Goal: Task Accomplishment & Management: Use online tool/utility

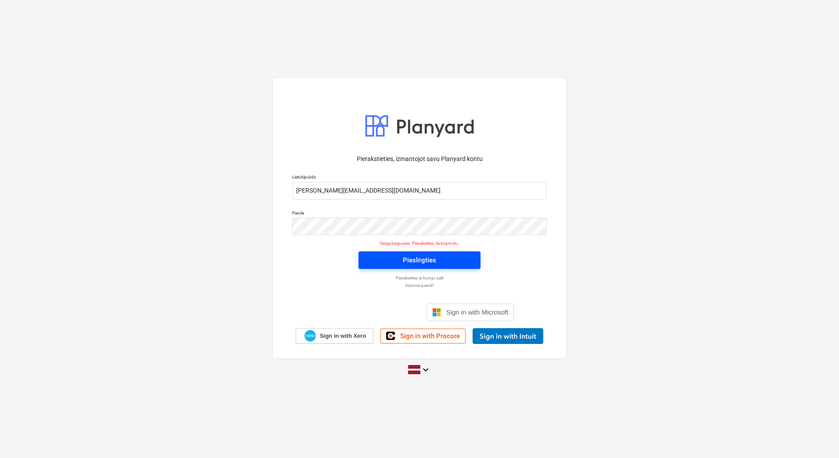
click at [448, 267] on button "Pieslēgties" at bounding box center [419, 260] width 122 height 18
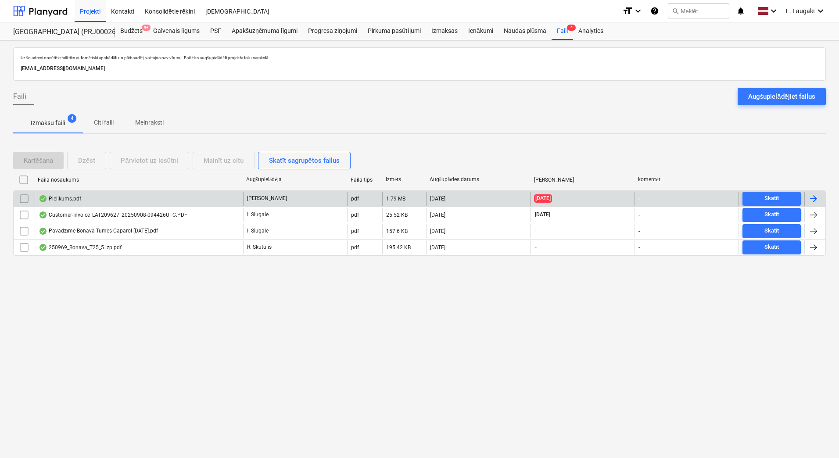
click at [144, 197] on div "Pielikums.pdf" at bounding box center [139, 199] width 208 height 14
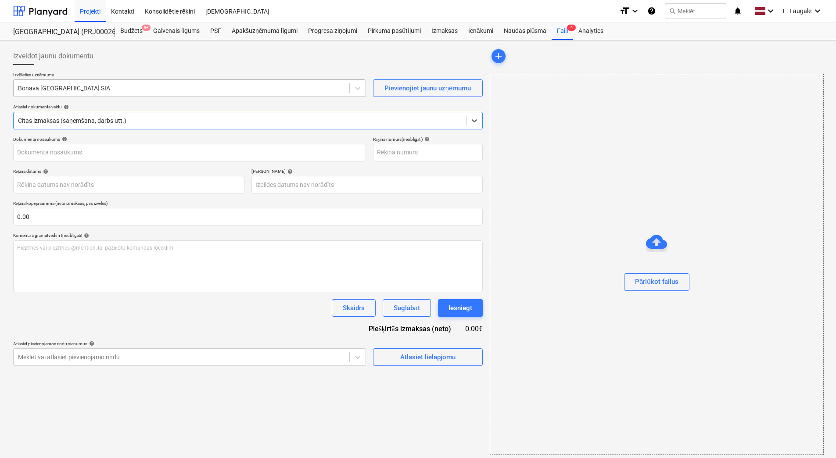
type input "1"
type input "[DATE]"
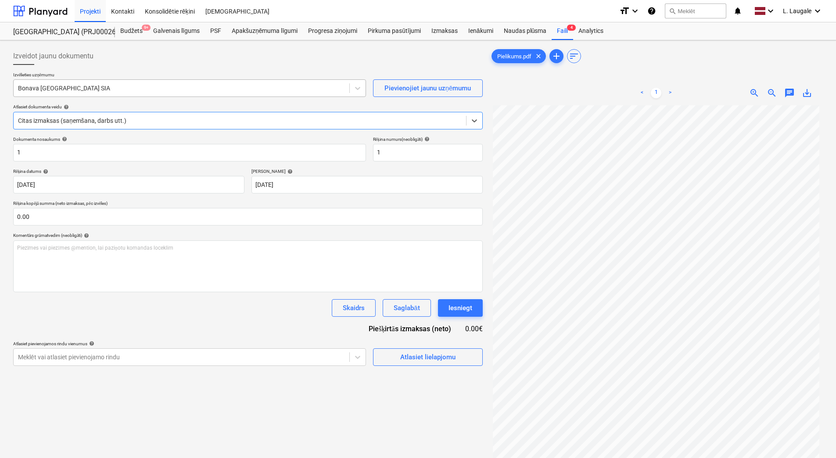
click at [125, 91] on div at bounding box center [181, 88] width 327 height 9
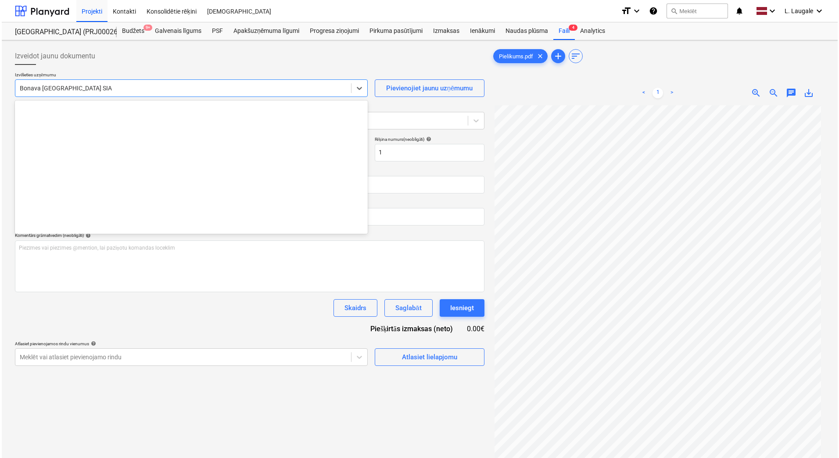
scroll to position [1643, 0]
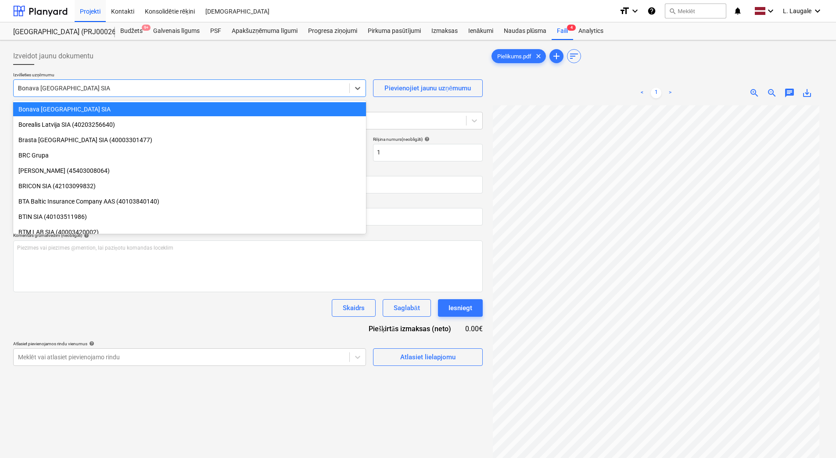
type input "ib"
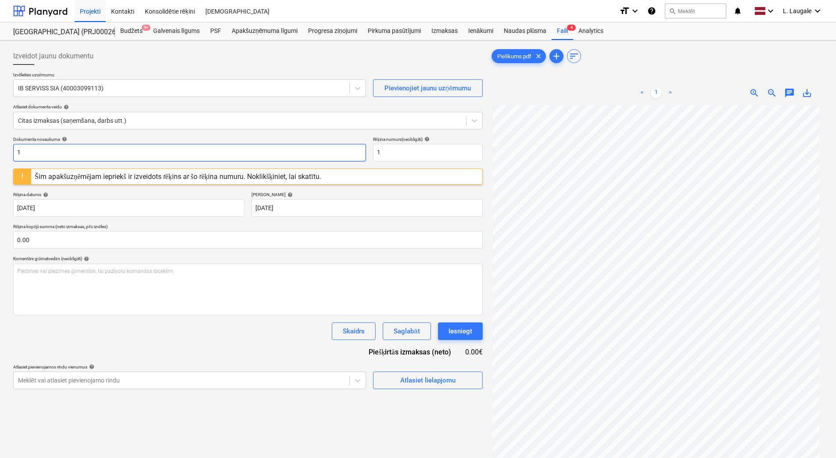
drag, startPoint x: 147, startPoint y: 150, endPoint x: 0, endPoint y: 158, distance: 146.8
click at [0, 158] on html "Projekti Kontakti Konsolidētie rēķini Iesūtne format_size keyboard_arrow_down h…" at bounding box center [418, 229] width 836 height 458
drag, startPoint x: 88, startPoint y: 151, endPoint x: -2, endPoint y: 154, distance: 89.5
click at [0, 154] on html "Projekti Kontakti Konsolidētie rēķini Iesūtne format_size keyboard_arrow_down h…" at bounding box center [418, 229] width 836 height 458
type input "294-6189"
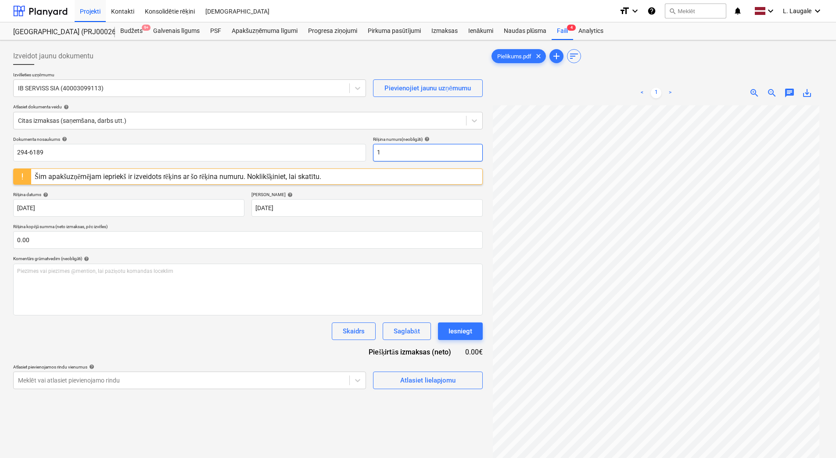
drag, startPoint x: 433, startPoint y: 158, endPoint x: 369, endPoint y: 153, distance: 64.6
click at [369, 153] on div "Dokumenta nosaukums help 294-6189 Rēķina numurs (neobligāti) help 1" at bounding box center [247, 148] width 469 height 25
paste input "294-6189"
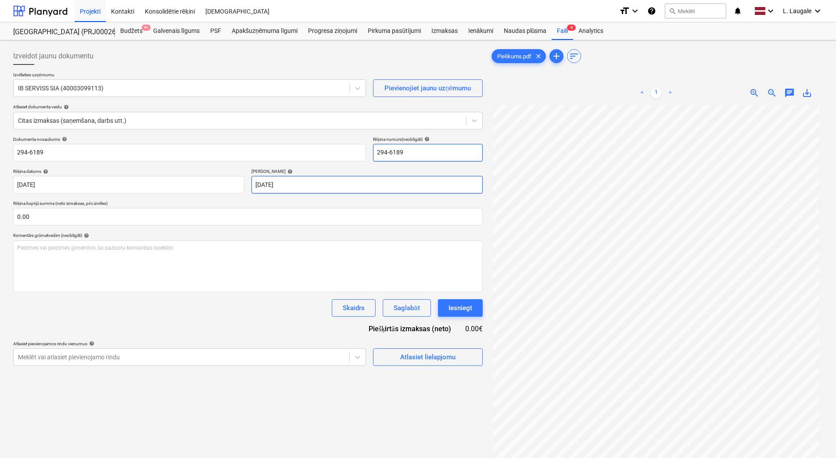
type input "294-6189"
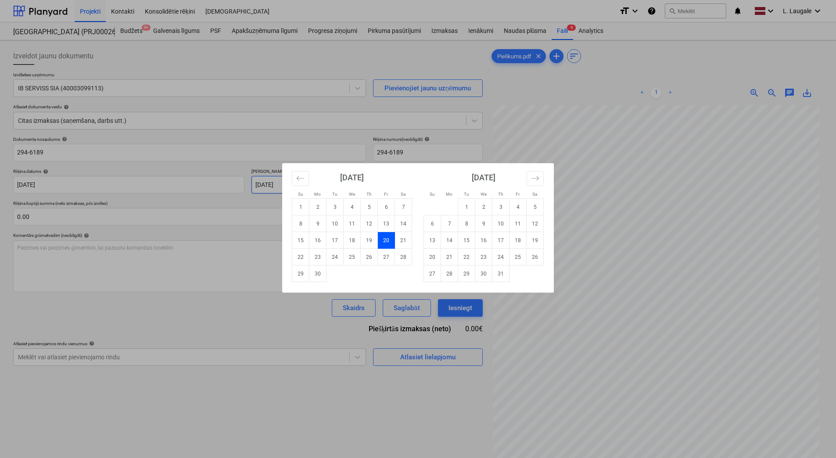
click at [343, 191] on body "Projekti Kontakti Konsolidētie rēķini Iesūtne format_size keyboard_arrow_down h…" at bounding box center [418, 229] width 836 height 458
click at [541, 182] on button "Move forward to switch to the next month." at bounding box center [534, 178] width 17 height 15
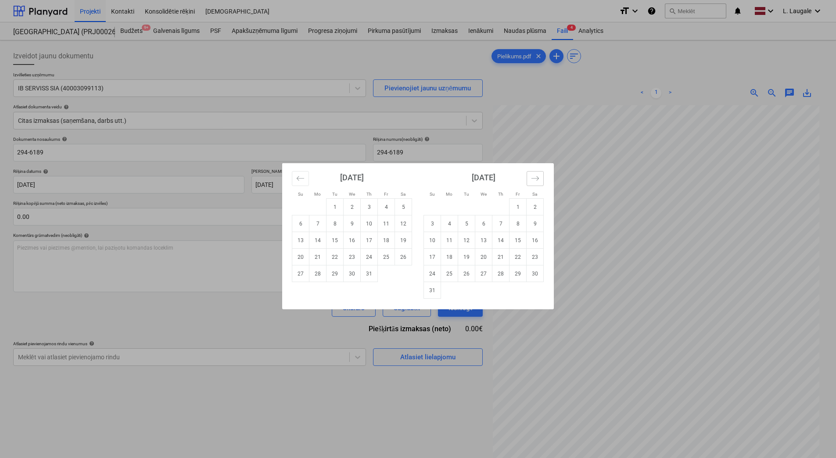
click at [541, 182] on button "Move forward to switch to the next month." at bounding box center [534, 178] width 17 height 15
click at [257, 205] on div "Su Mo Tu We Th Fr Sa Su Mo Tu We Th Fr Sa July 2025 1 2 3 4 5 6 7 8 9 10 11 12 …" at bounding box center [418, 229] width 836 height 458
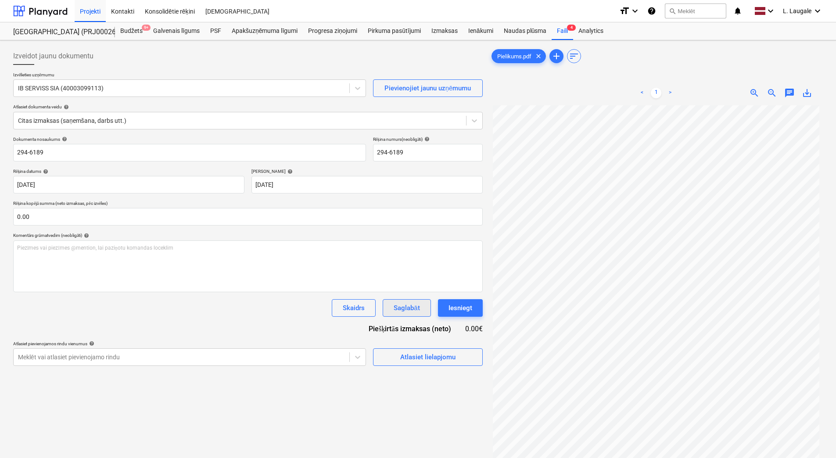
click at [412, 312] on div "Saglabāt" at bounding box center [407, 307] width 26 height 11
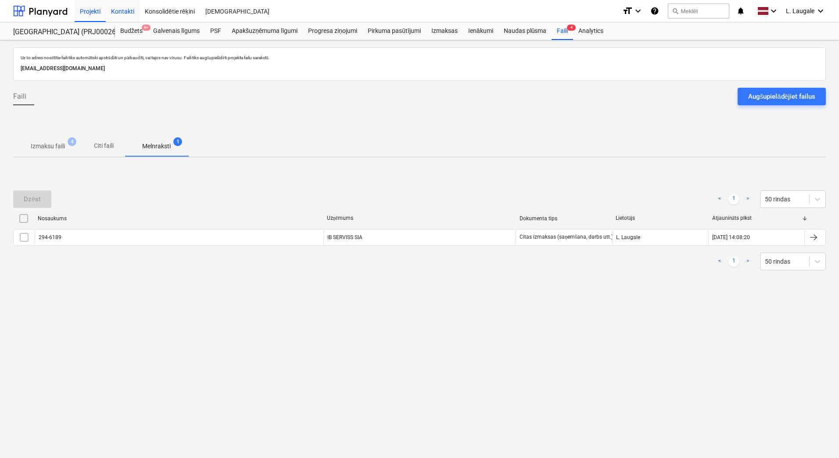
click at [136, 9] on div "Kontakti" at bounding box center [123, 11] width 34 height 22
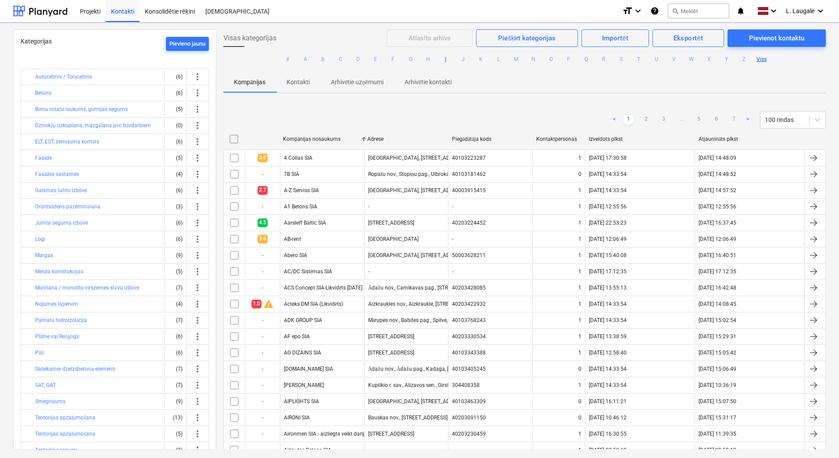
click at [445, 59] on button "I" at bounding box center [445, 59] width 11 height 11
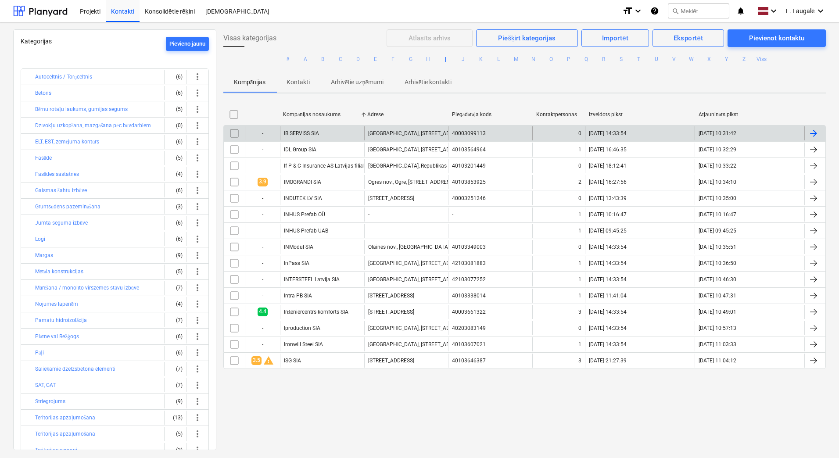
click at [327, 136] on div "IB SERVISS SIA" at bounding box center [322, 133] width 84 height 14
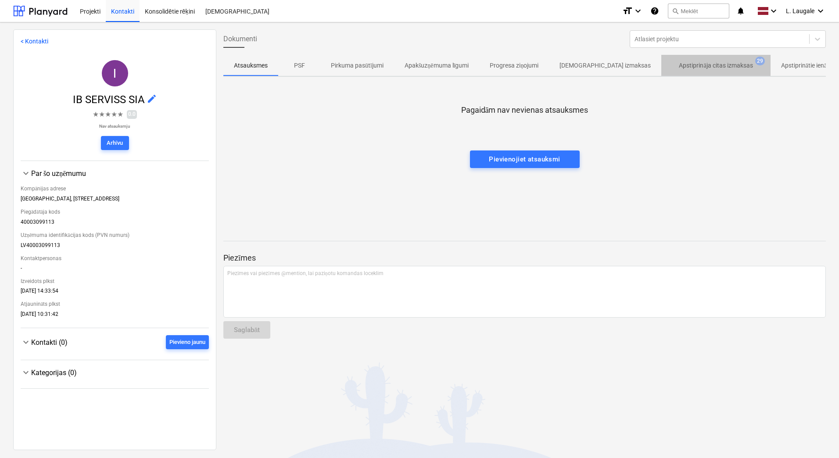
click at [706, 65] on p "Apstiprināja citas izmaksas" at bounding box center [716, 65] width 74 height 9
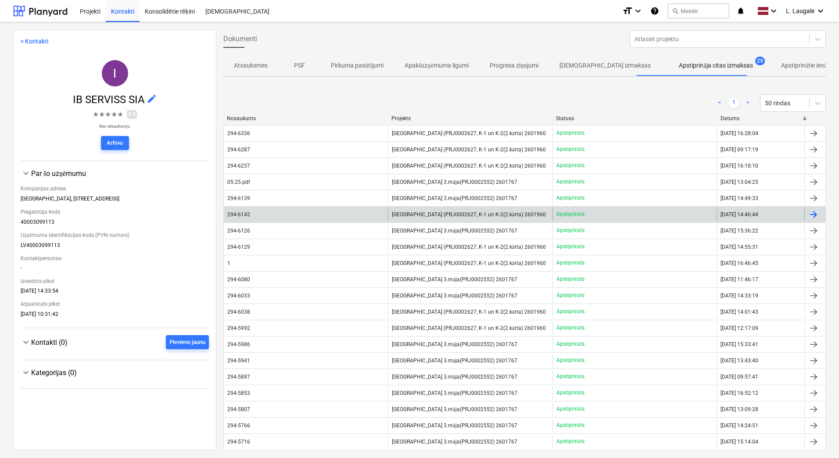
click at [359, 211] on div "294-6142" at bounding box center [306, 215] width 164 height 14
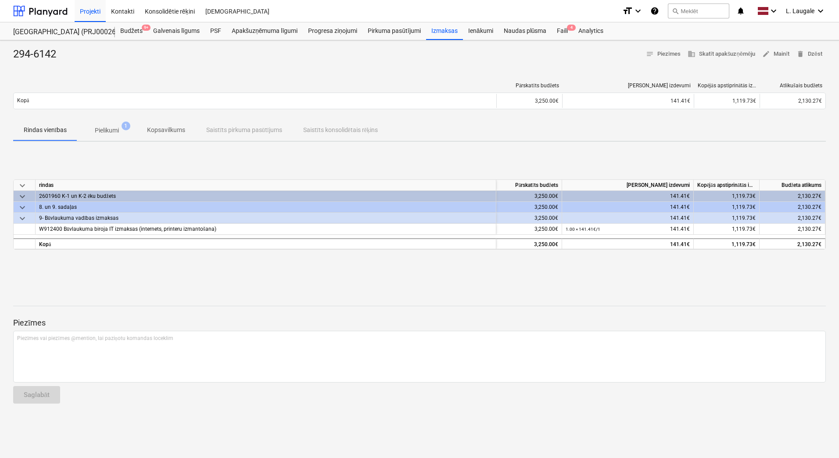
click at [118, 133] on p "Pielikumi" at bounding box center [107, 130] width 24 height 9
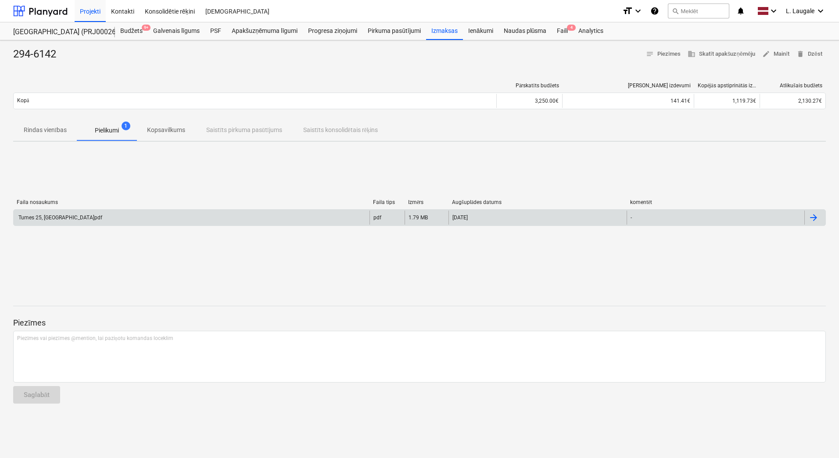
click at [133, 218] on div "Tumes 25, Rīga.pdf" at bounding box center [192, 218] width 356 height 14
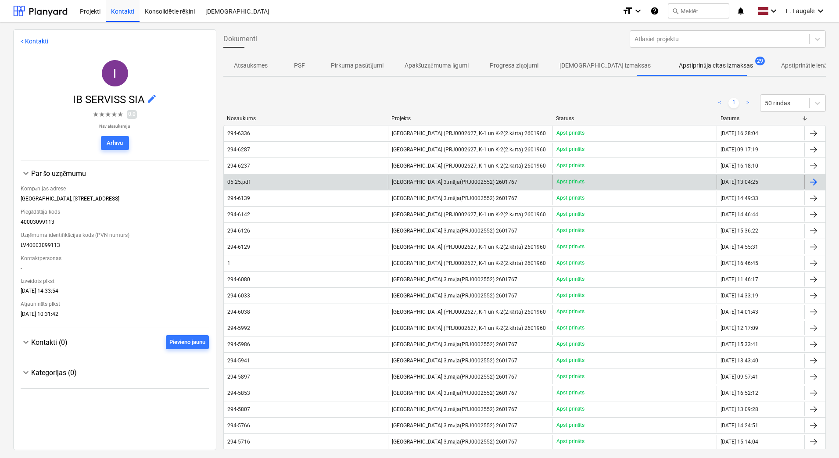
click at [265, 186] on div "05.25.pdf" at bounding box center [306, 182] width 164 height 14
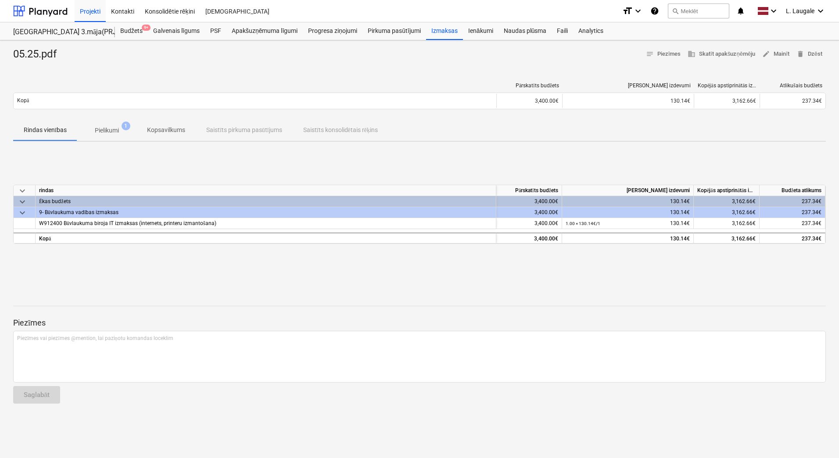
click at [112, 134] on p "Pielikumi" at bounding box center [107, 130] width 24 height 9
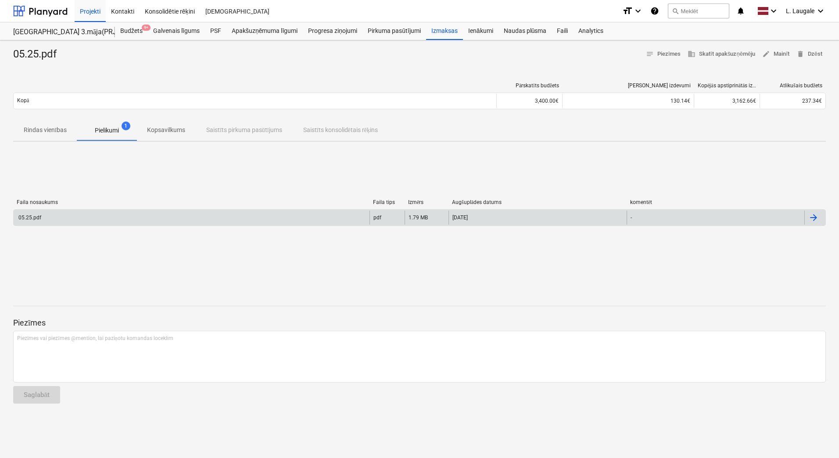
click at [145, 224] on div "05.25.pdf pdf 1.79 MB 01.07.2025 -" at bounding box center [419, 217] width 813 height 17
click at [145, 221] on div "05.25.pdf" at bounding box center [192, 218] width 356 height 14
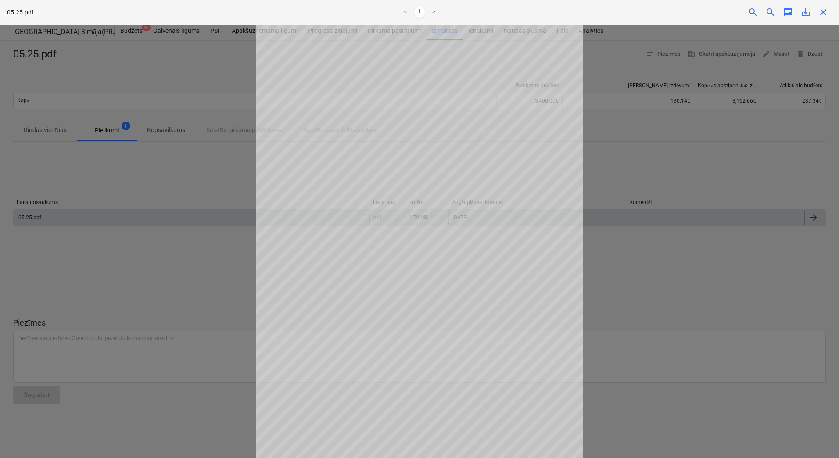
click at [145, 221] on div at bounding box center [419, 241] width 839 height 433
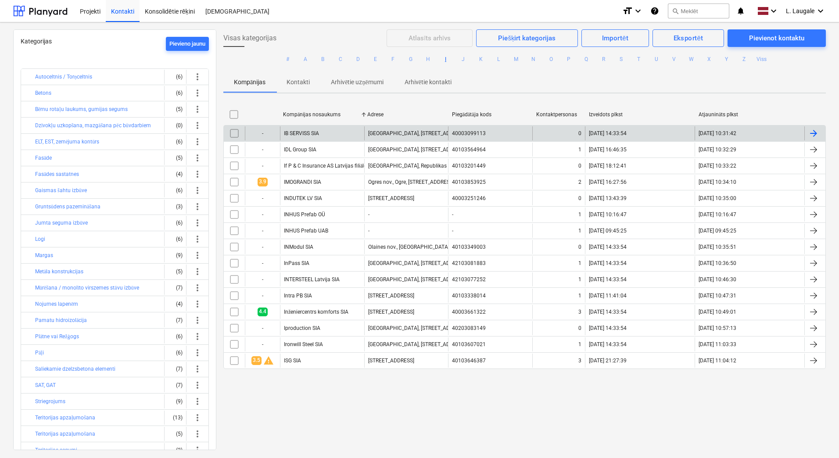
click at [308, 133] on div "IB SERVISS SIA" at bounding box center [301, 133] width 35 height 6
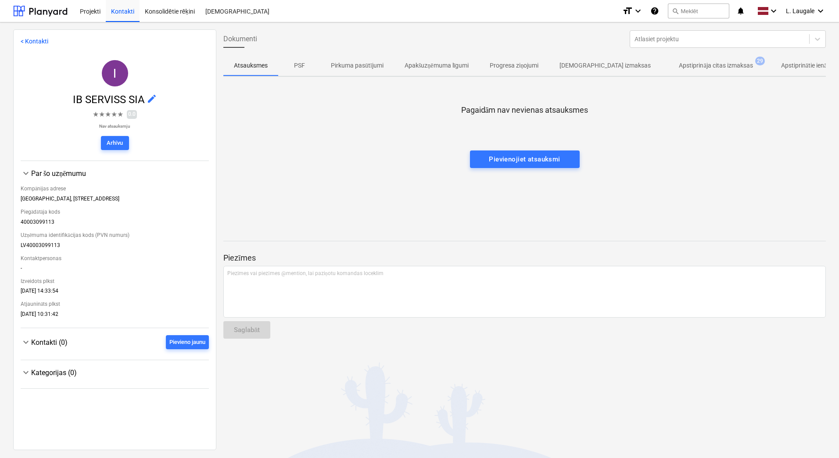
click at [684, 61] on p "Apstiprināja citas izmaksas" at bounding box center [716, 65] width 74 height 9
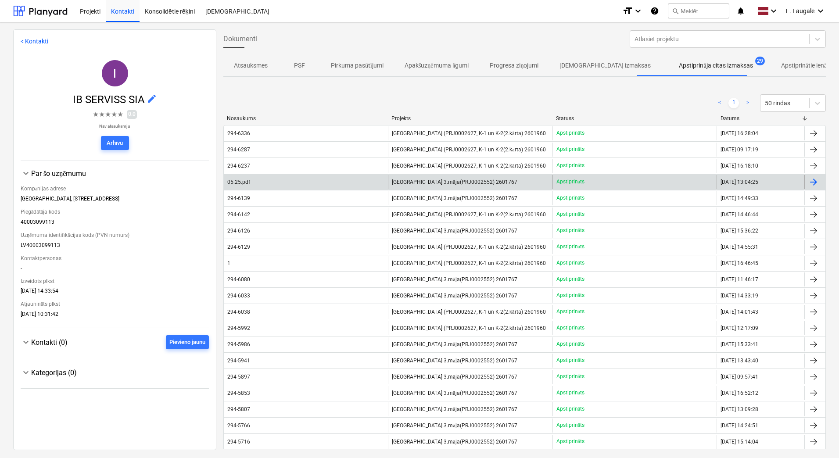
click at [286, 181] on div "05.25.pdf" at bounding box center [306, 182] width 164 height 14
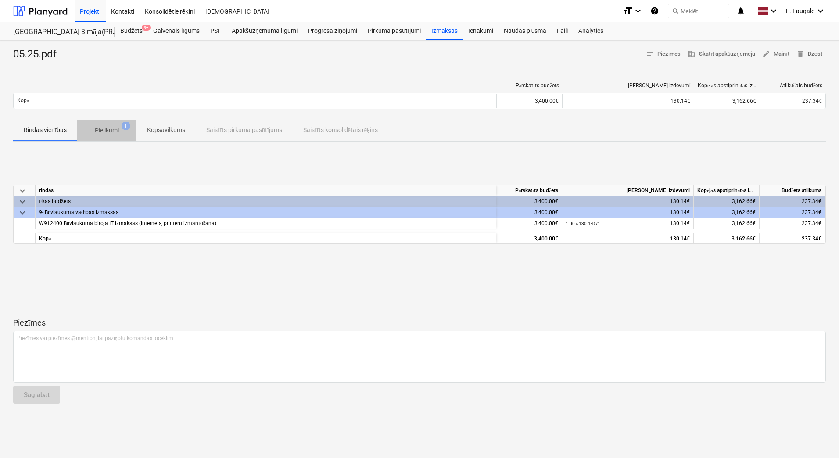
click at [118, 132] on p "Pielikumi" at bounding box center [107, 130] width 24 height 9
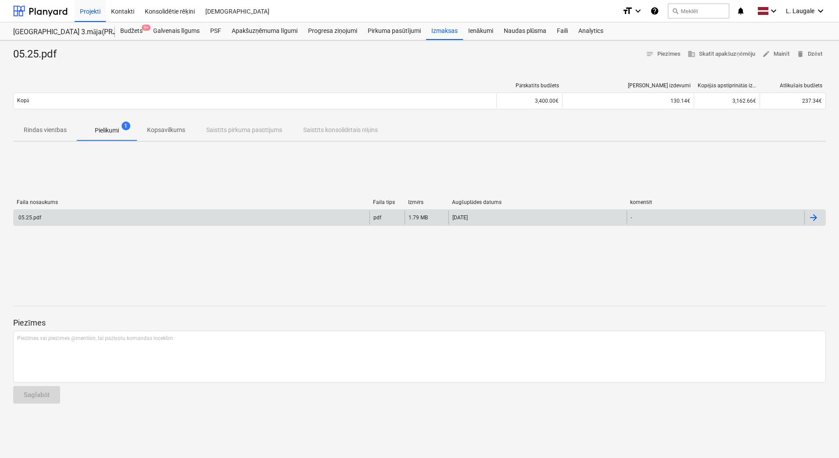
click at [161, 220] on div "05.25.pdf" at bounding box center [192, 218] width 356 height 14
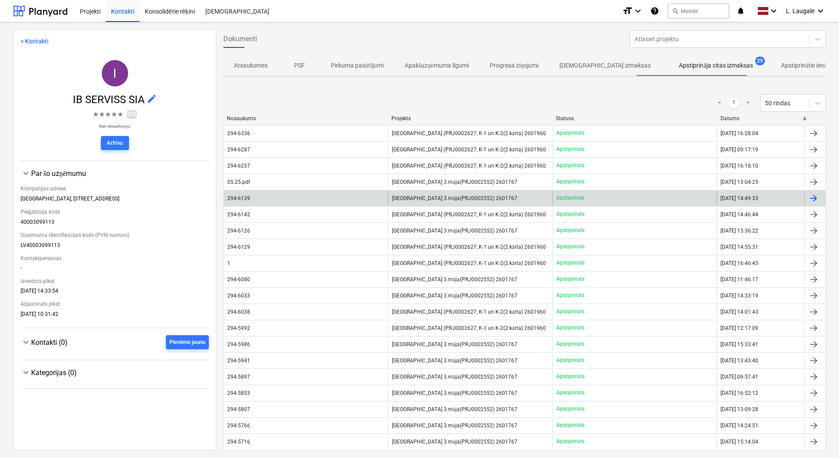
click at [275, 199] on div "294-6139" at bounding box center [306, 198] width 164 height 14
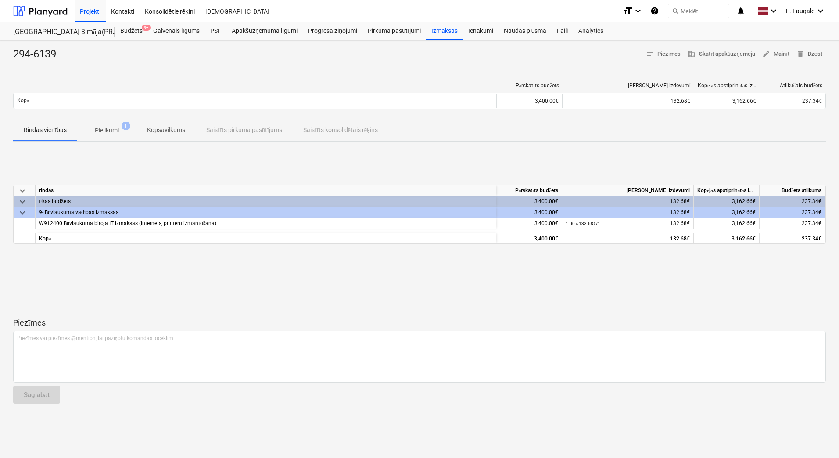
click at [114, 128] on p "Pielikumi" at bounding box center [107, 130] width 24 height 9
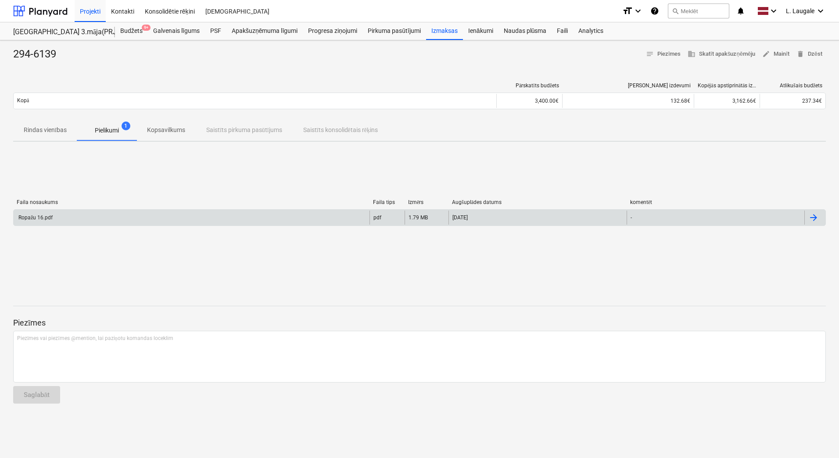
click at [137, 218] on div "Ropažu 16.pdf" at bounding box center [192, 218] width 356 height 14
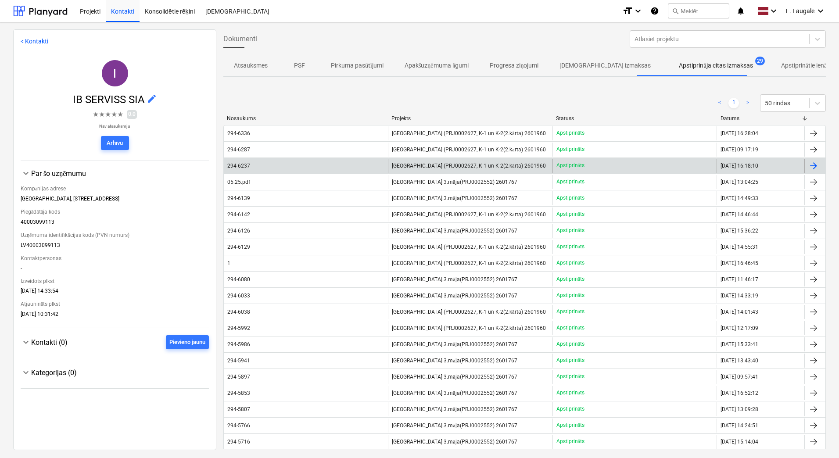
click at [259, 167] on div "294-6237" at bounding box center [306, 166] width 164 height 14
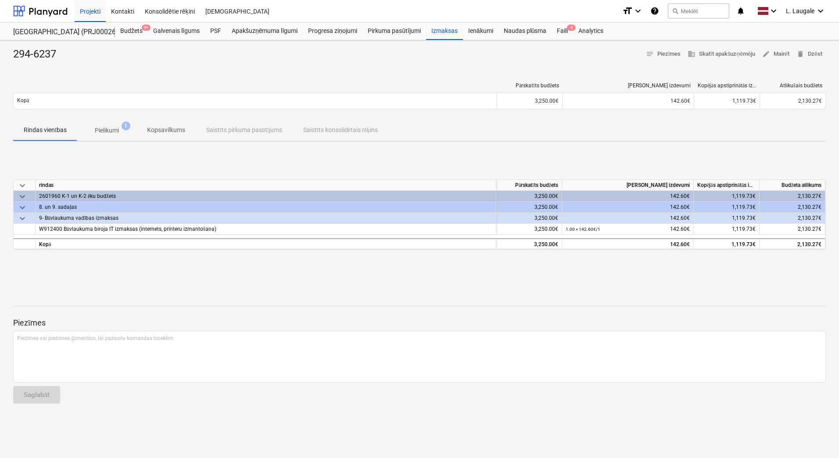
click at [116, 140] on div "Rindas vienības Pielikumi 1 Kopsavilkums Saistīts pirkuma pasūtījums Saistīts k…" at bounding box center [419, 131] width 813 height 22
click at [113, 126] on p "Pielikumi" at bounding box center [107, 130] width 24 height 9
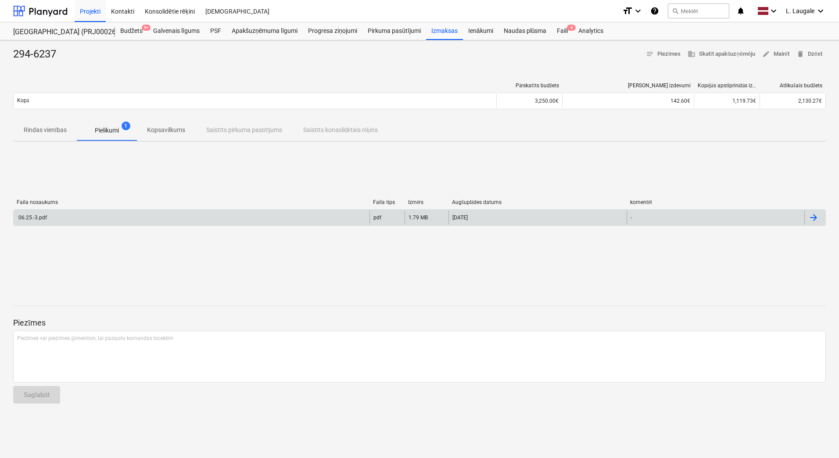
click at [123, 217] on div "06.25.-3.pdf" at bounding box center [192, 218] width 356 height 14
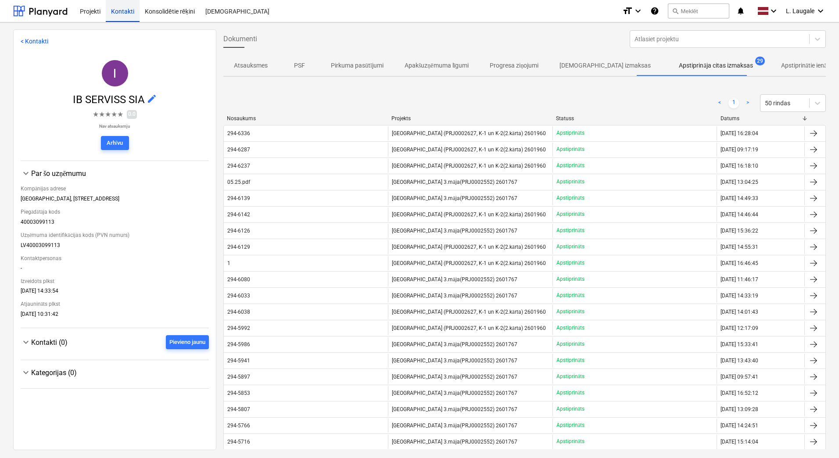
click at [124, 14] on div "Kontakti" at bounding box center [123, 11] width 34 height 22
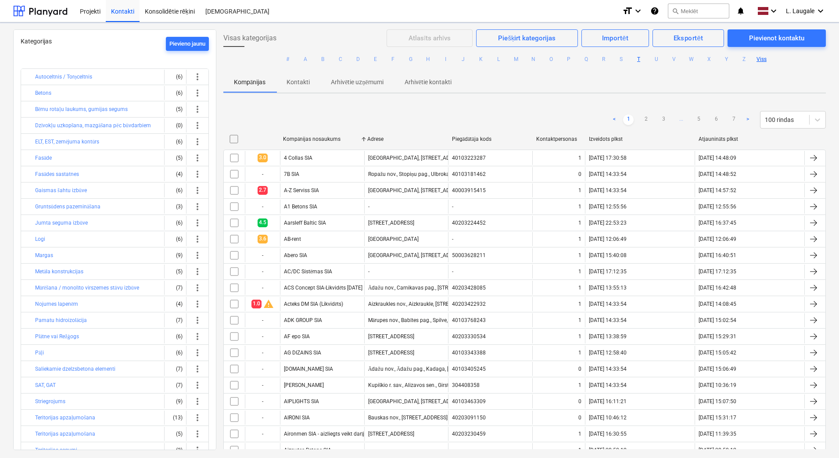
click at [638, 59] on button "T" at bounding box center [639, 59] width 11 height 11
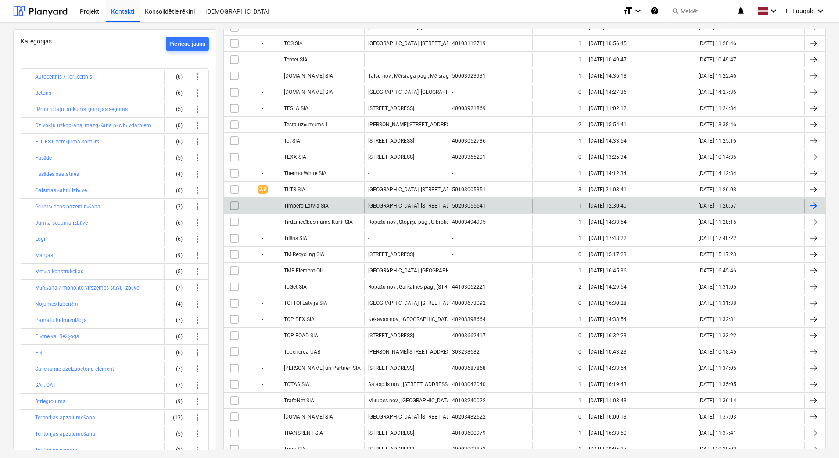
scroll to position [146, 0]
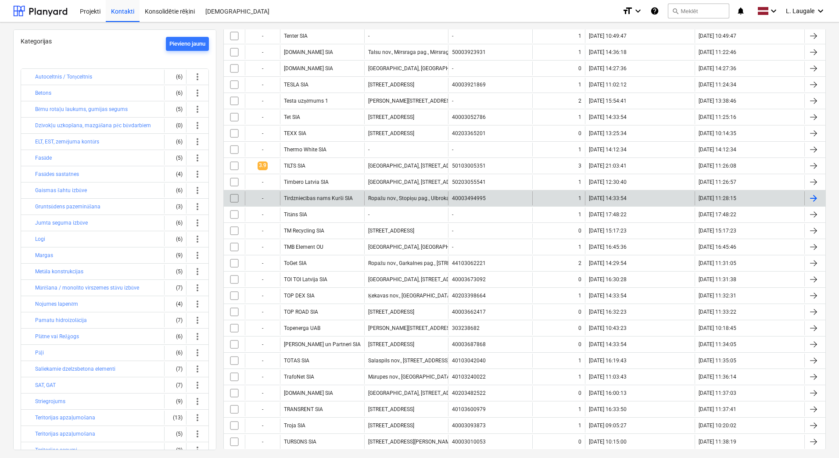
click at [350, 199] on div "Tirdzniecības nams Kurši SIA" at bounding box center [318, 198] width 69 height 7
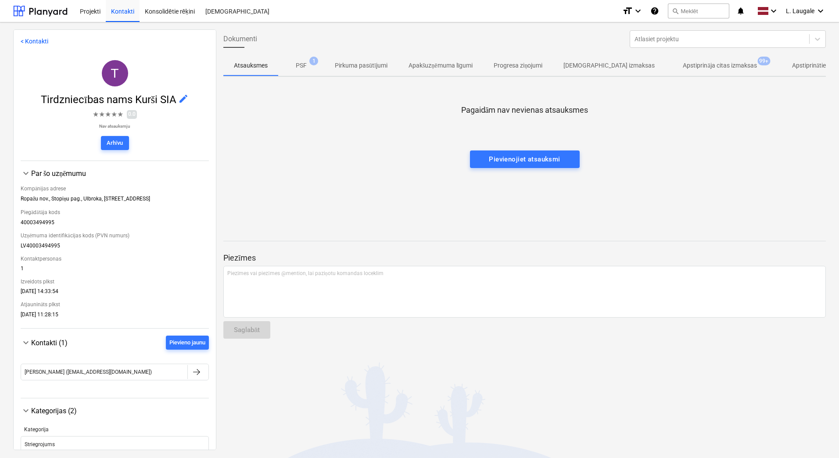
click at [683, 61] on p "Apstiprināja citas izmaksas" at bounding box center [720, 65] width 74 height 9
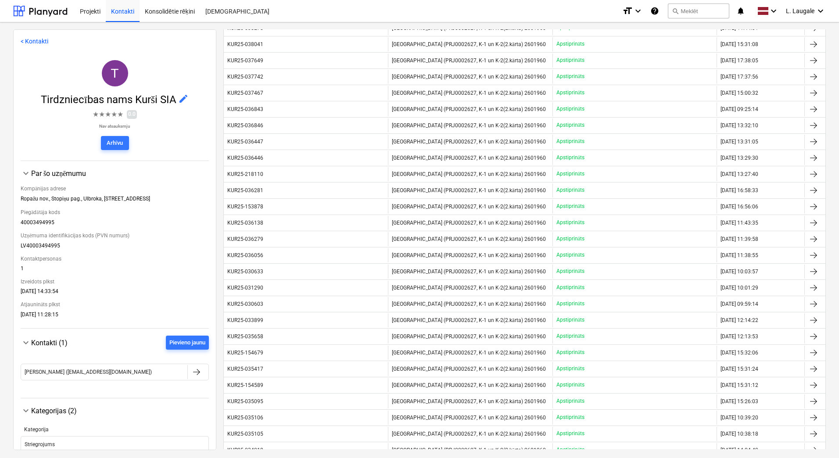
scroll to position [215, 0]
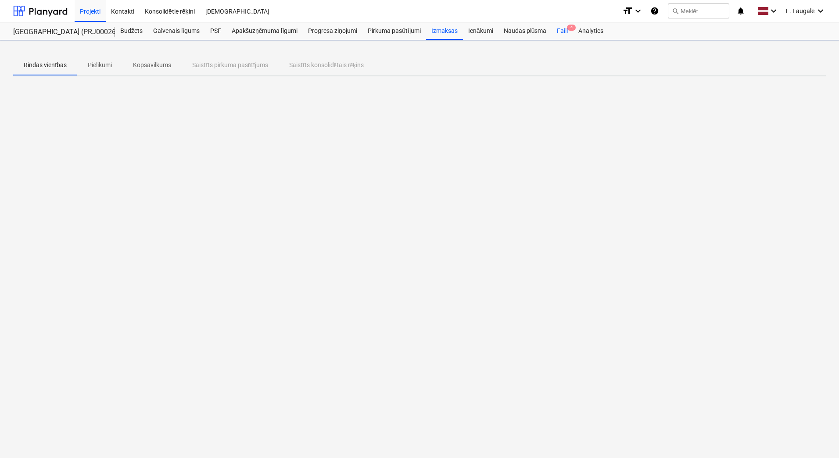
click at [560, 31] on div "Faili 4" at bounding box center [561, 31] width 21 height 18
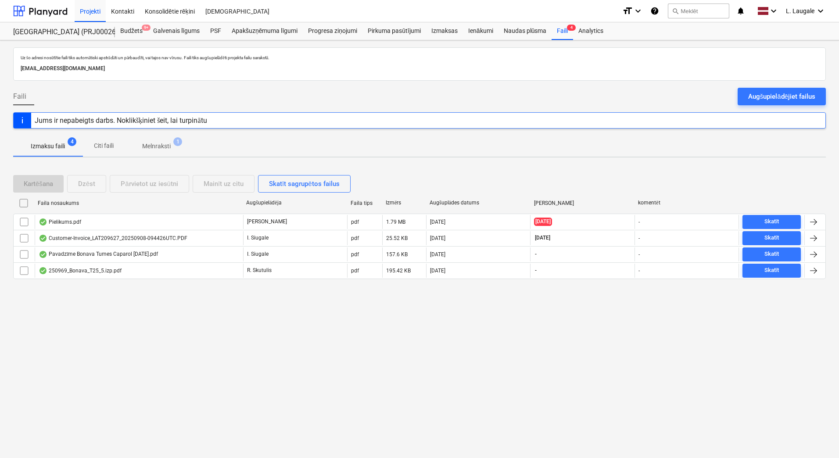
click at [161, 150] on p "Melnraksti" at bounding box center [156, 146] width 29 height 9
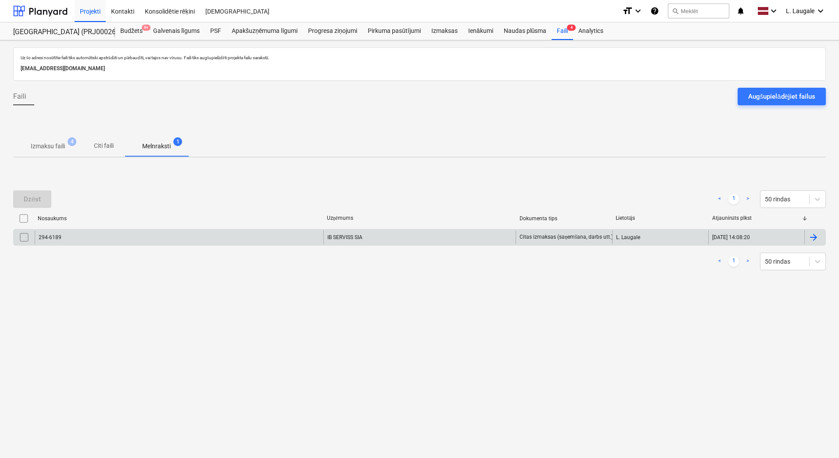
click at [140, 236] on div "294-6189" at bounding box center [179, 237] width 289 height 14
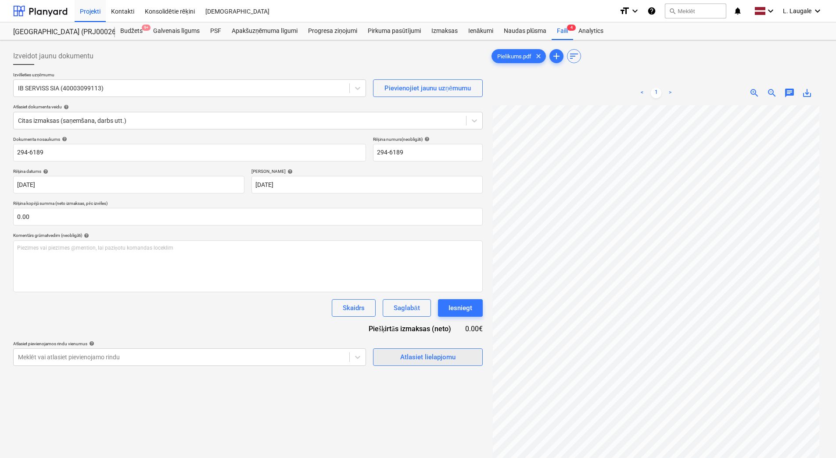
click at [405, 360] on div "Atlasiet lielapjomu" at bounding box center [427, 356] width 55 height 11
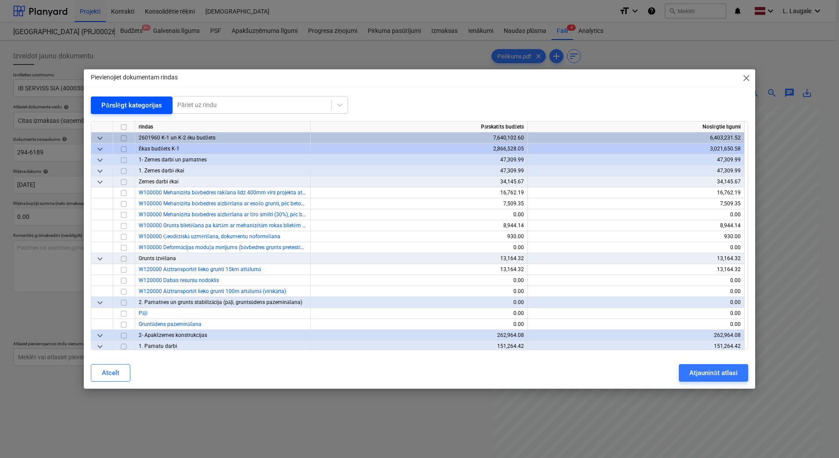
click at [118, 100] on div "Pārslēgt kategorijas" at bounding box center [131, 105] width 61 height 11
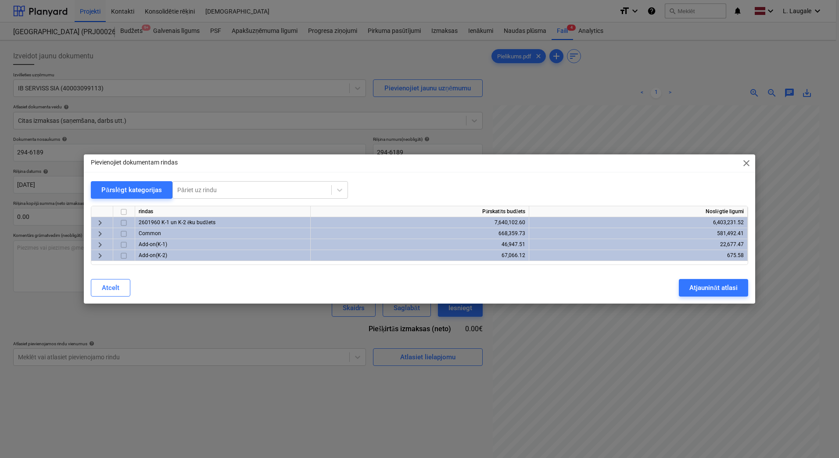
click at [100, 223] on span "keyboard_arrow_right" at bounding box center [100, 223] width 11 height 11
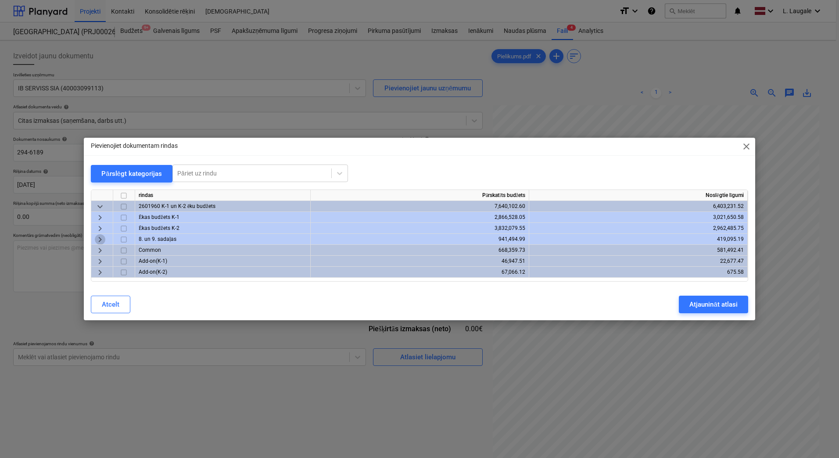
click at [99, 238] on span "keyboard_arrow_right" at bounding box center [100, 239] width 11 height 11
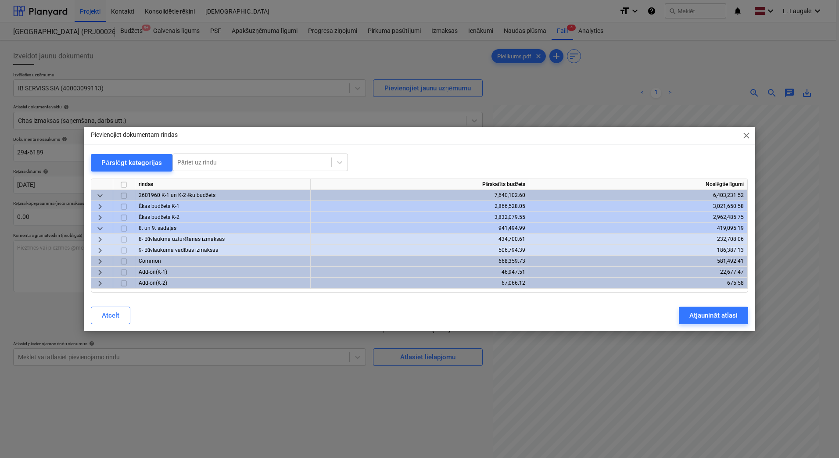
click at [99, 238] on span "keyboard_arrow_right" at bounding box center [100, 239] width 11 height 11
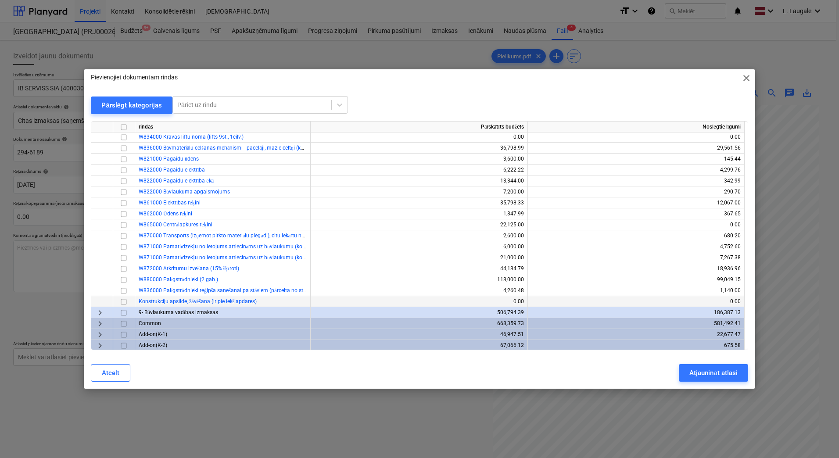
scroll to position [211, 0]
click at [103, 313] on span "keyboard_arrow_right" at bounding box center [100, 311] width 11 height 11
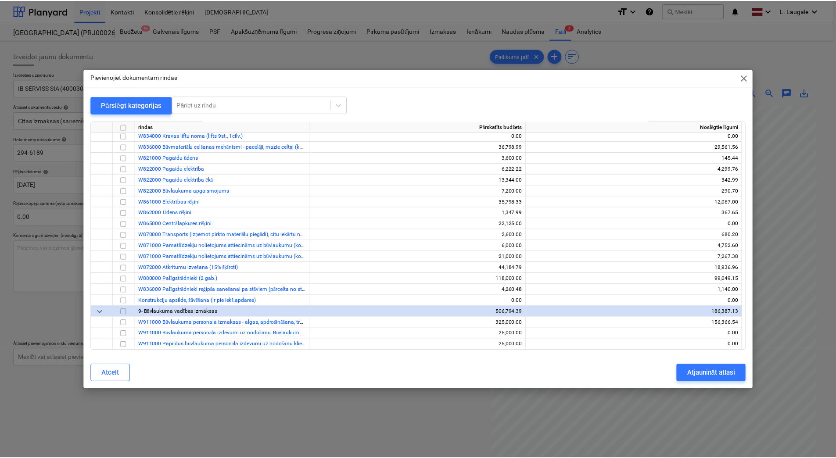
scroll to position [328, 0]
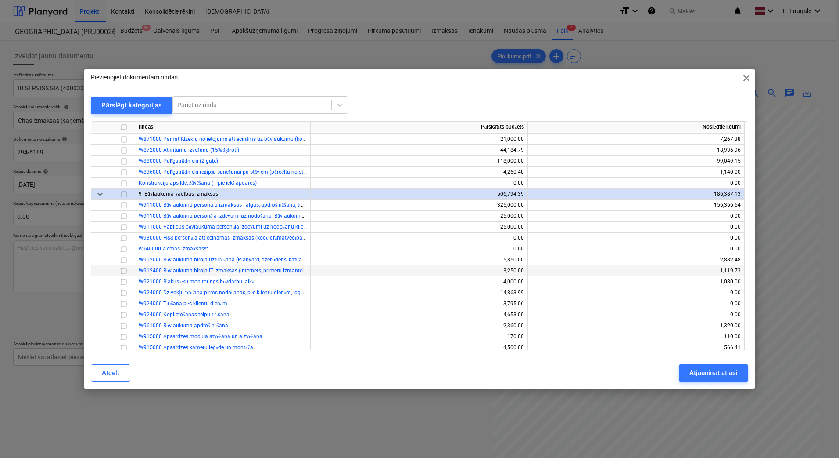
click at [128, 270] on input "checkbox" at bounding box center [123, 271] width 11 height 11
click at [698, 370] on div "Atjaunināt atlasi" at bounding box center [713, 372] width 48 height 11
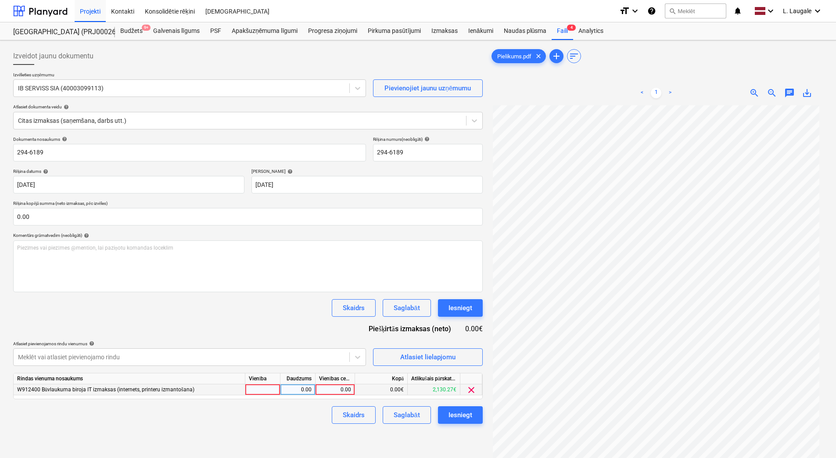
click at [272, 394] on div at bounding box center [262, 389] width 35 height 11
type input "1"
click at [297, 390] on div "0.00" at bounding box center [298, 389] width 28 height 11
click at [347, 390] on div "0.00" at bounding box center [335, 389] width 32 height 11
type input "4"
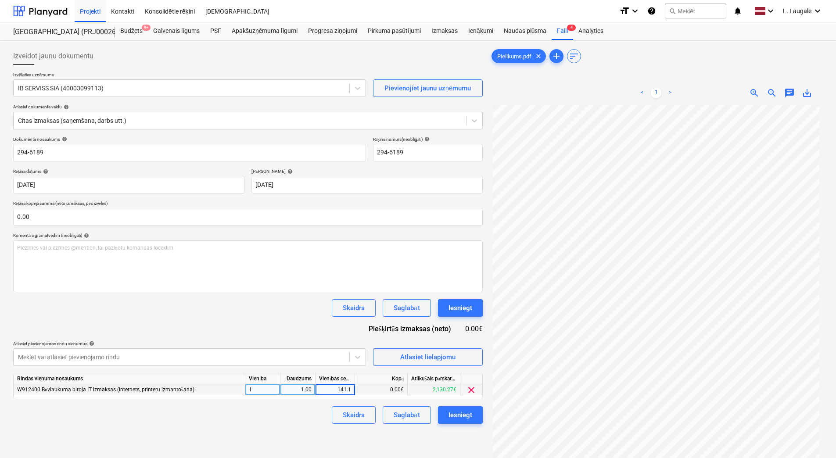
type input "141.11"
click at [335, 337] on div "Dokumenta nosaukums help 294-6189 Rēķina numurs (neobligāti) help 294-6189 Rēķi…" at bounding box center [247, 279] width 469 height 287
click at [408, 410] on div "Saglabāt" at bounding box center [407, 414] width 26 height 11
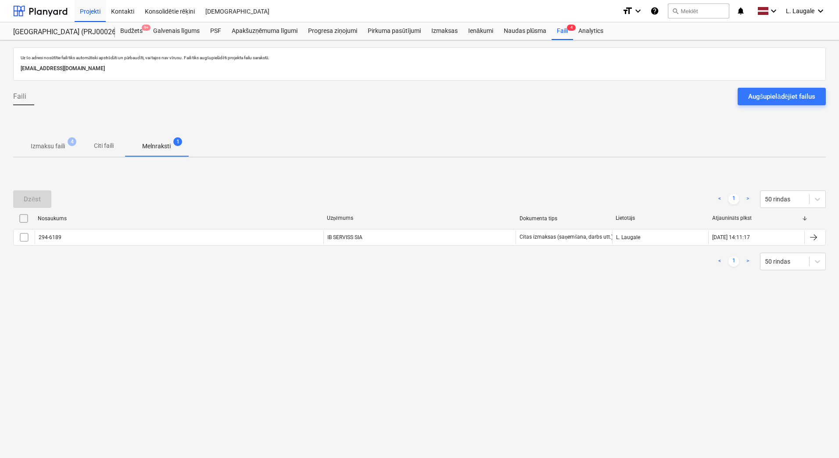
drag, startPoint x: 40, startPoint y: 145, endPoint x: 59, endPoint y: 162, distance: 25.5
click at [40, 145] on p "Izmaksu faili" at bounding box center [48, 146] width 34 height 9
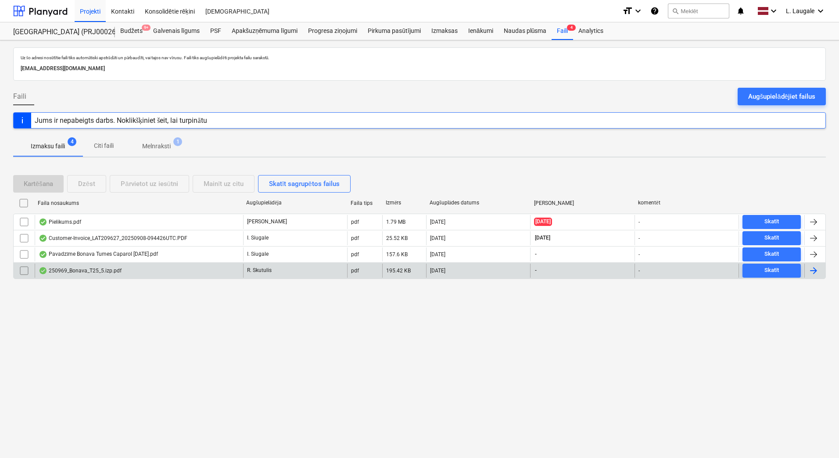
click at [143, 275] on div "250969_Bonava_T25_5.izp.pdf" at bounding box center [139, 271] width 208 height 14
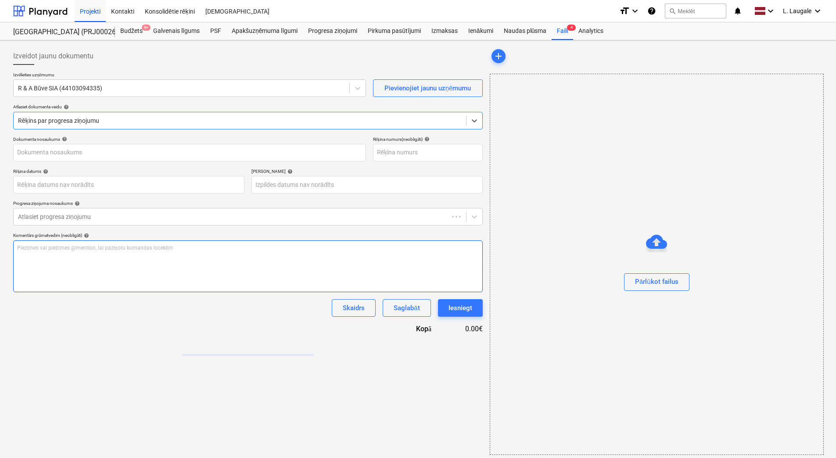
type input "250969_Bonava_T25_5.izp.pdf"
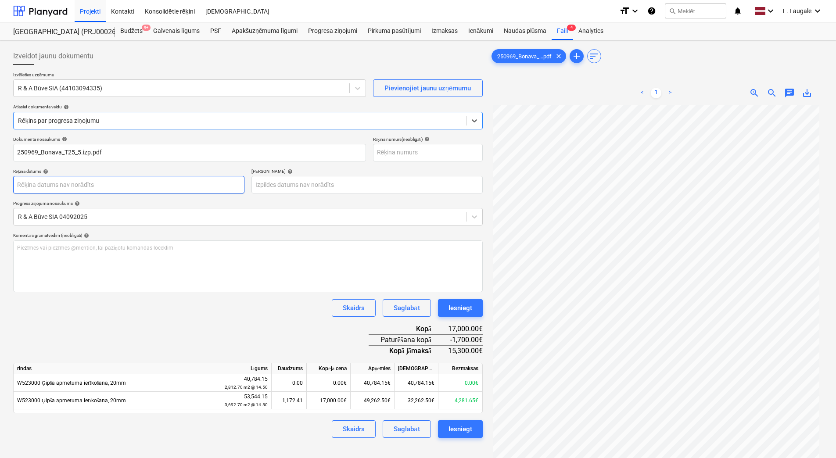
click at [121, 185] on body "Projekti Kontakti Konsolidētie rēķini Iesūtne format_size keyboard_arrow_down h…" at bounding box center [418, 229] width 836 height 458
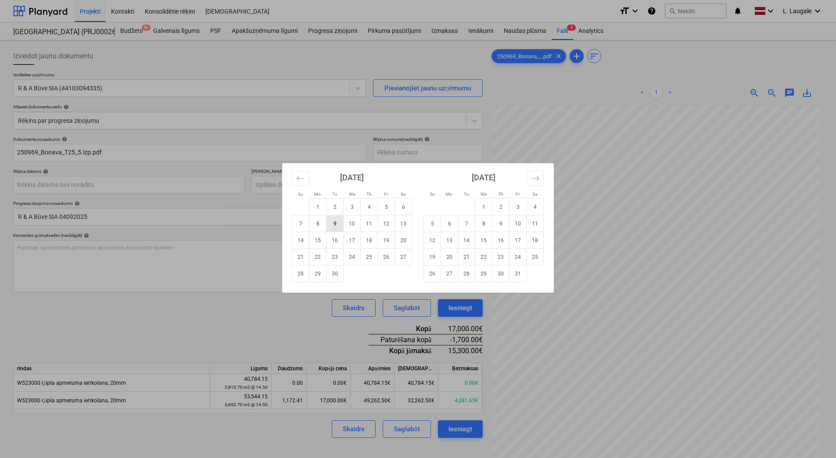
click at [328, 220] on td "9" at bounding box center [334, 223] width 17 height 17
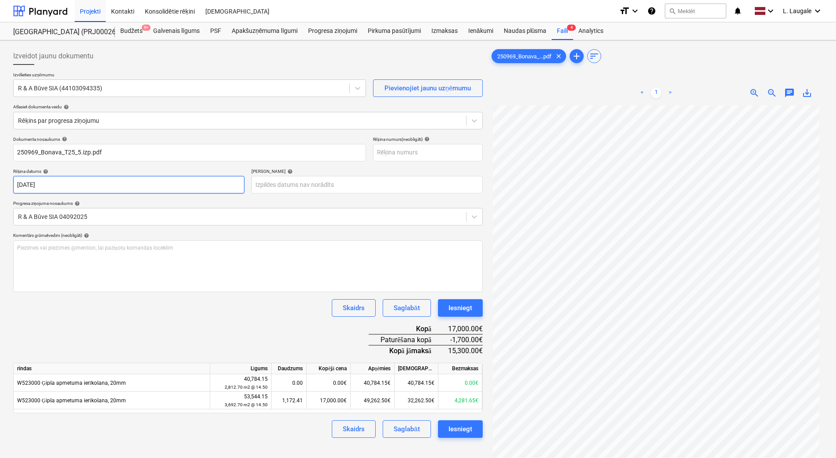
click at [194, 183] on body "Projekti Kontakti Konsolidētie rēķini Iesūtne format_size keyboard_arrow_down h…" at bounding box center [418, 229] width 836 height 458
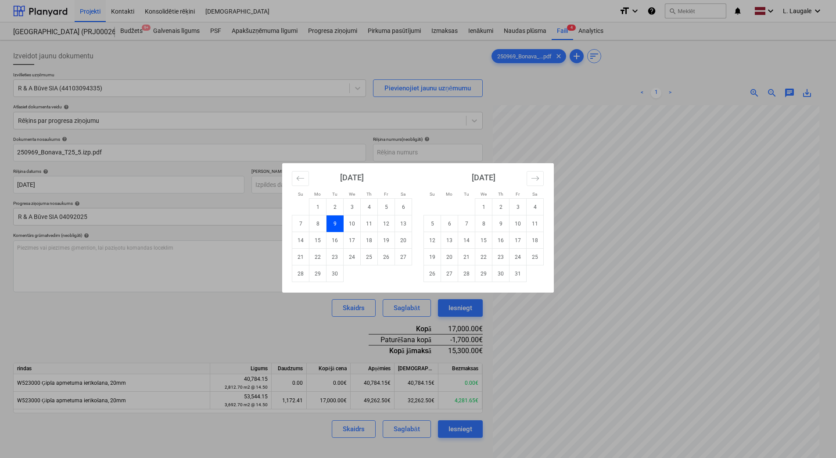
click at [319, 226] on td "8" at bounding box center [317, 223] width 17 height 17
type input "08 Sep 2025"
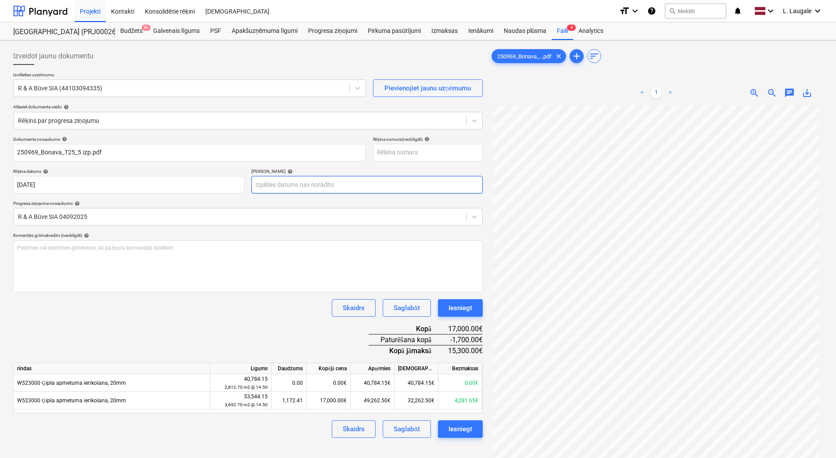
click at [267, 189] on body "Projekti Kontakti Konsolidētie rēķini Iesūtne format_size keyboard_arrow_down h…" at bounding box center [418, 229] width 836 height 458
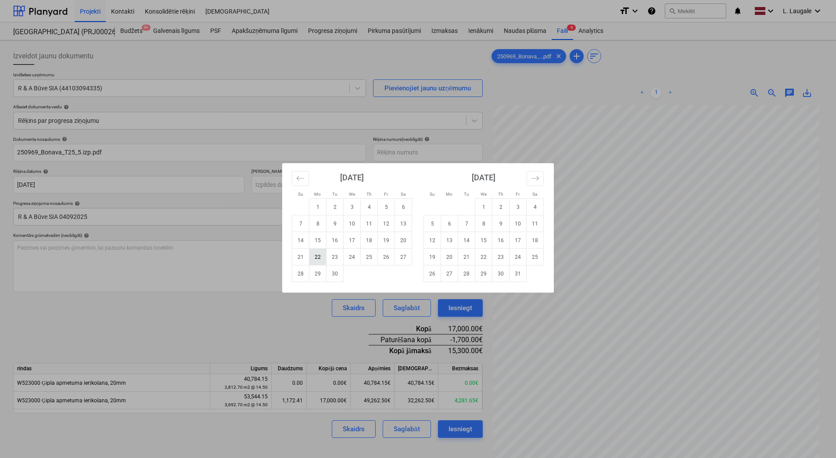
click at [319, 255] on td "22" at bounding box center [317, 257] width 17 height 17
type input "22 Sep 2025"
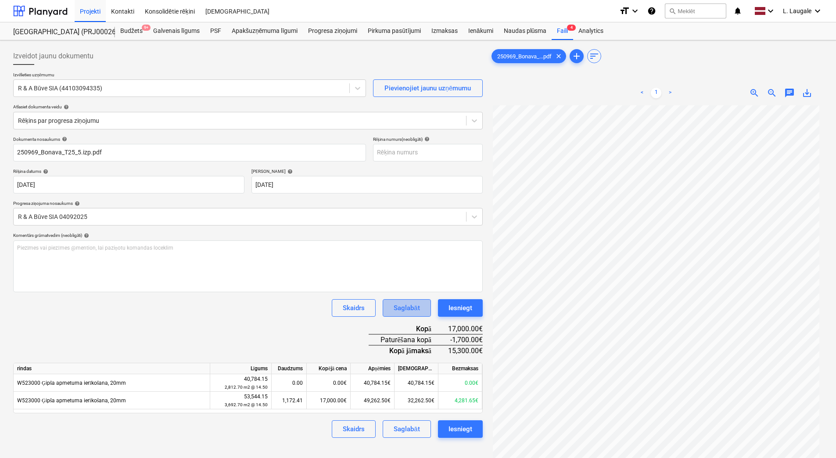
click at [403, 307] on div "Saglabāt" at bounding box center [407, 307] width 26 height 11
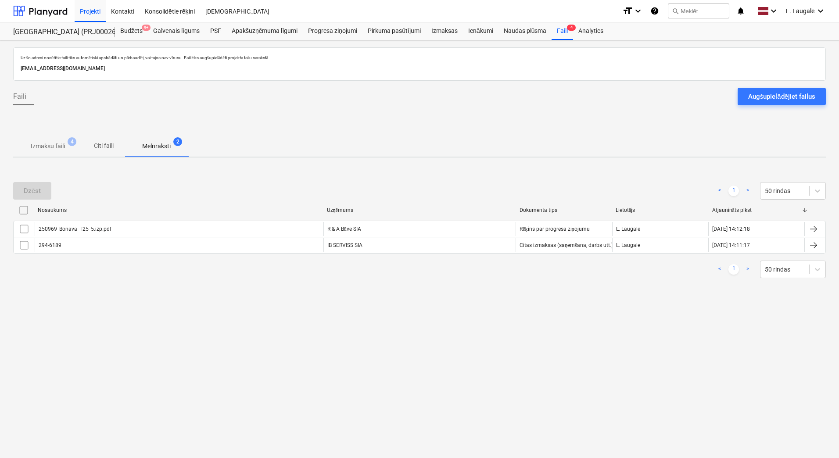
click at [54, 152] on span "Izmaksu faili 4" at bounding box center [47, 146] width 69 height 16
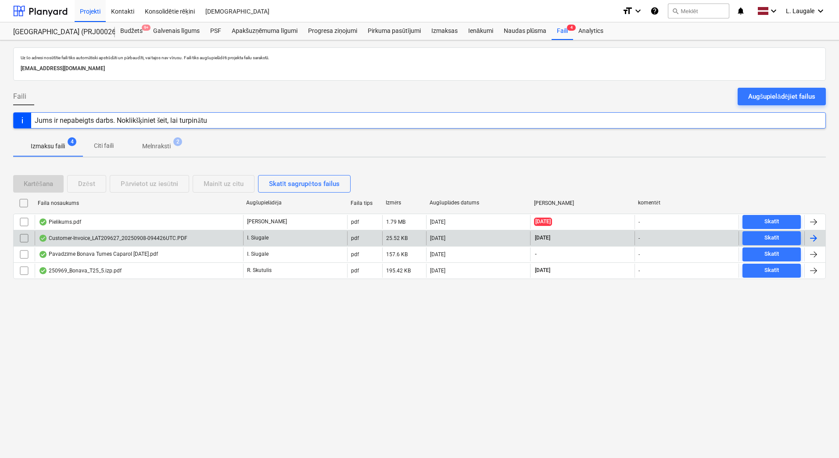
click at [143, 240] on div "Customer-Invoice_LAT209627_20250908-094426UTC.PDF" at bounding box center [113, 238] width 149 height 7
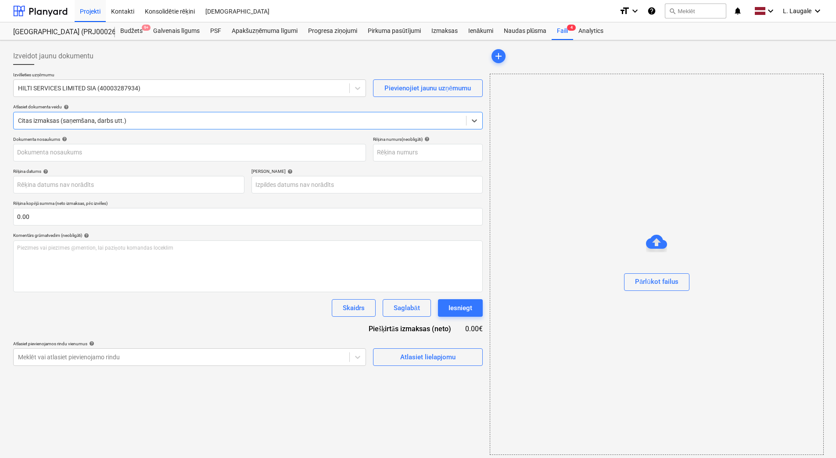
type input "LAT209627"
type input "08 Sep 2025"
type input "07 Nov 2025"
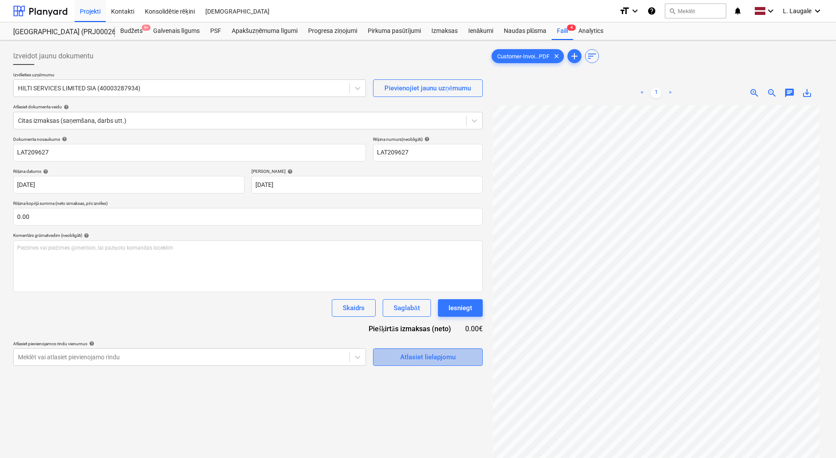
click at [391, 355] on span "Atlasiet lielapjomu" at bounding box center [428, 356] width 88 height 11
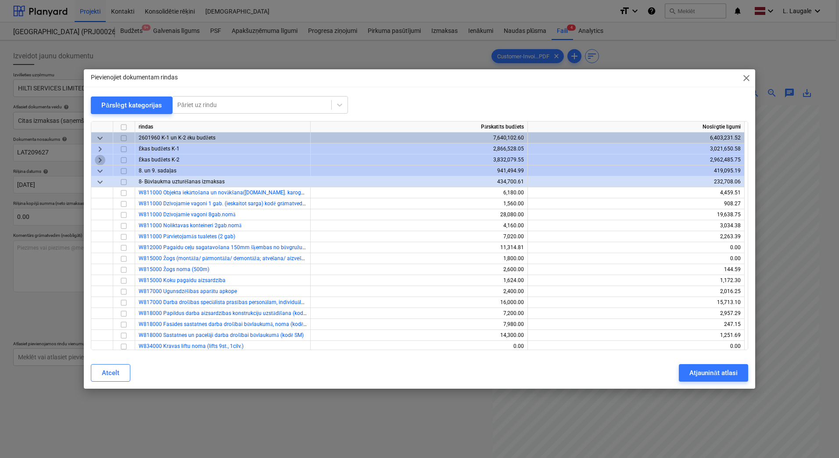
click at [97, 157] on span "keyboard_arrow_right" at bounding box center [100, 160] width 11 height 11
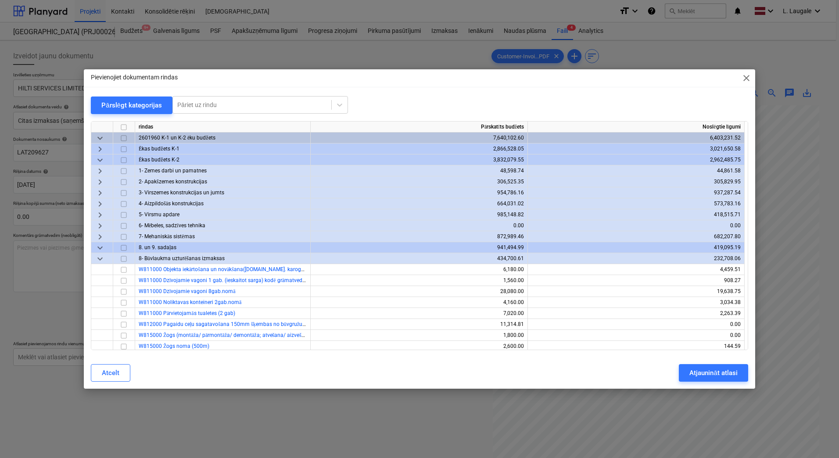
click at [102, 203] on span "keyboard_arrow_right" at bounding box center [100, 204] width 11 height 11
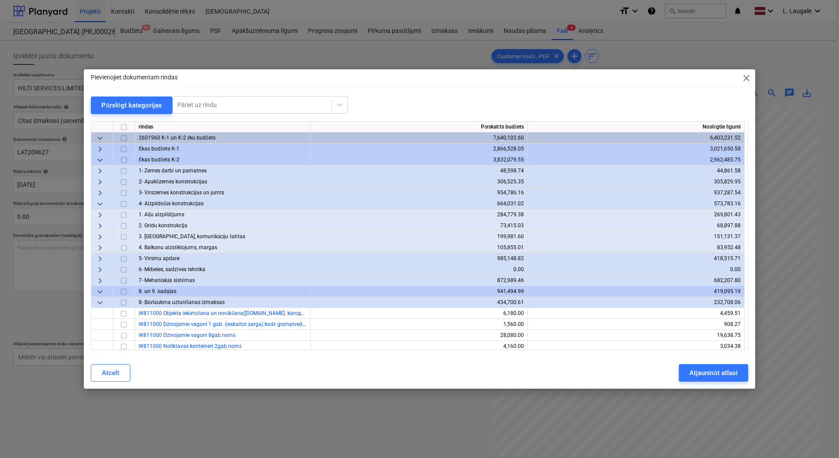
click at [97, 240] on span "keyboard_arrow_right" at bounding box center [100, 237] width 11 height 11
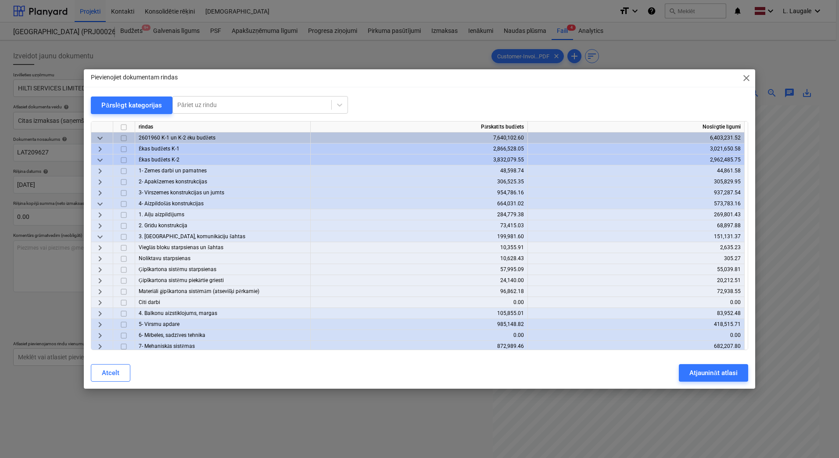
click at [100, 288] on span "keyboard_arrow_right" at bounding box center [100, 291] width 11 height 11
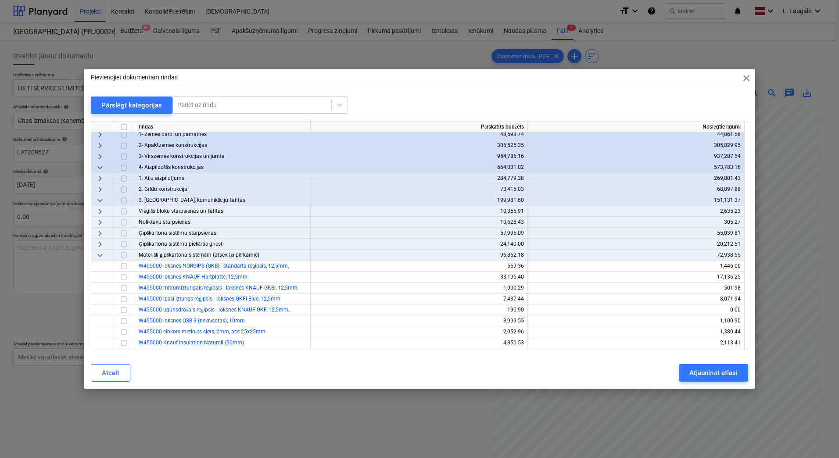
scroll to position [88, 0]
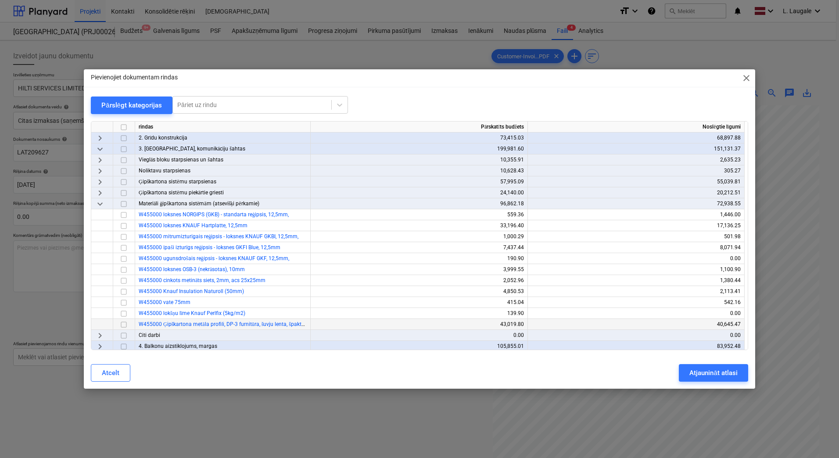
click at [124, 323] on input "checkbox" at bounding box center [123, 324] width 11 height 11
click at [693, 376] on div "Atjaunināt atlasi" at bounding box center [713, 372] width 48 height 11
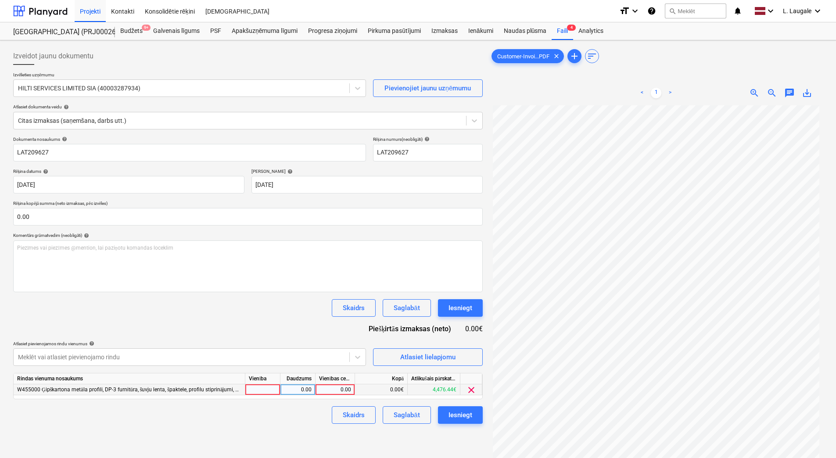
click at [273, 387] on div at bounding box center [262, 389] width 35 height 11
type input "1"
click at [287, 389] on div "0.00" at bounding box center [298, 389] width 28 height 11
type input "1"
click at [330, 389] on div "0.00" at bounding box center [335, 389] width 32 height 11
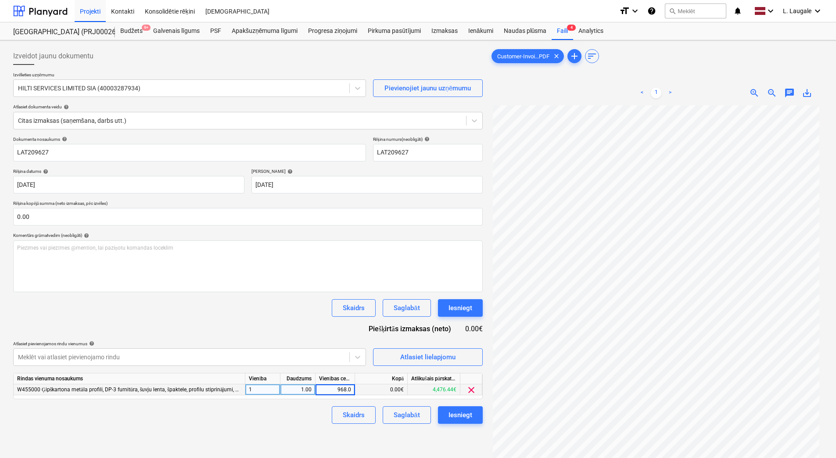
type input "968.09"
click at [294, 417] on div "Skaidrs Saglabāt Iesniegt" at bounding box center [247, 415] width 469 height 18
click at [215, 394] on div "W455000 Ģipškartona metāla profili, DP-3 furnitūra, šuvju lenta, špaktele, prof…" at bounding box center [130, 389] width 232 height 11
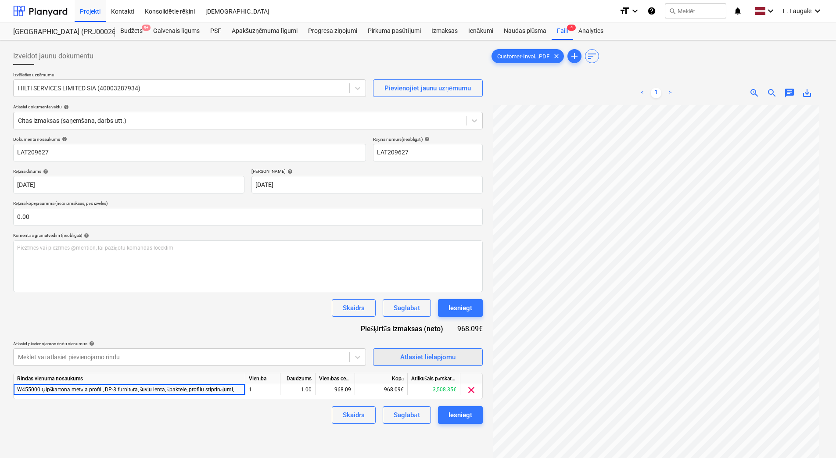
click at [390, 358] on span "Atlasiet lielapjomu" at bounding box center [428, 356] width 88 height 11
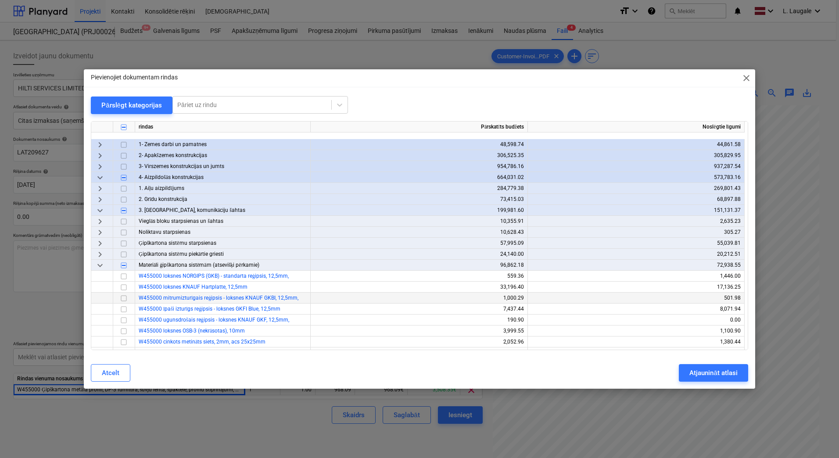
scroll to position [117, 0]
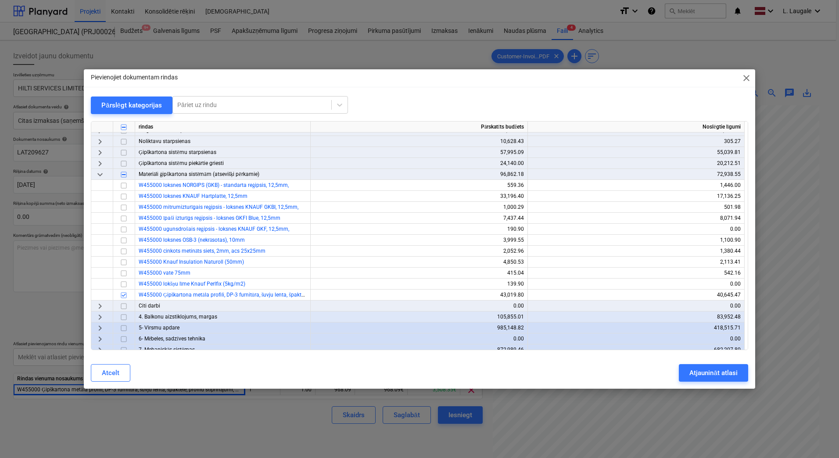
click at [743, 78] on span "close" at bounding box center [746, 78] width 11 height 11
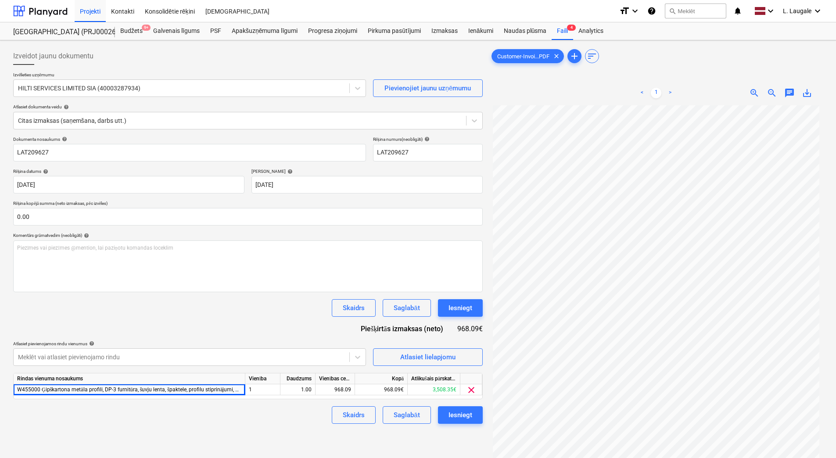
click at [312, 421] on div "Skaidrs Saglabāt Iesniegt" at bounding box center [247, 415] width 469 height 18
click at [300, 419] on div "Skaidrs Saglabāt Iesniegt" at bounding box center [247, 415] width 469 height 18
click at [439, 356] on div "Atlasiet lielapjomu" at bounding box center [427, 356] width 55 height 11
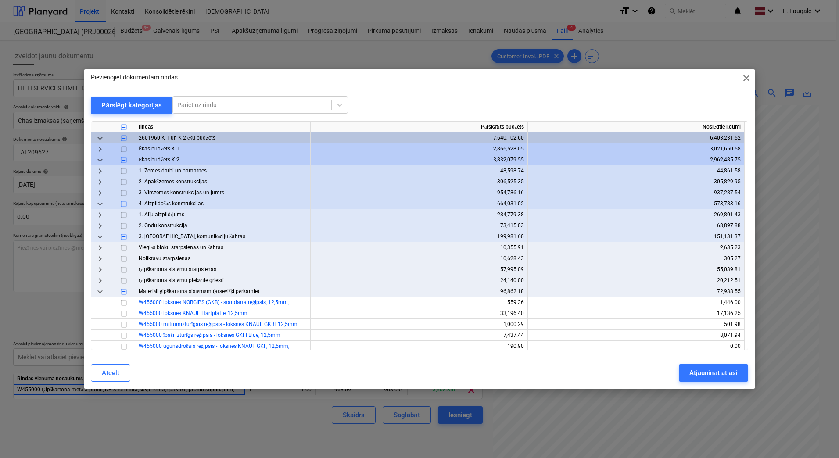
click at [745, 72] on div "Pievienojiet dokumentam rindas close" at bounding box center [419, 78] width 671 height 18
click at [746, 75] on span "close" at bounding box center [746, 78] width 11 height 11
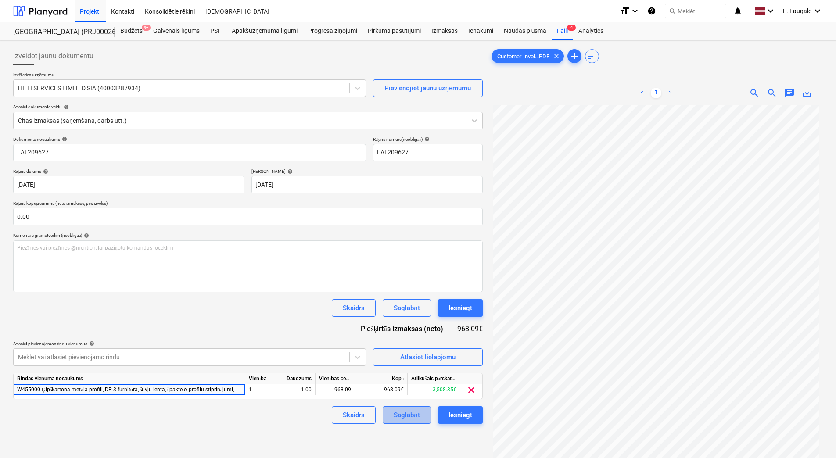
click at [409, 414] on div "Saglabāt" at bounding box center [407, 414] width 26 height 11
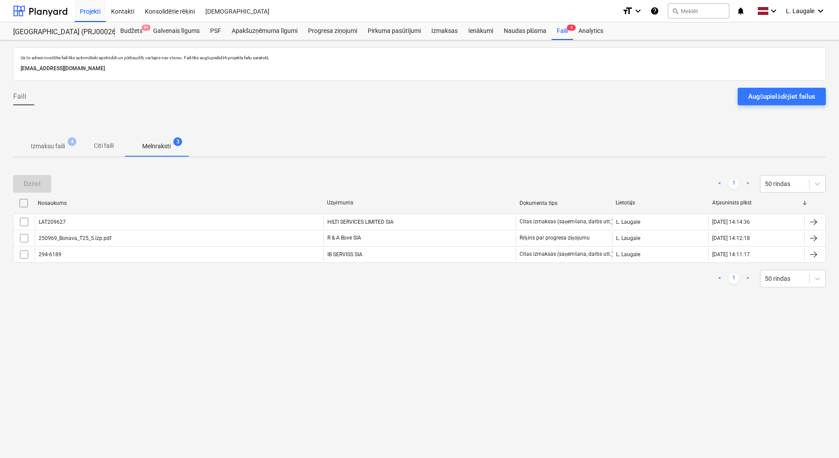
click at [68, 153] on span "Izmaksu faili 4" at bounding box center [47, 146] width 69 height 16
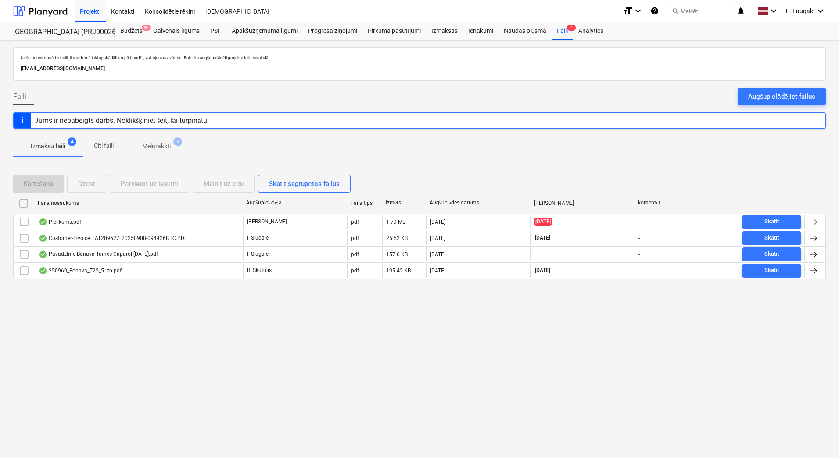
click at [172, 147] on span "Melnraksti 3" at bounding box center [156, 146] width 43 height 9
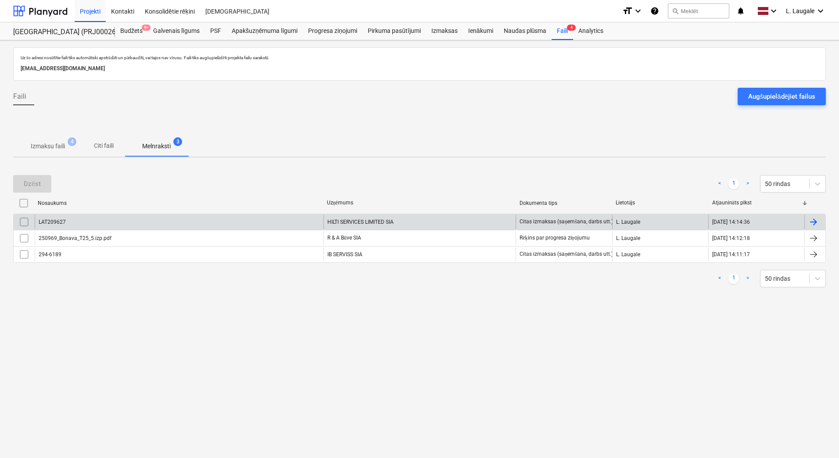
click at [212, 217] on div "LAT209627" at bounding box center [179, 222] width 289 height 14
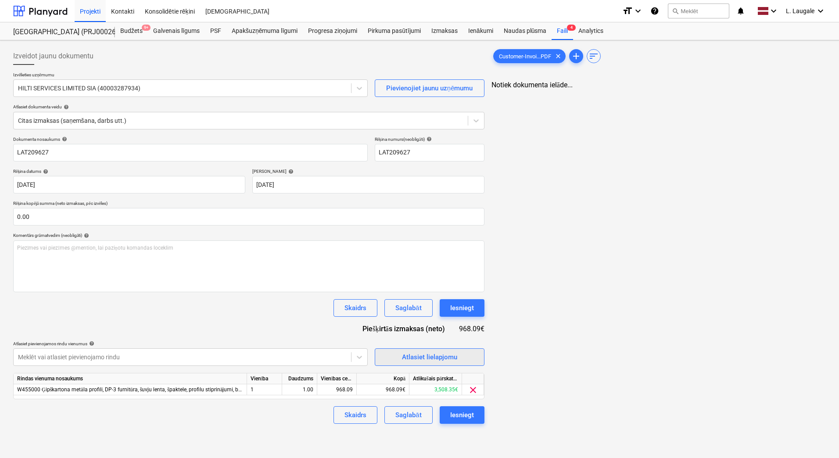
click at [433, 354] on div "Atlasiet lielapjomu" at bounding box center [429, 356] width 55 height 11
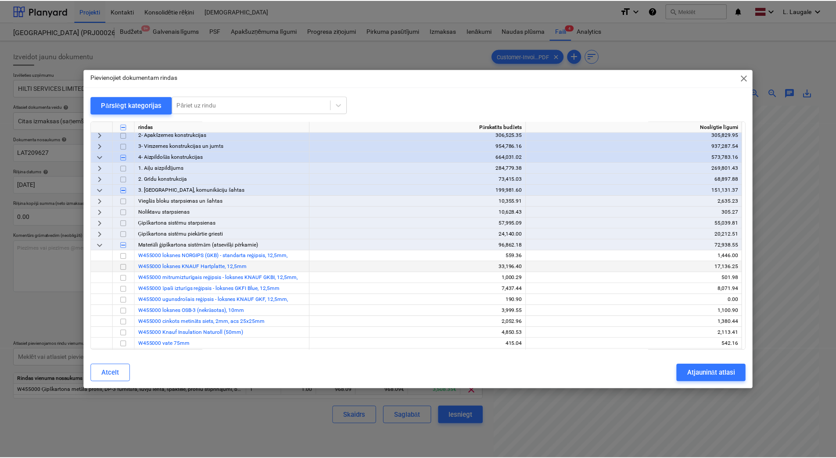
scroll to position [117, 0]
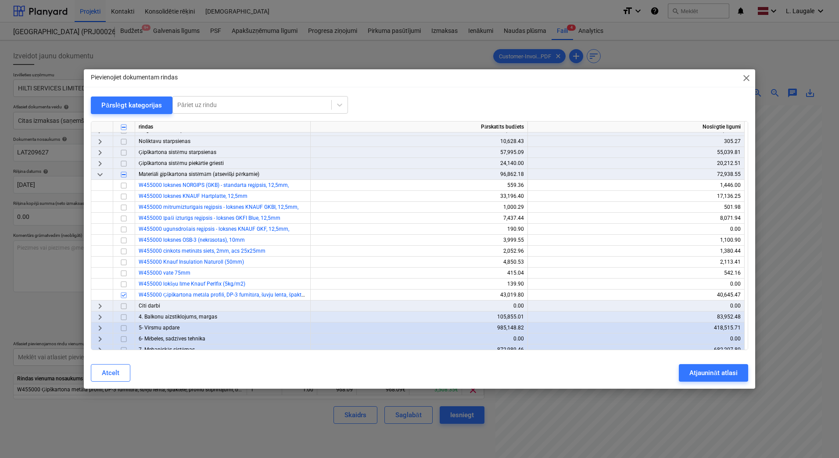
click at [748, 76] on span "close" at bounding box center [746, 78] width 11 height 11
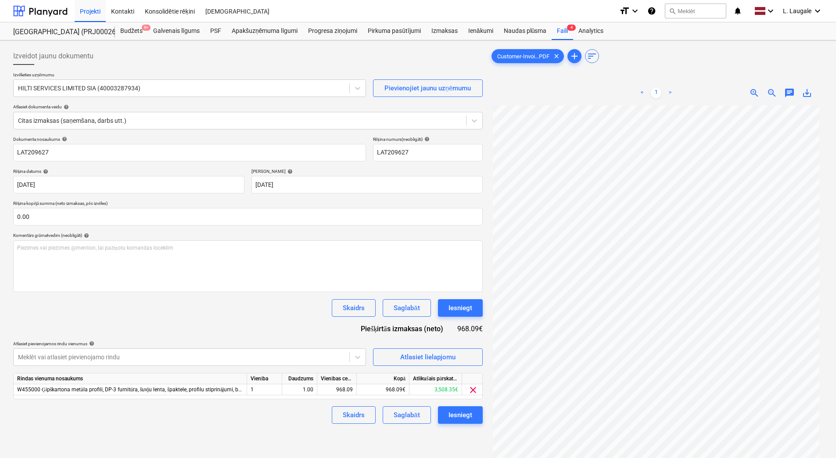
click at [286, 421] on div "Skaidrs Saglabāt Iesniegt" at bounding box center [247, 415] width 469 height 18
click at [394, 410] on div "Saglabāt" at bounding box center [407, 414] width 26 height 11
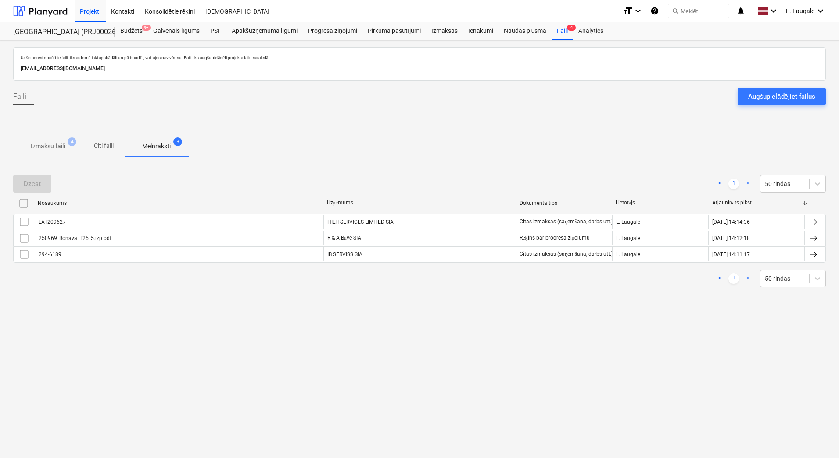
click at [54, 146] on p "Izmaksu faili" at bounding box center [48, 146] width 34 height 9
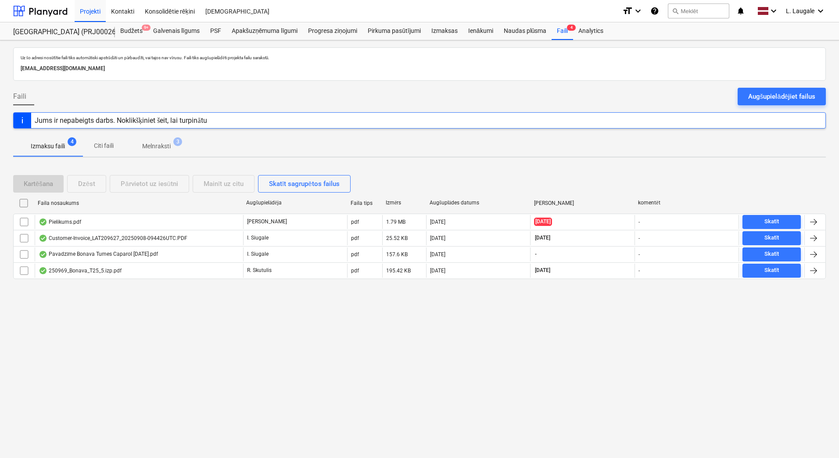
click at [330, 380] on div "Uz šo adresi nosūtītie faili tiks automātiski apstrādāti un pārbaudīti, vai taj…" at bounding box center [419, 249] width 839 height 418
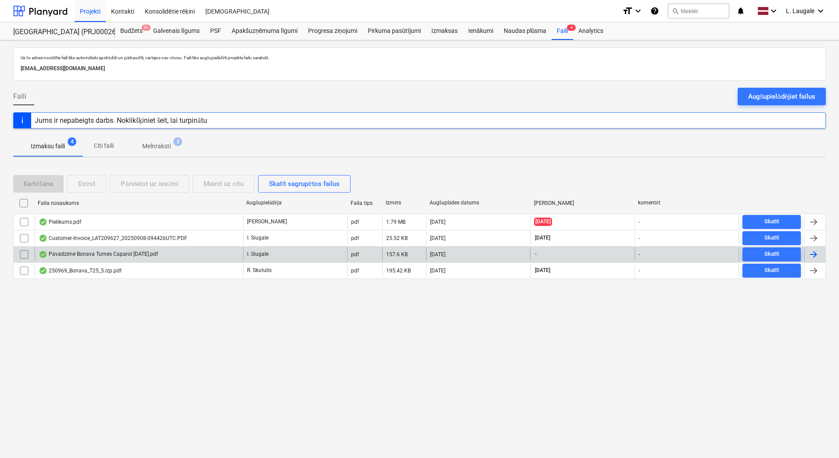
click at [137, 256] on div "Pavadzīme Bonava Tumes Caparol [DATE].pdf" at bounding box center [98, 254] width 119 height 7
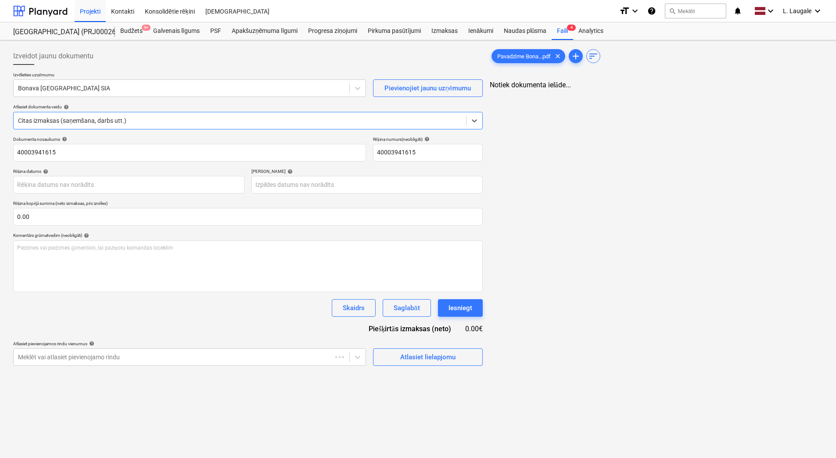
type input "40003941615"
click at [186, 314] on div "Skaidrs Saglabāt Iesniegt" at bounding box center [247, 308] width 469 height 18
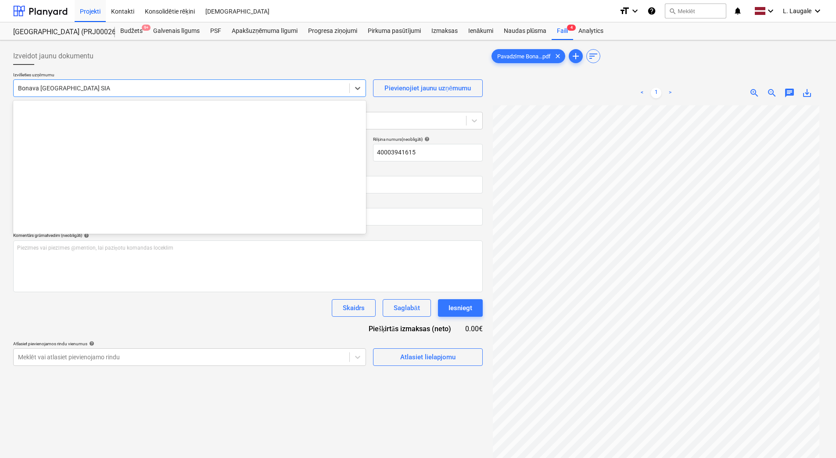
click at [141, 91] on div at bounding box center [181, 88] width 327 height 9
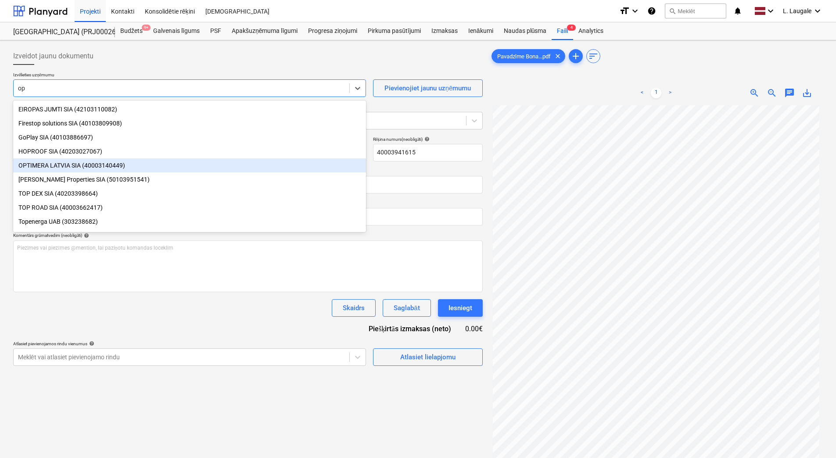
type input "o"
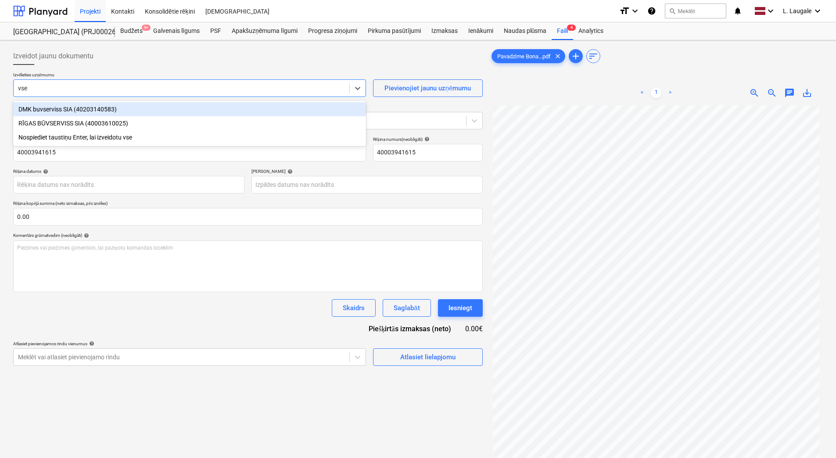
type input "vser"
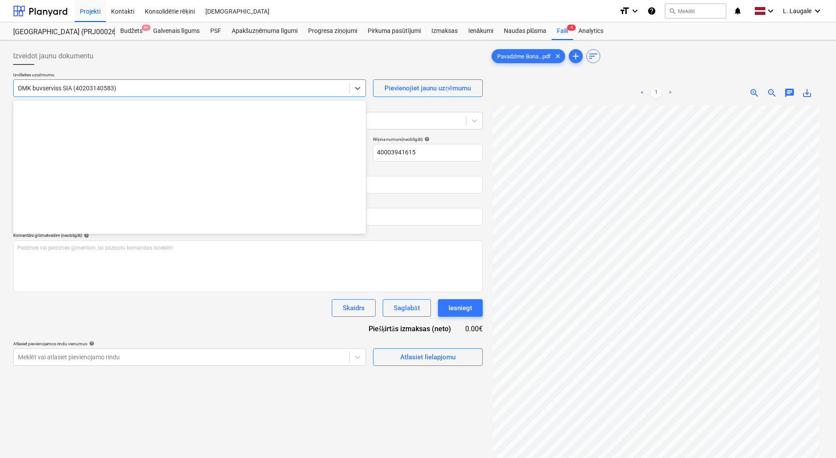
click at [141, 91] on div at bounding box center [181, 88] width 327 height 9
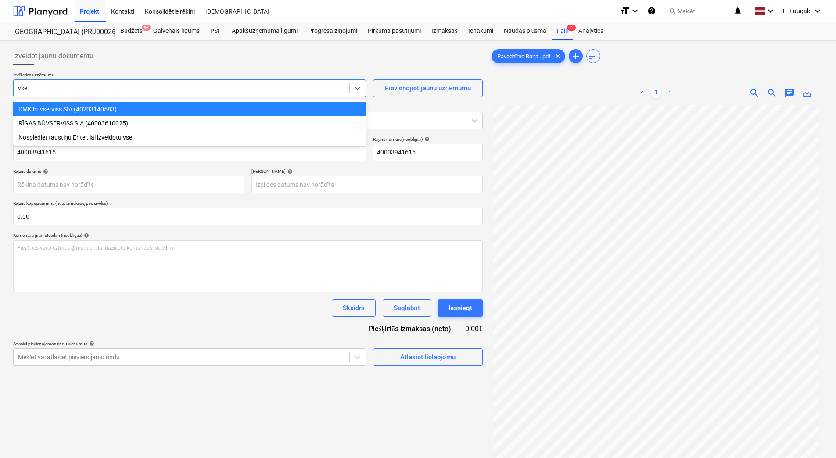
type input "vser"
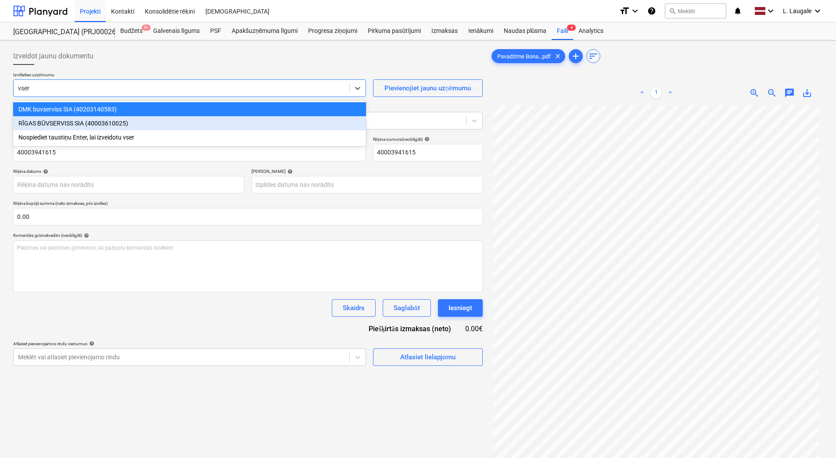
click at [143, 124] on div "RĪGAS BŪVSERVISS SIA (40003610025)" at bounding box center [189, 123] width 353 height 14
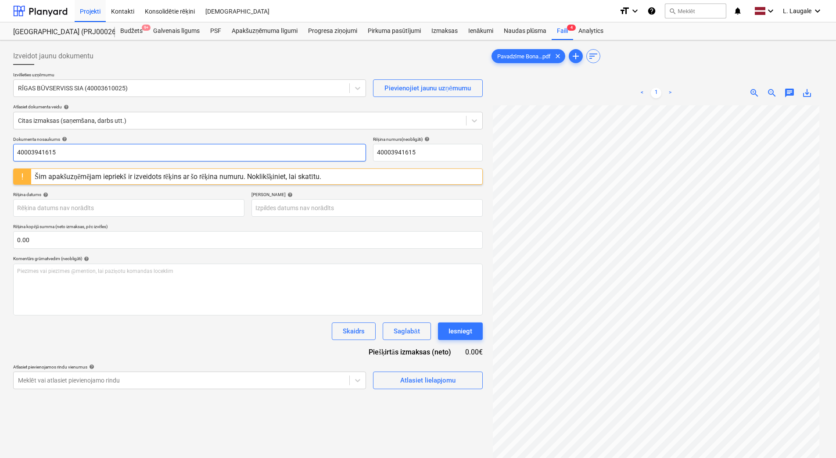
drag, startPoint x: 141, startPoint y: 148, endPoint x: 0, endPoint y: 130, distance: 142.5
click at [0, 130] on html "Projekti Kontakti Konsolidētie rēķini Iesūtne format_size keyboard_arrow_down h…" at bounding box center [418, 229] width 836 height 458
drag, startPoint x: 57, startPoint y: 150, endPoint x: 0, endPoint y: 160, distance: 57.8
click at [0, 160] on html "Projekti Kontakti Konsolidētie rēķini Iesūtne format_size keyboard_arrow_down h…" at bounding box center [418, 229] width 836 height 458
type input "375470"
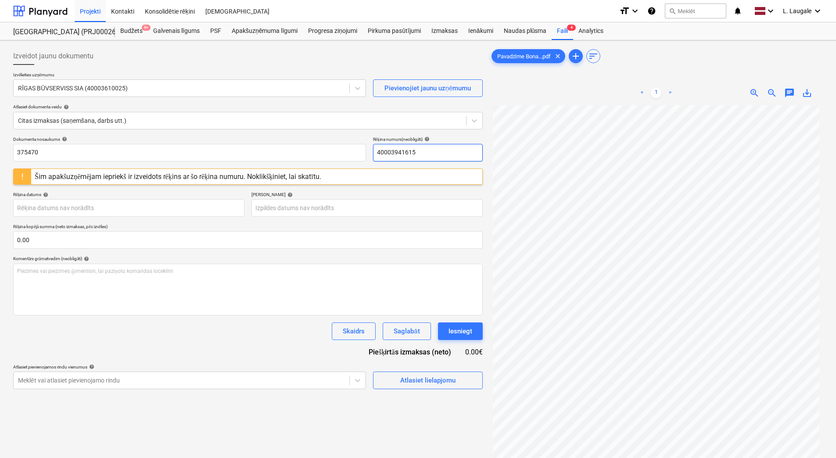
drag, startPoint x: 434, startPoint y: 152, endPoint x: 235, endPoint y: 143, distance: 198.9
click at [235, 143] on div "Dokumenta nosaukums help 375470 Rēķina numurs (neobligāti) help 40003941615" at bounding box center [247, 148] width 469 height 25
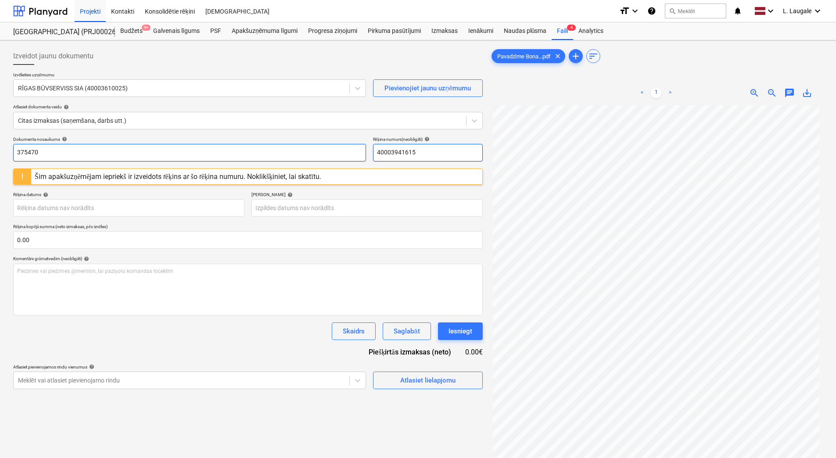
paste input "375470"
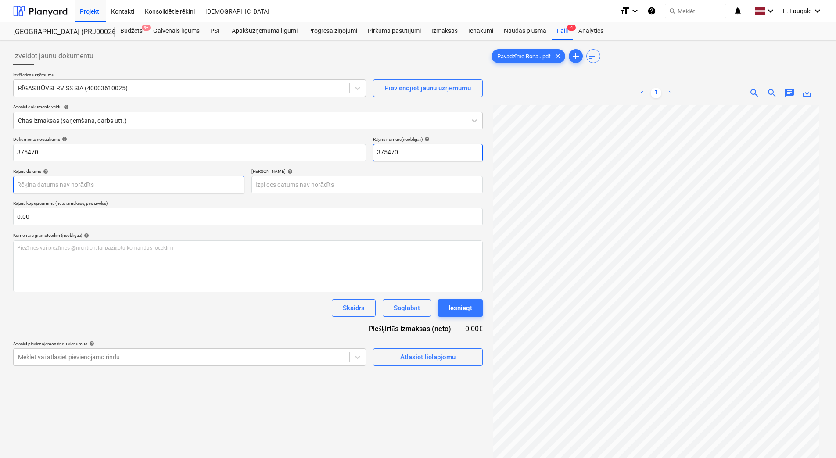
type input "375470"
click at [208, 180] on body "Projekti Kontakti Konsolidētie rēķini Iesūtne format_size keyboard_arrow_down h…" at bounding box center [418, 229] width 836 height 458
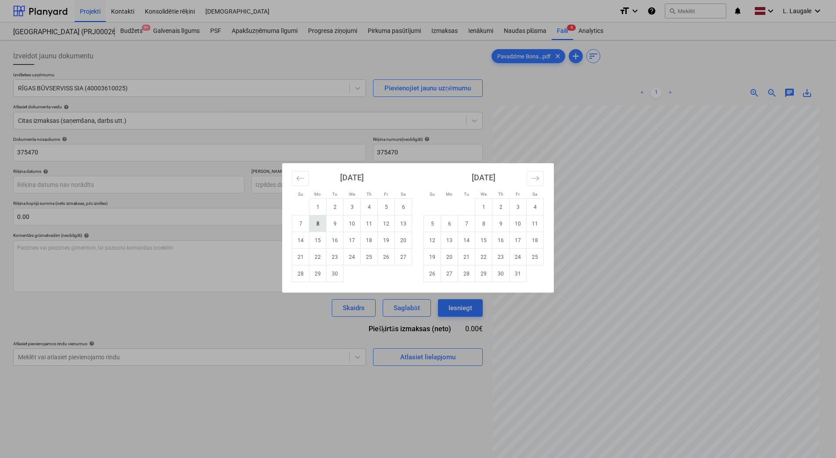
click at [319, 226] on td "8" at bounding box center [317, 223] width 17 height 17
type input "08 Sep 2025"
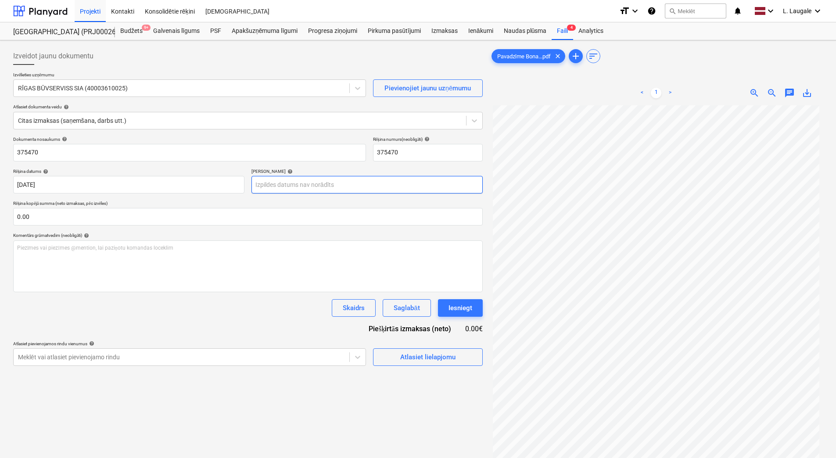
click at [314, 186] on body "Projekti Kontakti Konsolidētie rēķini Iesūtne format_size keyboard_arrow_down h…" at bounding box center [418, 229] width 836 height 458
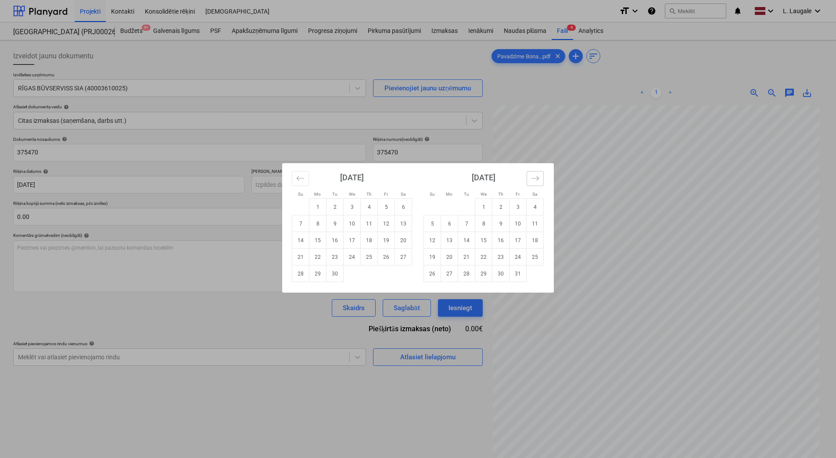
click at [537, 179] on icon "Move forward to switch to the next month." at bounding box center [534, 178] width 7 height 4
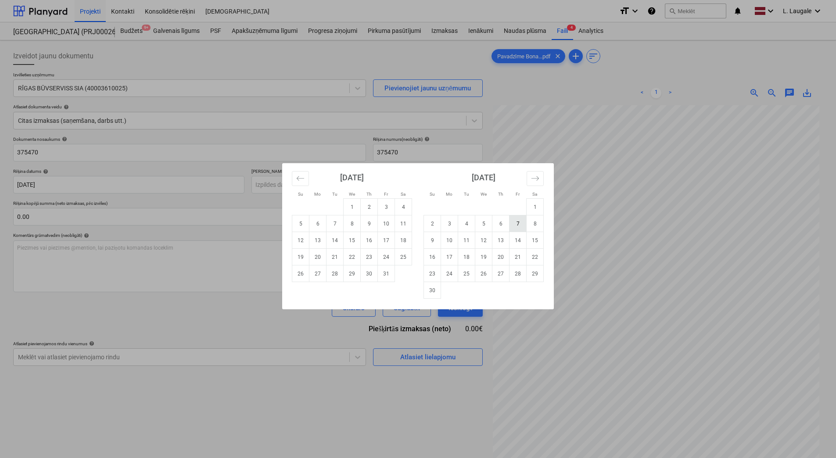
click at [515, 225] on td "7" at bounding box center [517, 223] width 17 height 17
type input "07 Nov 2025"
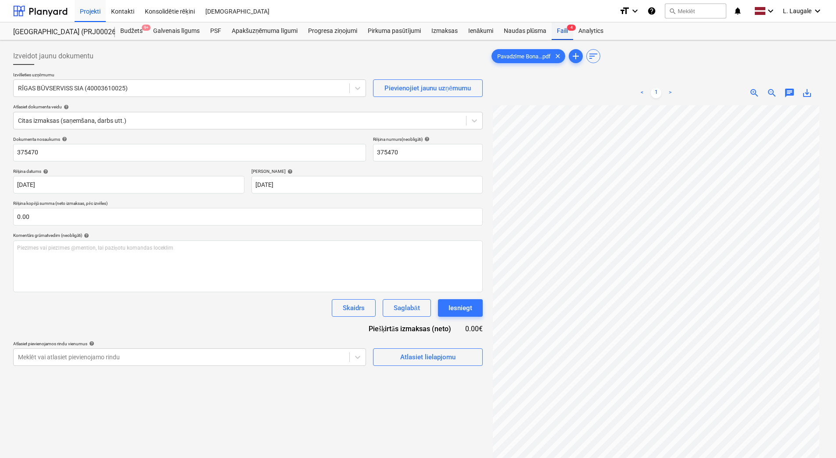
click at [566, 32] on div "Faili 4" at bounding box center [561, 31] width 21 height 18
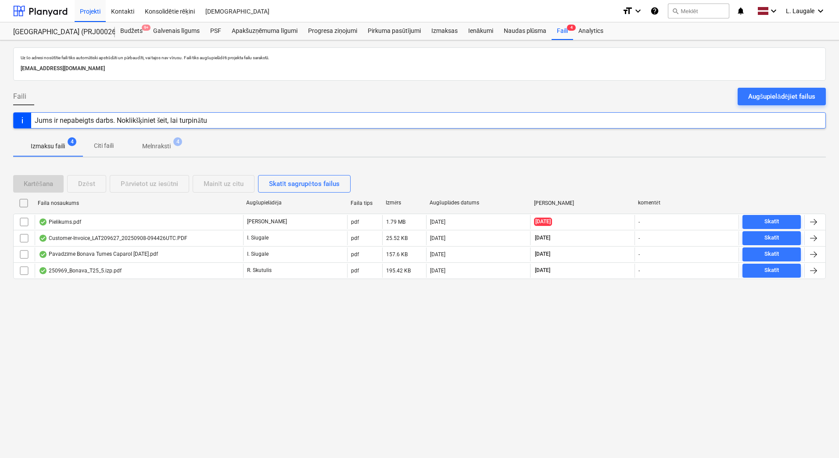
click at [163, 150] on p "Melnraksti" at bounding box center [156, 146] width 29 height 9
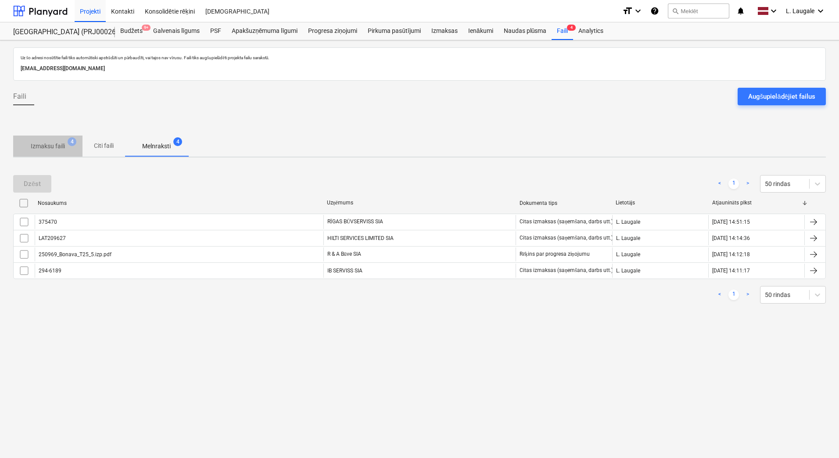
click at [53, 150] on p "Izmaksu faili" at bounding box center [48, 146] width 34 height 9
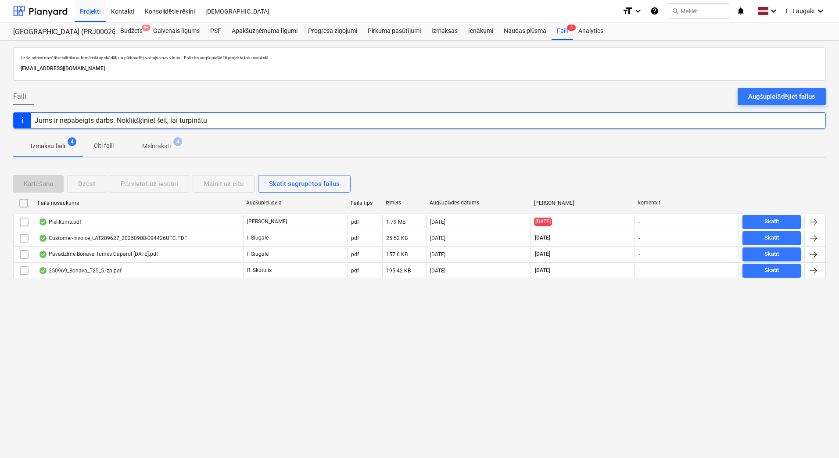
click at [155, 144] on p "Melnraksti" at bounding box center [156, 146] width 29 height 9
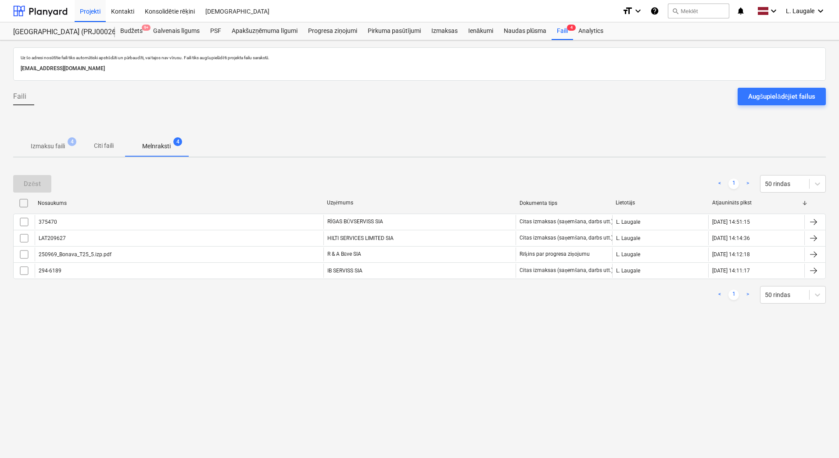
click at [54, 144] on p "Izmaksu faili" at bounding box center [48, 146] width 34 height 9
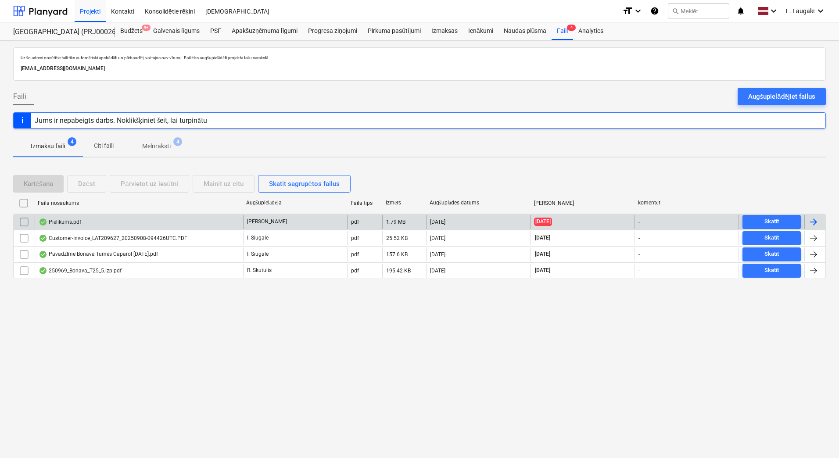
click at [89, 219] on div "Pielikums.pdf" at bounding box center [139, 222] width 208 height 14
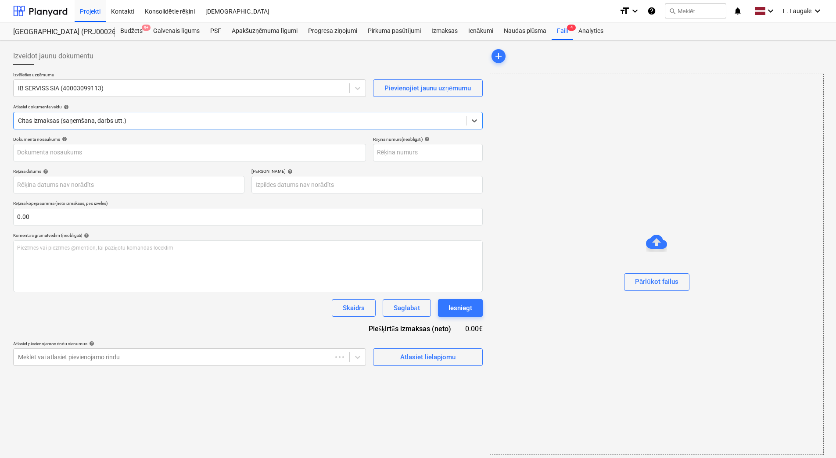
type input "294-6189"
type input "[DATE]"
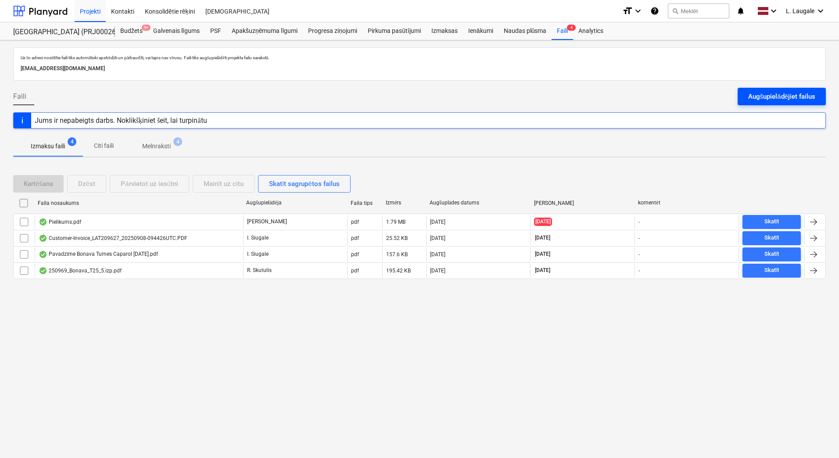
click at [799, 91] on div "Augšupielādējiet failus" at bounding box center [781, 96] width 67 height 11
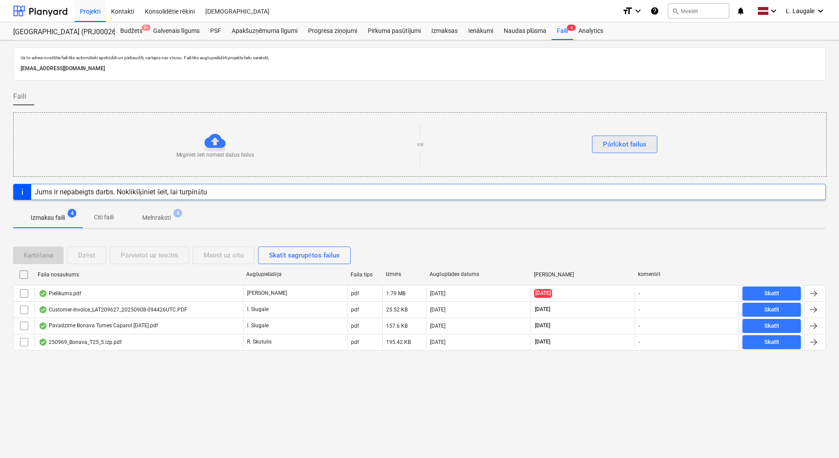
click at [649, 145] on button "Pārlūkot failus" at bounding box center [624, 145] width 65 height 18
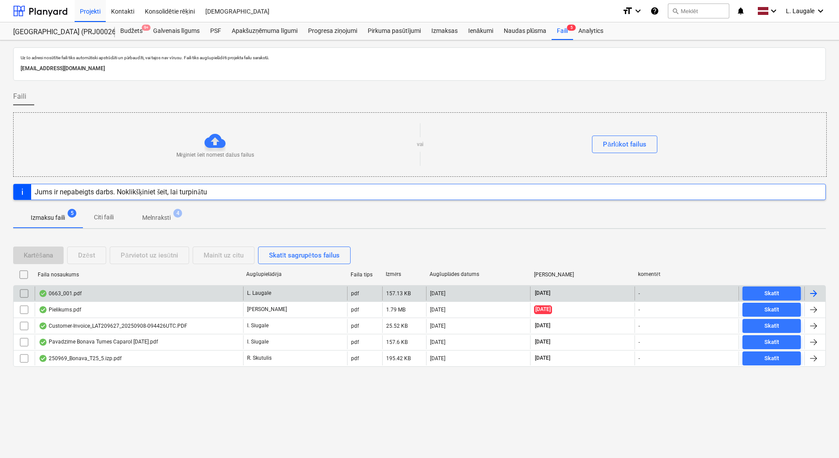
click at [162, 290] on div "0663_001.pdf" at bounding box center [139, 293] width 208 height 14
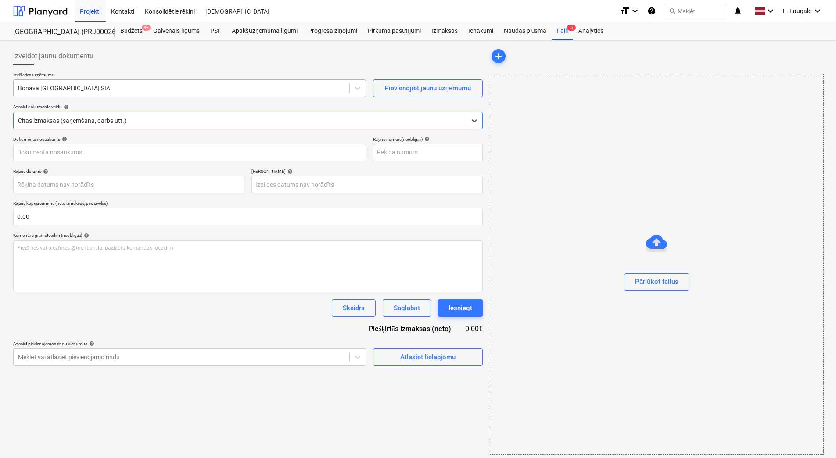
click at [178, 88] on div at bounding box center [181, 88] width 327 height 9
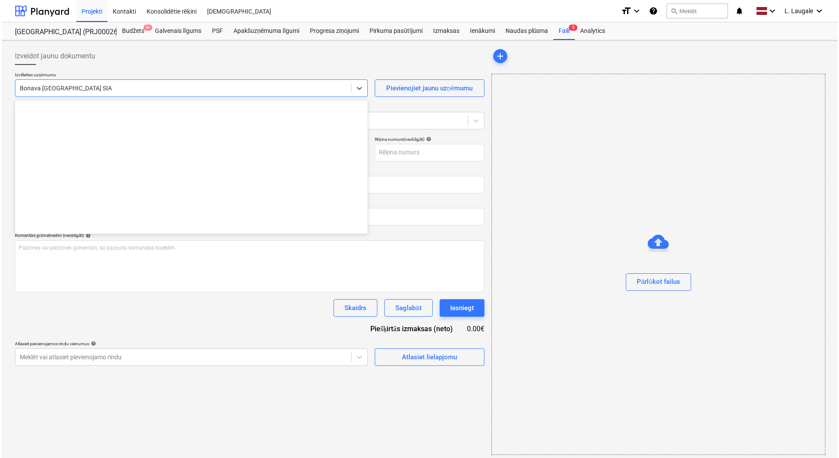
scroll to position [1643, 0]
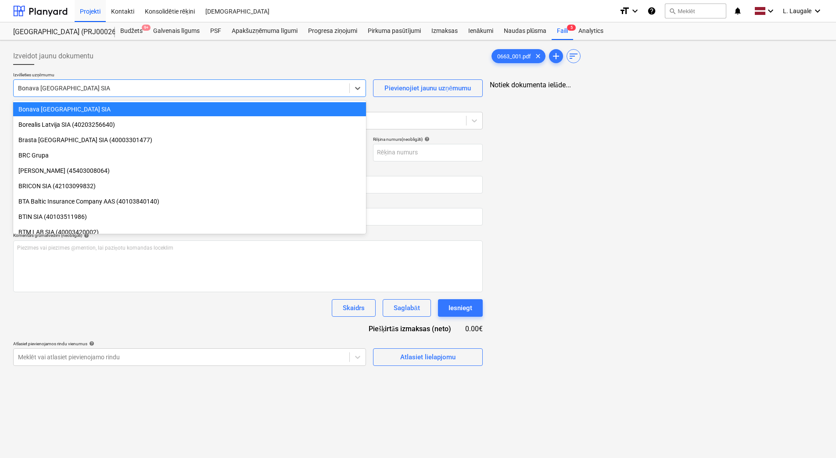
type input "0663_001.pdf"
type input "09 Sep 2025"
type input "09 Oct 2025"
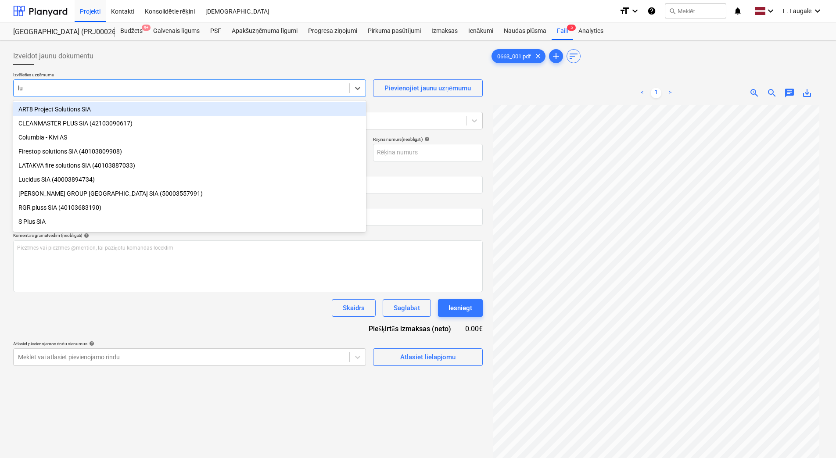
type input "luc"
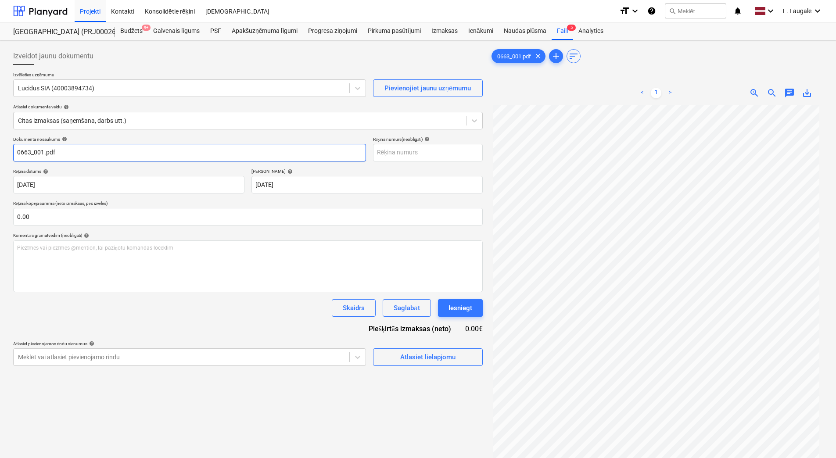
drag, startPoint x: 165, startPoint y: 153, endPoint x: 0, endPoint y: 150, distance: 165.4
click at [0, 150] on html "Projekti Kontakti Konsolidētie rēķini Iesūtne format_size keyboard_arrow_down h…" at bounding box center [418, 229] width 836 height 458
drag, startPoint x: 12, startPoint y: 150, endPoint x: 0, endPoint y: 150, distance: 11.9
click at [0, 150] on html "Projekti Kontakti Konsolidētie rēķini Iesūtne format_size keyboard_arrow_down h…" at bounding box center [418, 229] width 836 height 458
type input "253877"
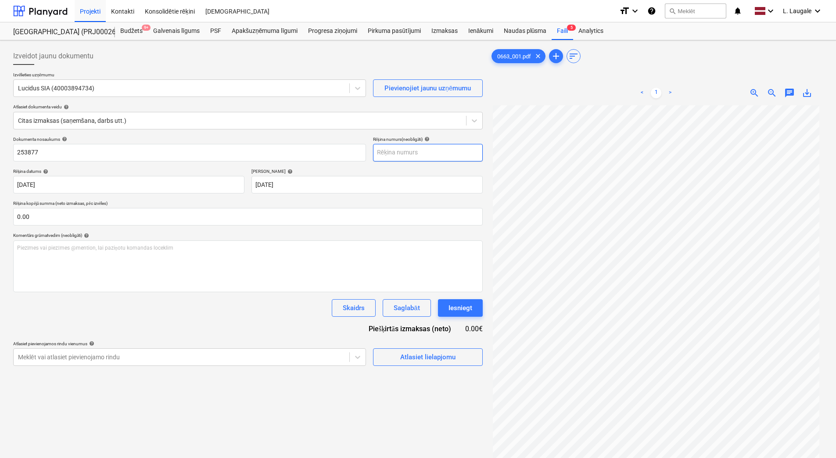
drag, startPoint x: 427, startPoint y: 153, endPoint x: 407, endPoint y: 151, distance: 20.3
click at [426, 155] on input "text" at bounding box center [428, 153] width 110 height 18
paste input "253877"
type input "253877"
click at [344, 173] on div "Termiņš help" at bounding box center [366, 171] width 231 height 6
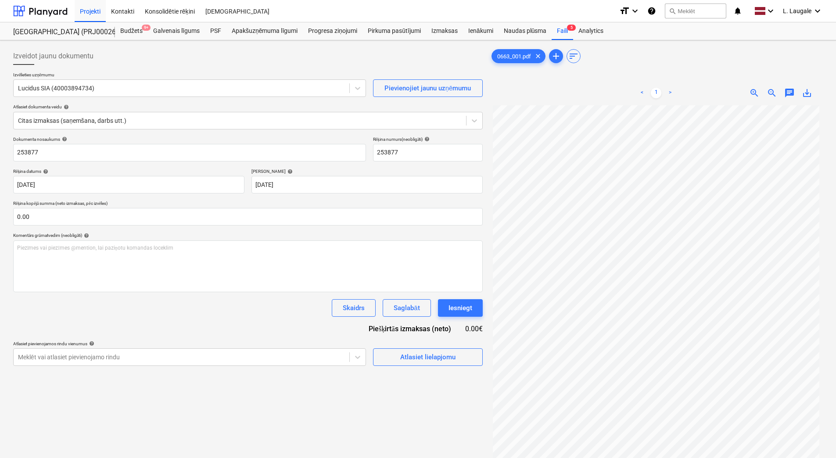
click at [344, 173] on div "Termiņš help" at bounding box center [366, 171] width 231 height 6
click at [341, 165] on div "Dokumenta nosaukums help 253877 Rēķina numurs (neobligāti) help 253877 Rēķina d…" at bounding box center [247, 250] width 469 height 229
click at [350, 166] on div "Dokumenta nosaukums help 253877 Rēķina numurs (neobligāti) help 253877 Rēķina d…" at bounding box center [247, 250] width 469 height 229
click at [344, 172] on div "Termiņš help" at bounding box center [366, 171] width 231 height 6
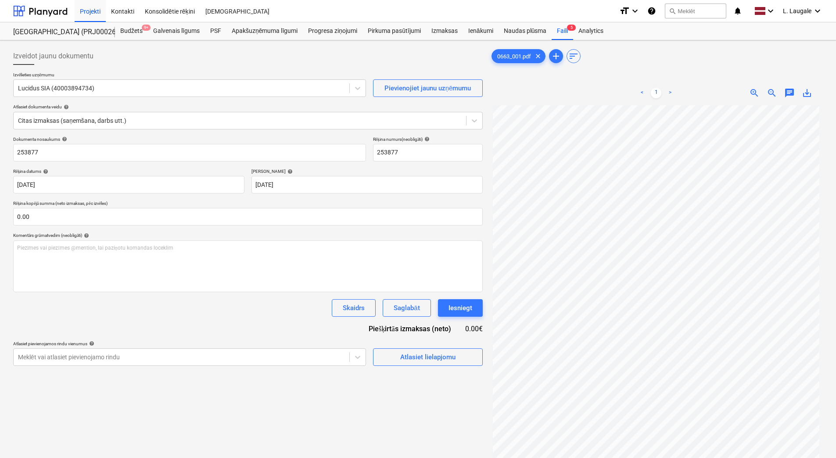
click at [344, 169] on div "Termiņš help" at bounding box center [366, 171] width 231 height 6
click at [389, 358] on span "Atlasiet lielapjomu" at bounding box center [428, 356] width 88 height 11
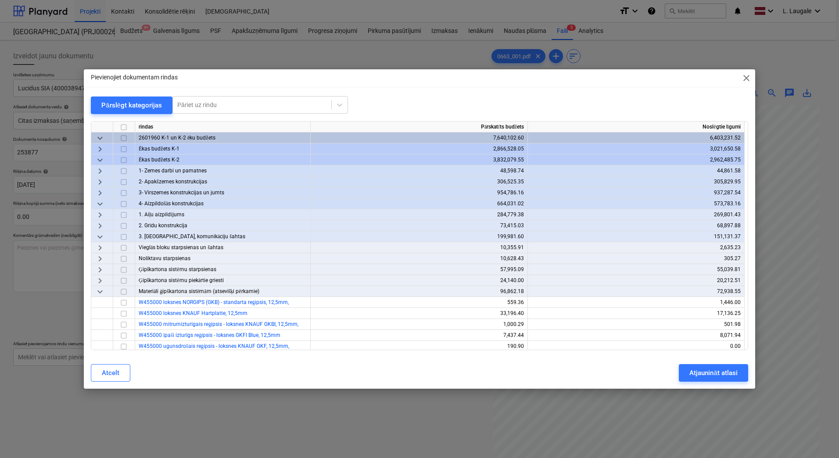
click at [103, 159] on span "keyboard_arrow_down" at bounding box center [100, 160] width 11 height 11
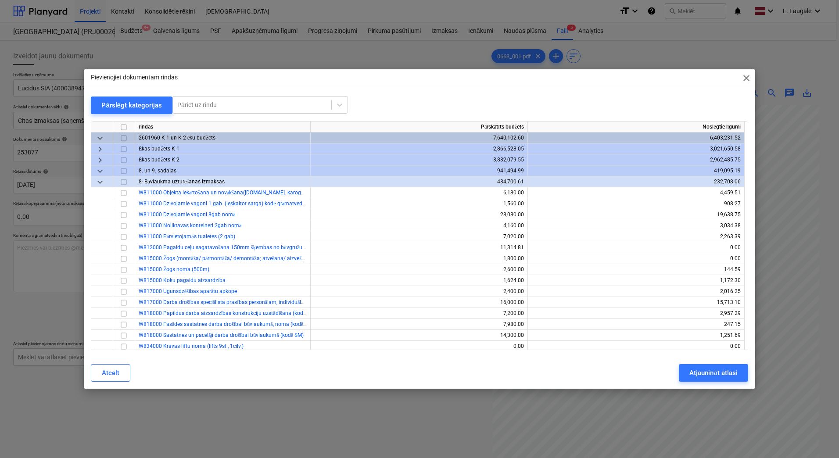
click at [101, 180] on span "keyboard_arrow_down" at bounding box center [100, 182] width 11 height 11
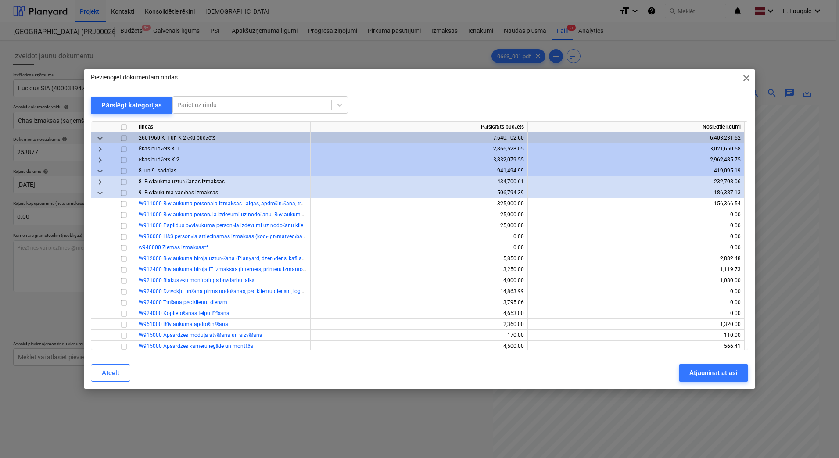
click at [100, 190] on span "keyboard_arrow_down" at bounding box center [100, 193] width 11 height 11
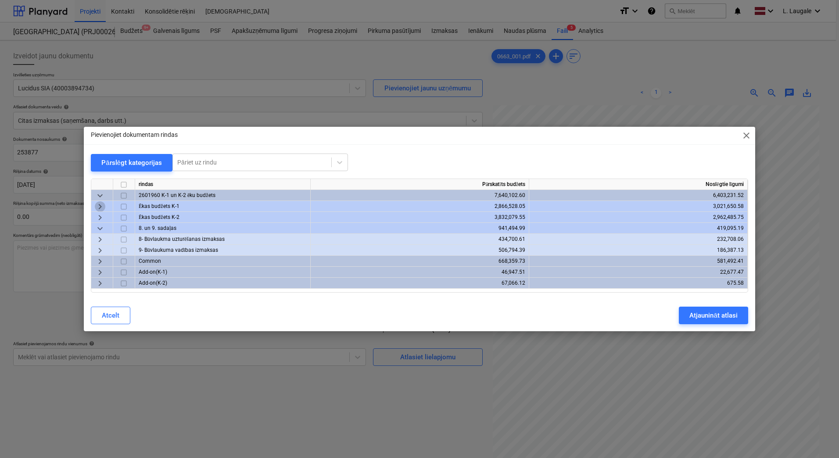
click at [99, 203] on span "keyboard_arrow_right" at bounding box center [100, 206] width 11 height 11
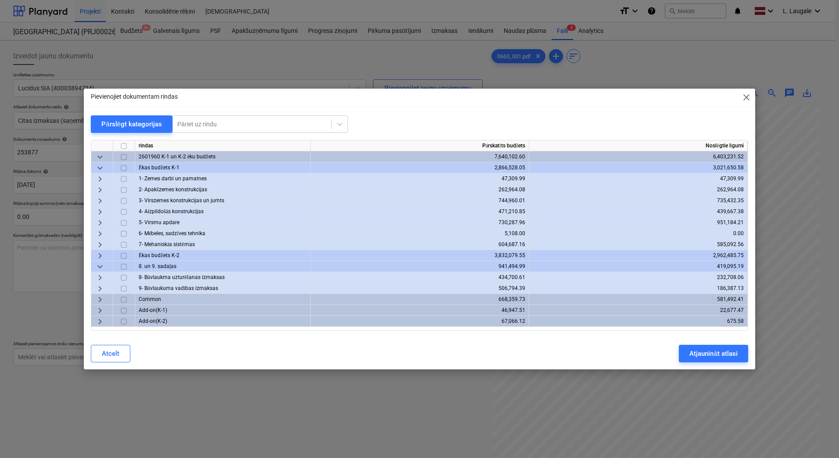
click at [334, 414] on div "Pievienojiet dokumentam rindas close Pārslēgt kategorijas Pāriet uz rindu rinda…" at bounding box center [419, 229] width 839 height 458
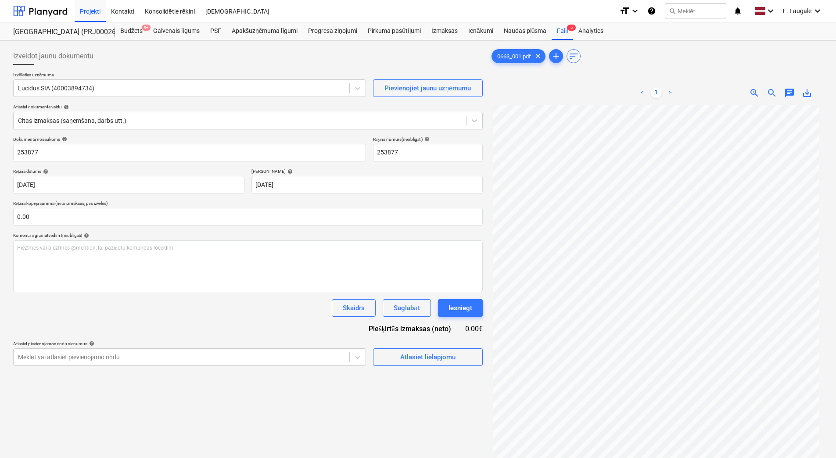
click at [405, 370] on div "Izveidot jaunu dokumentu Izvēlieties uzņēmumu Lucidus SIA (40003894734) Pievien…" at bounding box center [248, 293] width 476 height 498
click at [403, 344] on div "Atlasiet lielapjomu" at bounding box center [428, 353] width 110 height 25
click at [415, 356] on div "Atlasiet lielapjomu" at bounding box center [427, 356] width 55 height 11
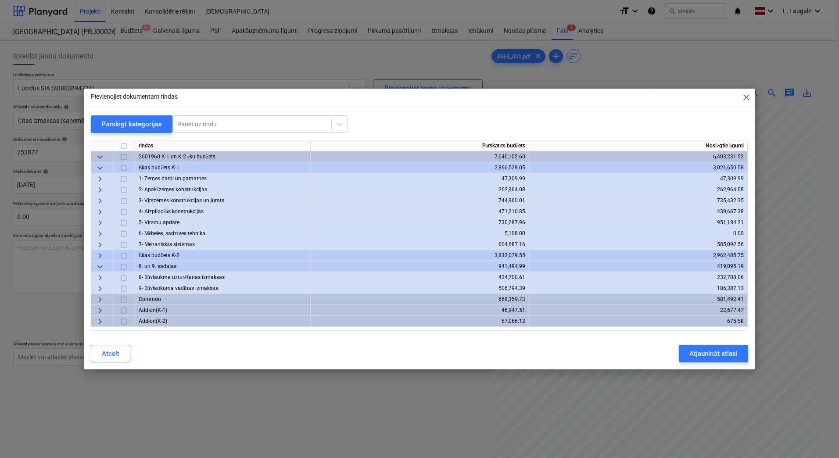
click at [102, 243] on span "keyboard_arrow_right" at bounding box center [100, 245] width 11 height 11
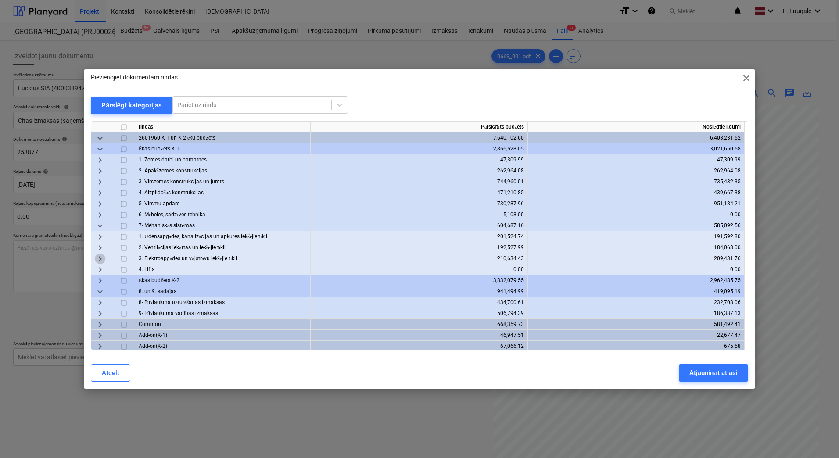
click at [98, 258] on span "keyboard_arrow_right" at bounding box center [100, 259] width 11 height 11
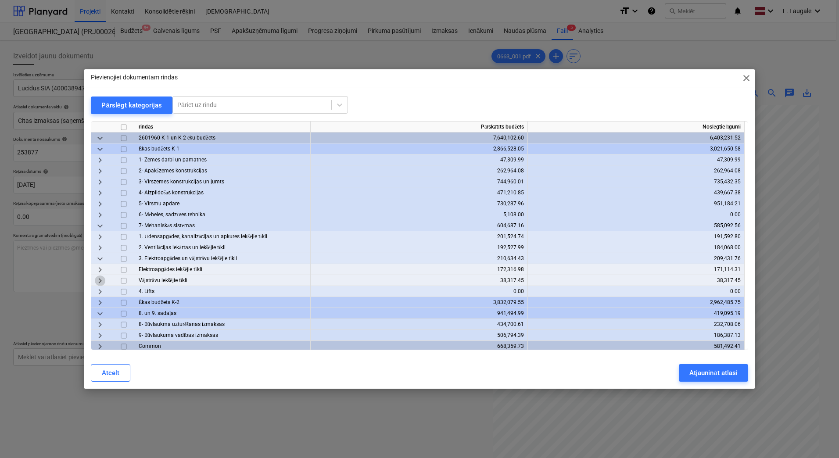
click at [101, 280] on span "keyboard_arrow_right" at bounding box center [100, 281] width 11 height 11
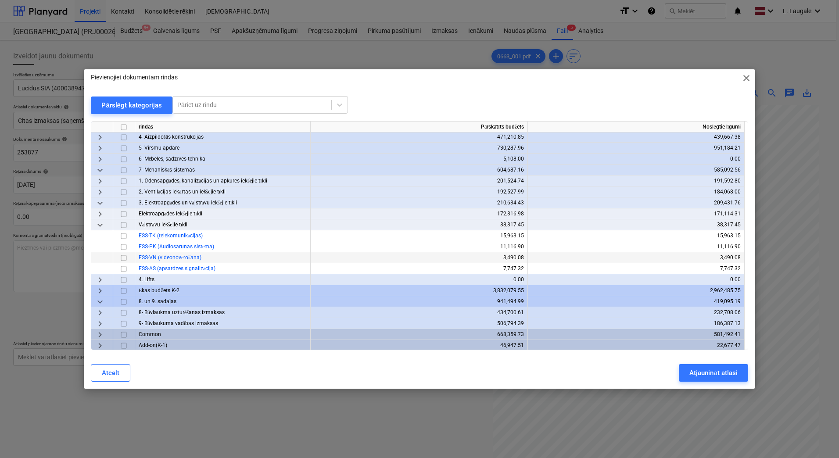
scroll to position [58, 0]
click at [101, 220] on span "keyboard_arrow_down" at bounding box center [100, 222] width 11 height 11
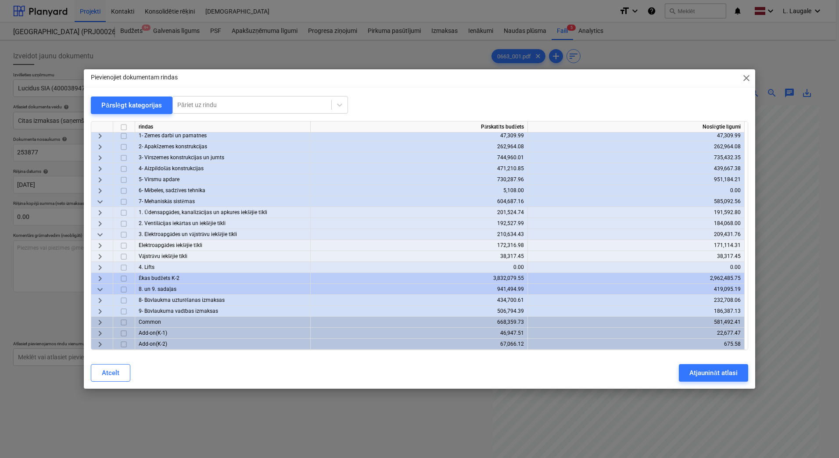
click at [103, 243] on span "keyboard_arrow_right" at bounding box center [100, 245] width 11 height 11
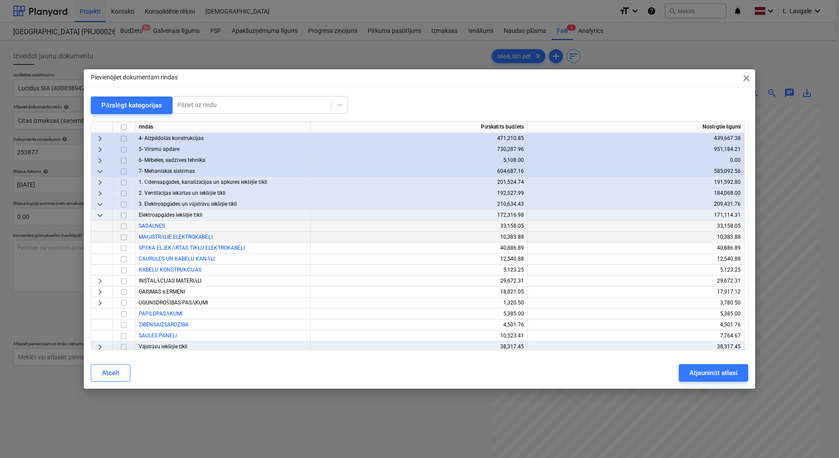
scroll to position [112, 0]
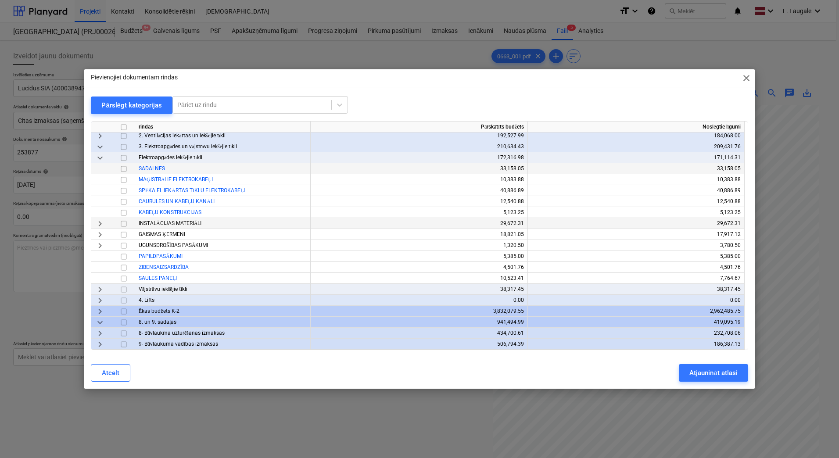
click at [99, 224] on span "keyboard_arrow_right" at bounding box center [100, 223] width 11 height 11
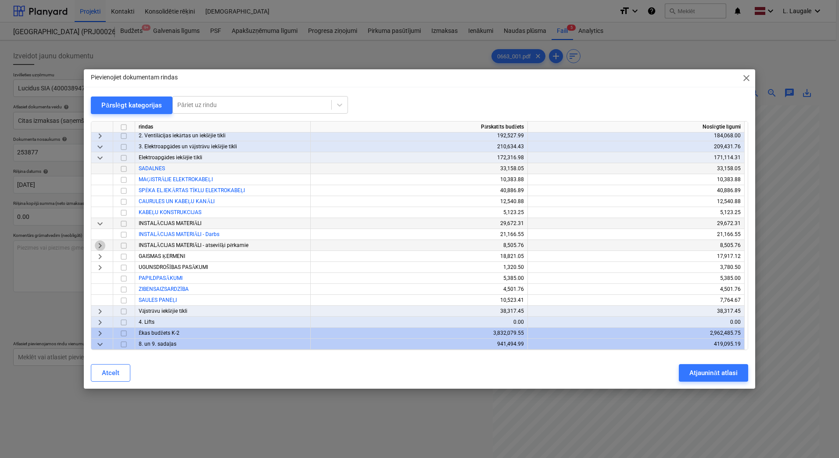
click at [101, 247] on span "keyboard_arrow_right" at bounding box center [100, 245] width 11 height 11
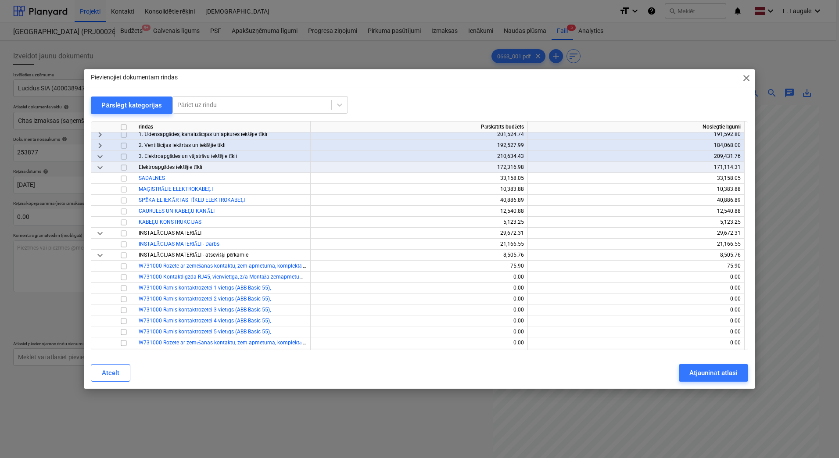
scroll to position [83, 0]
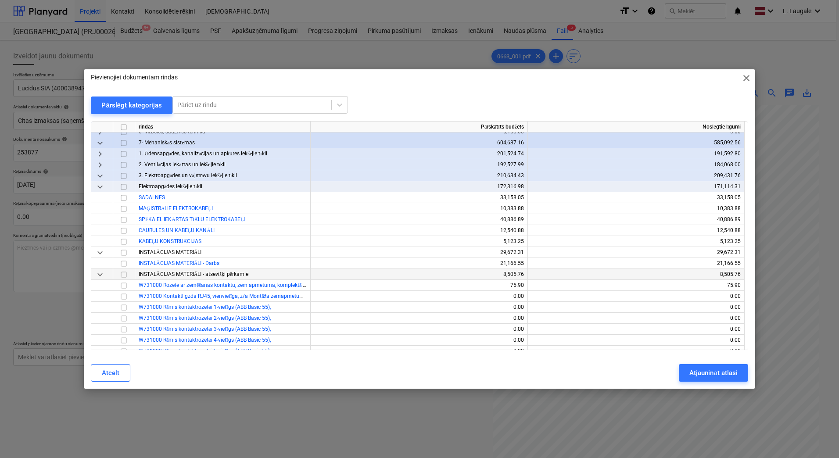
click at [103, 276] on span "keyboard_arrow_down" at bounding box center [100, 274] width 11 height 11
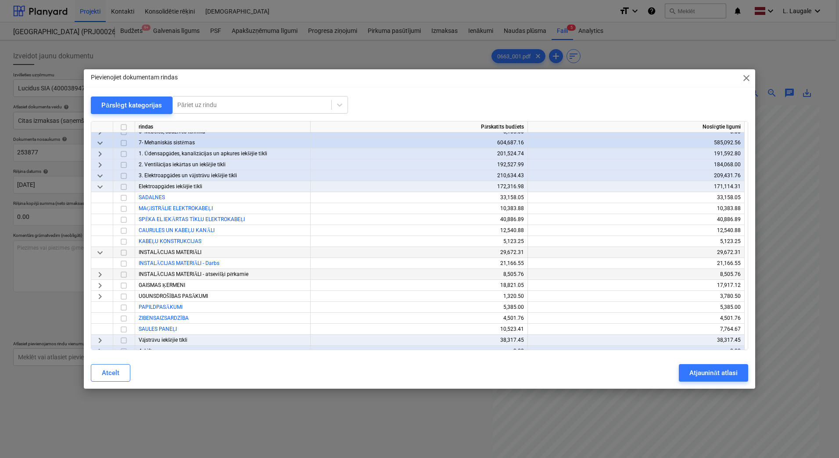
click at [101, 253] on span "keyboard_arrow_down" at bounding box center [100, 252] width 11 height 11
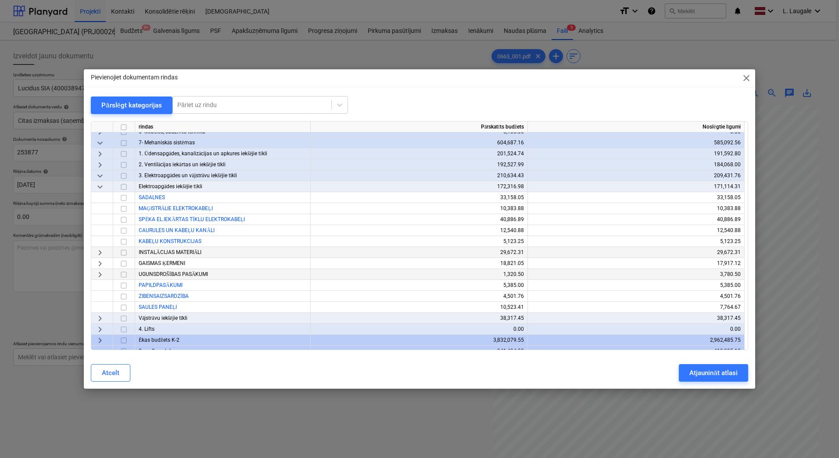
click at [97, 317] on span "keyboard_arrow_right" at bounding box center [100, 318] width 11 height 11
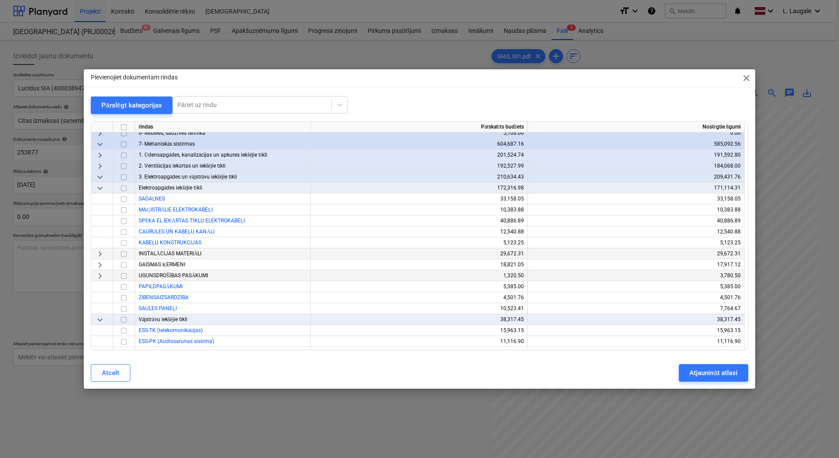
scroll to position [54, 0]
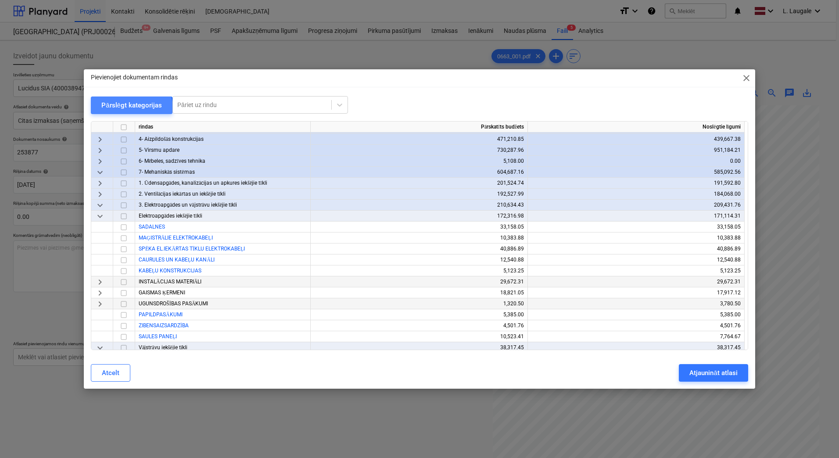
click at [122, 109] on div "Pārslēgt kategorijas" at bounding box center [131, 105] width 61 height 11
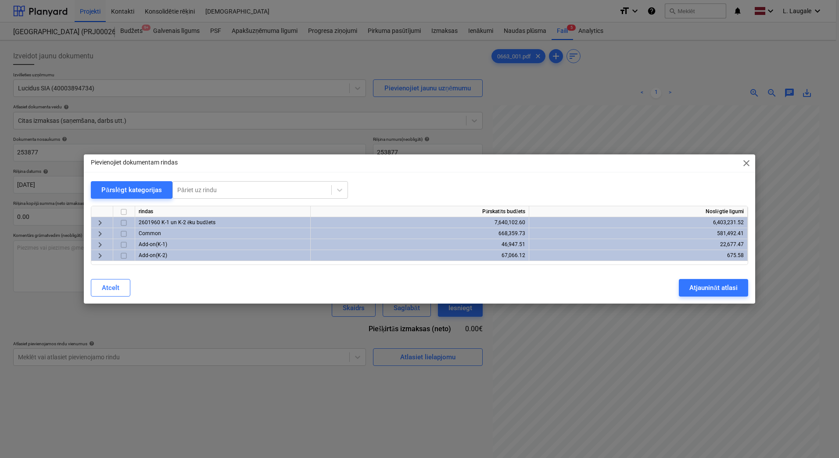
click at [100, 221] on span "keyboard_arrow_right" at bounding box center [100, 223] width 11 height 11
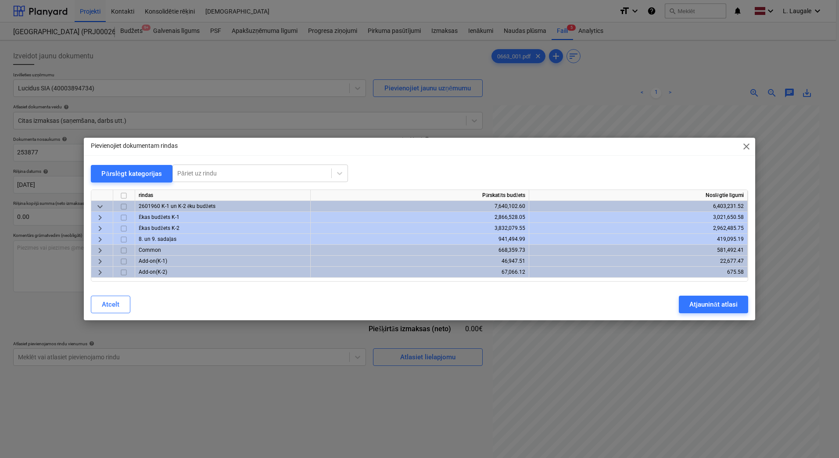
click at [100, 221] on span "keyboard_arrow_right" at bounding box center [100, 217] width 11 height 11
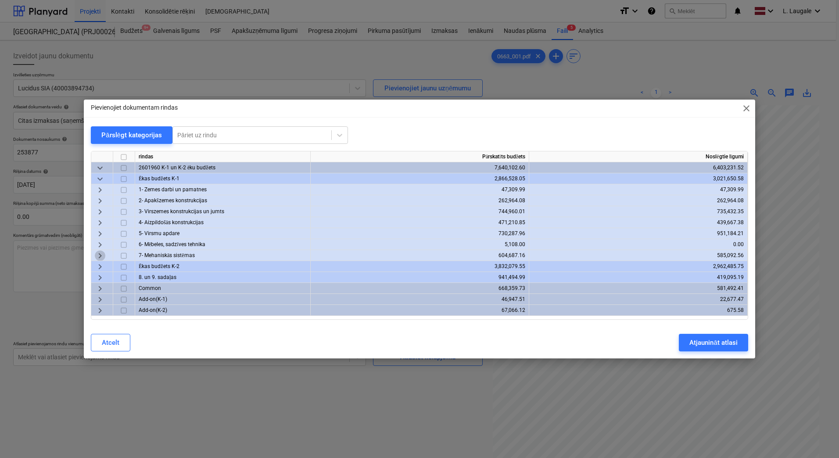
click at [102, 256] on span "keyboard_arrow_right" at bounding box center [100, 256] width 11 height 11
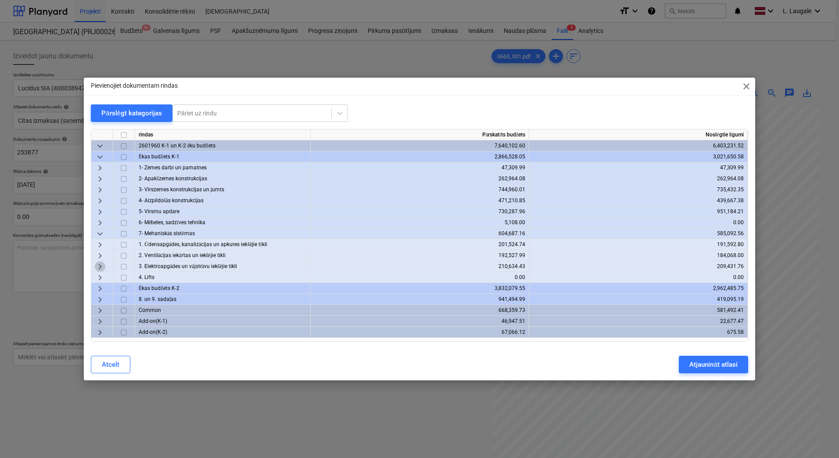
click at [97, 269] on span "keyboard_arrow_right" at bounding box center [100, 266] width 11 height 11
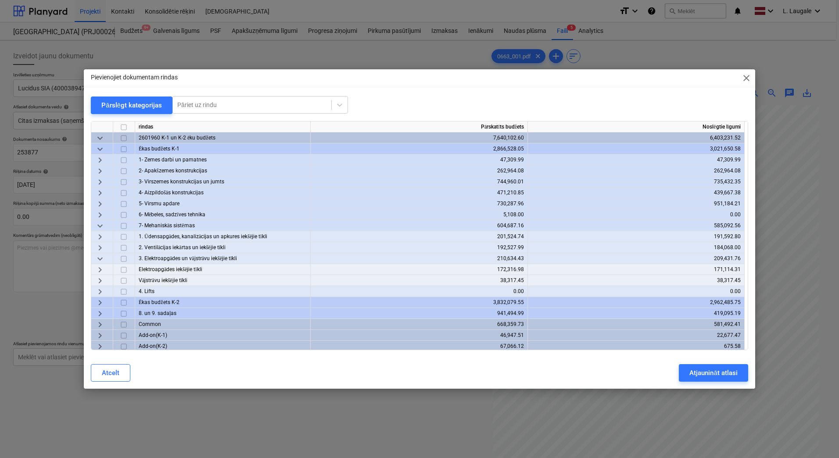
click at [100, 269] on span "keyboard_arrow_right" at bounding box center [100, 270] width 11 height 11
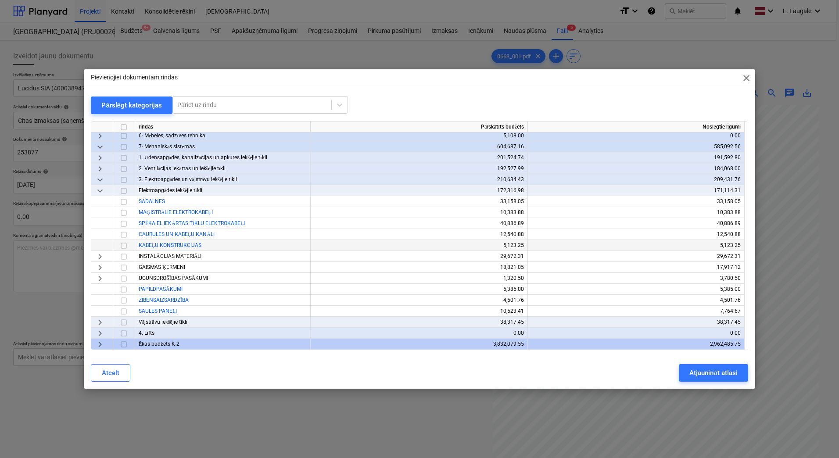
scroll to position [88, 0]
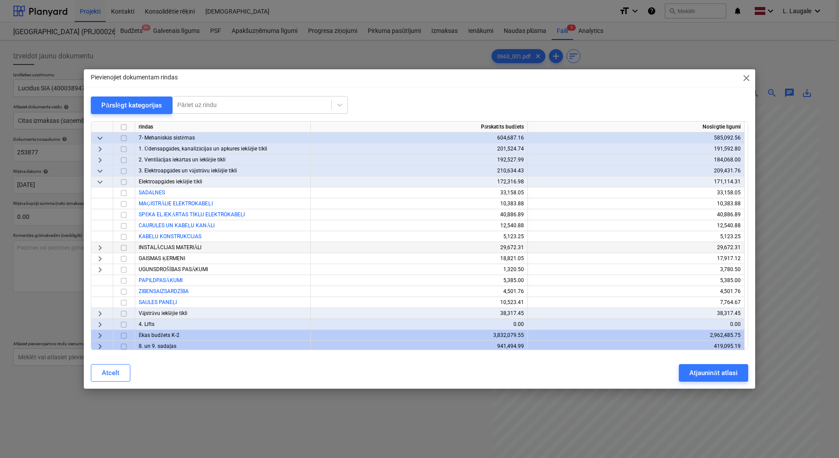
click at [102, 250] on span "keyboard_arrow_right" at bounding box center [100, 248] width 11 height 11
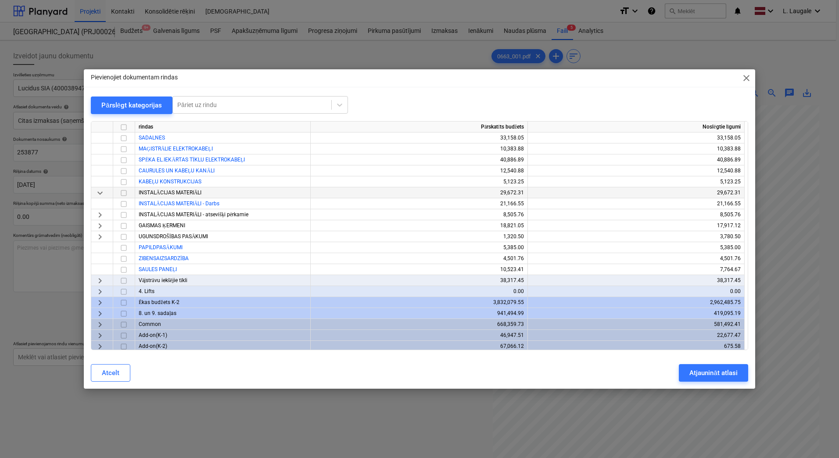
scroll to position [145, 0]
click at [102, 208] on span "keyboard_arrow_right" at bounding box center [100, 213] width 11 height 11
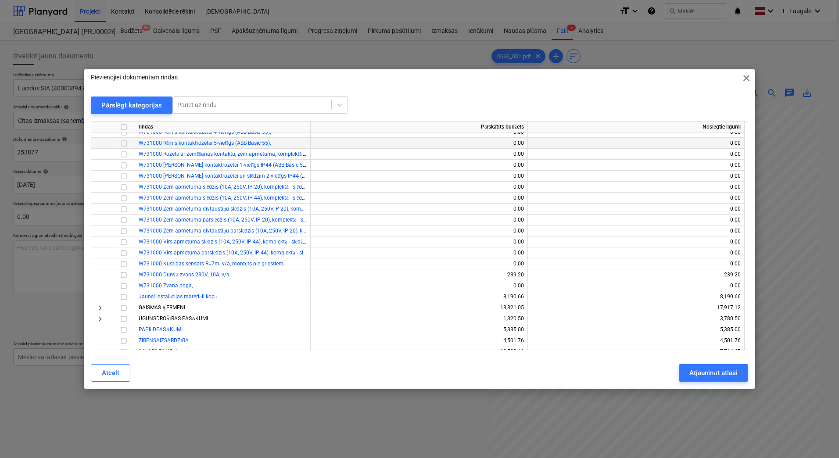
scroll to position [320, 0]
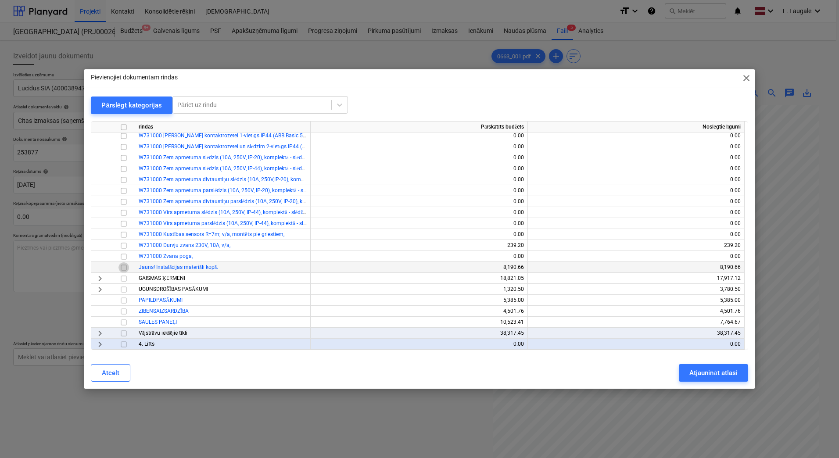
click at [126, 267] on input "checkbox" at bounding box center [123, 267] width 11 height 11
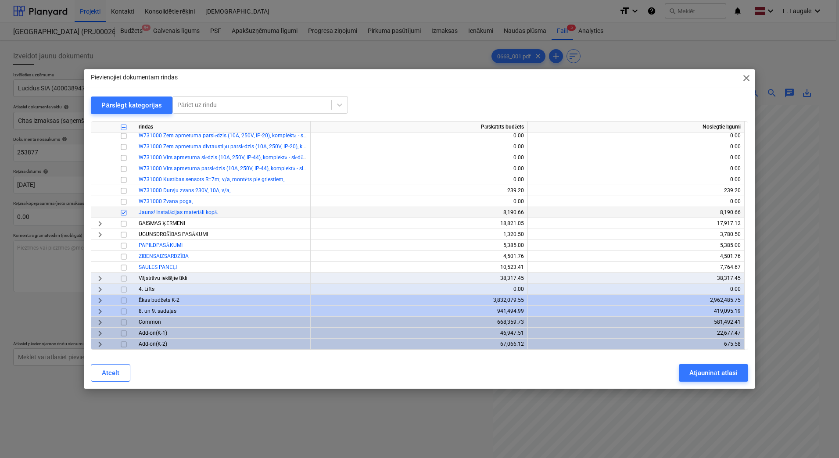
click at [100, 300] on span "keyboard_arrow_right" at bounding box center [100, 300] width 11 height 11
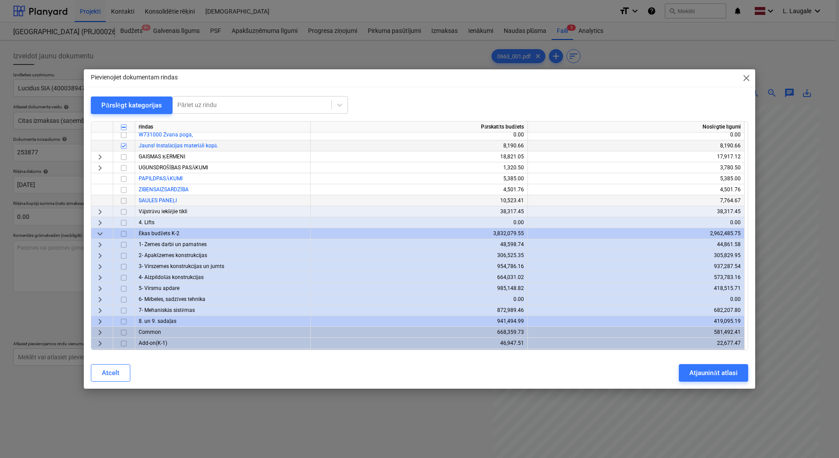
scroll to position [452, 0]
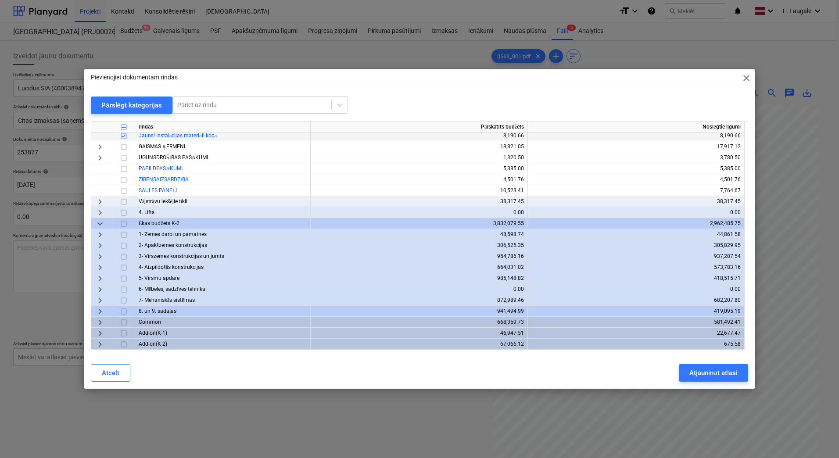
click at [99, 301] on span "keyboard_arrow_right" at bounding box center [100, 300] width 11 height 11
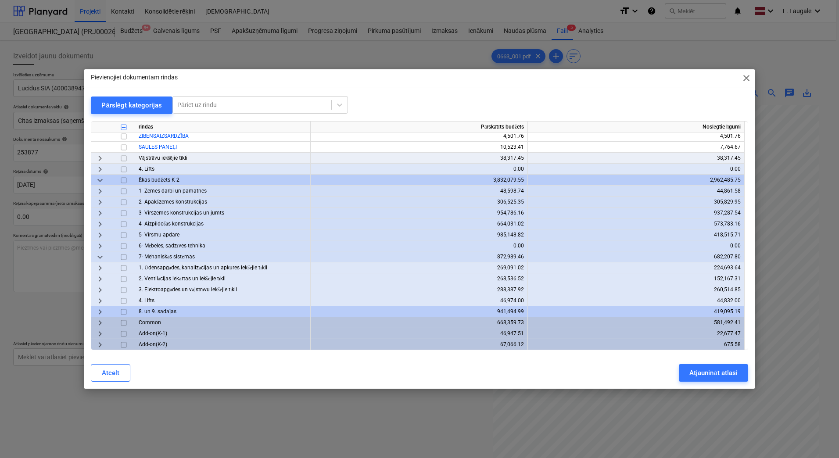
scroll to position [496, 0]
click at [102, 290] on span "keyboard_arrow_right" at bounding box center [100, 289] width 11 height 11
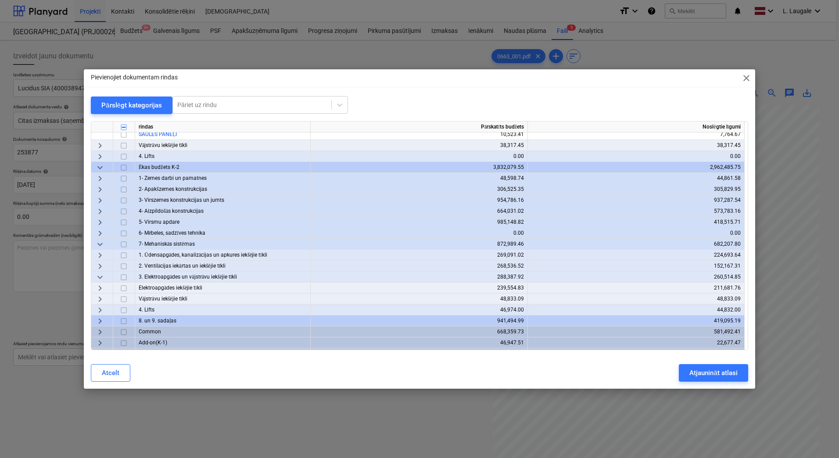
scroll to position [518, 0]
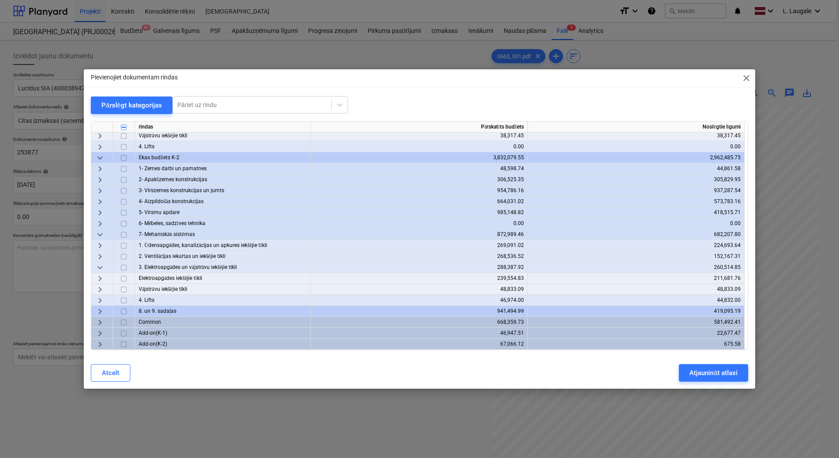
click at [103, 280] on span "keyboard_arrow_right" at bounding box center [100, 278] width 11 height 11
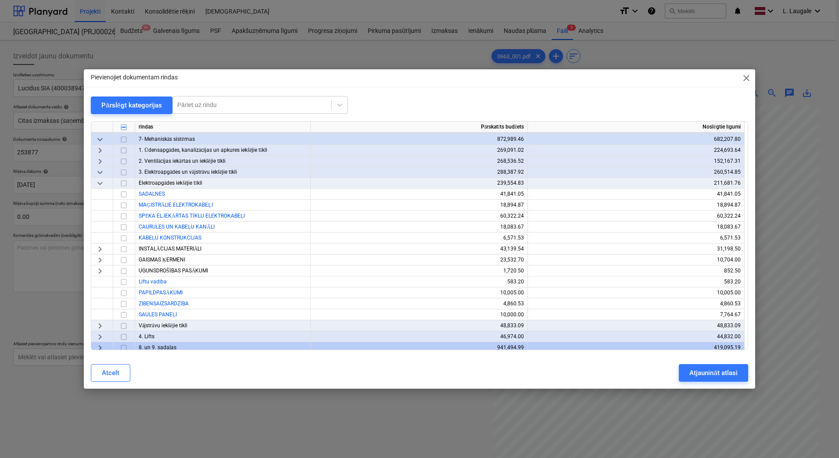
scroll to position [635, 0]
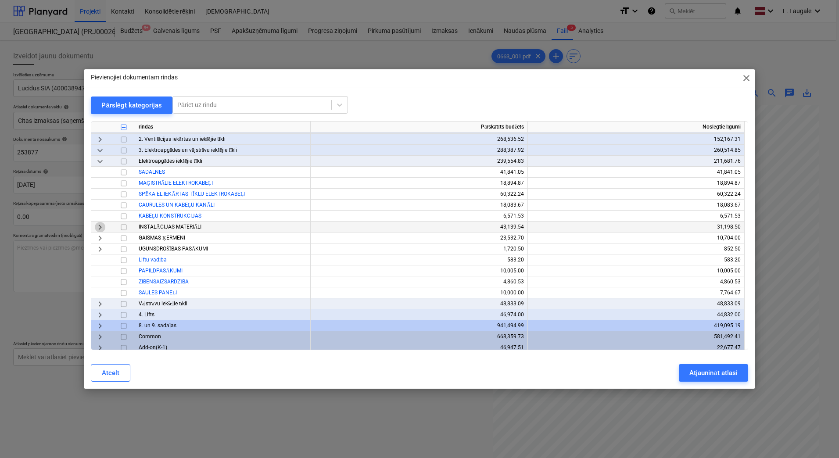
click at [103, 229] on span "keyboard_arrow_right" at bounding box center [100, 227] width 11 height 11
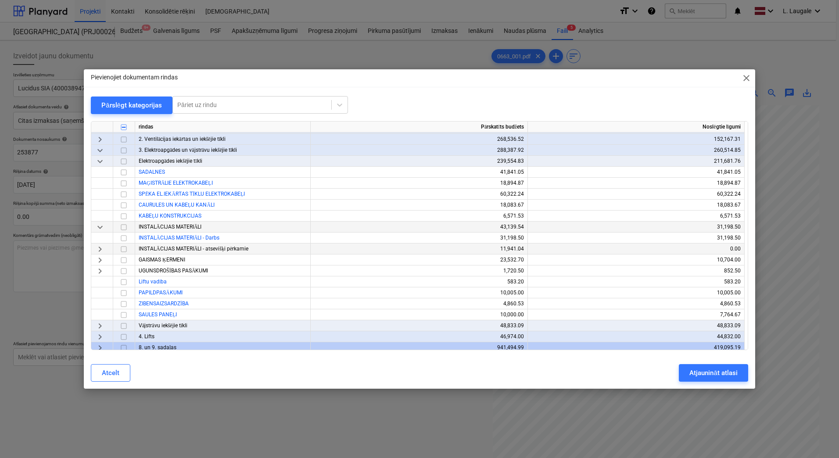
click at [100, 248] on span "keyboard_arrow_right" at bounding box center [100, 249] width 11 height 11
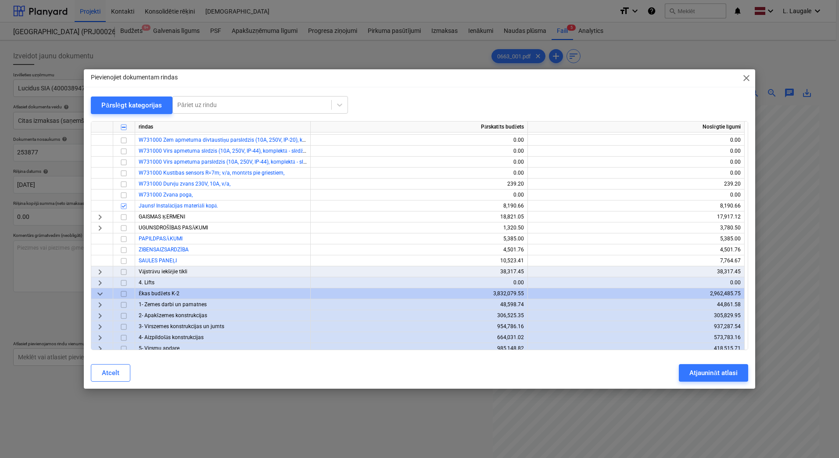
scroll to position [372, 0]
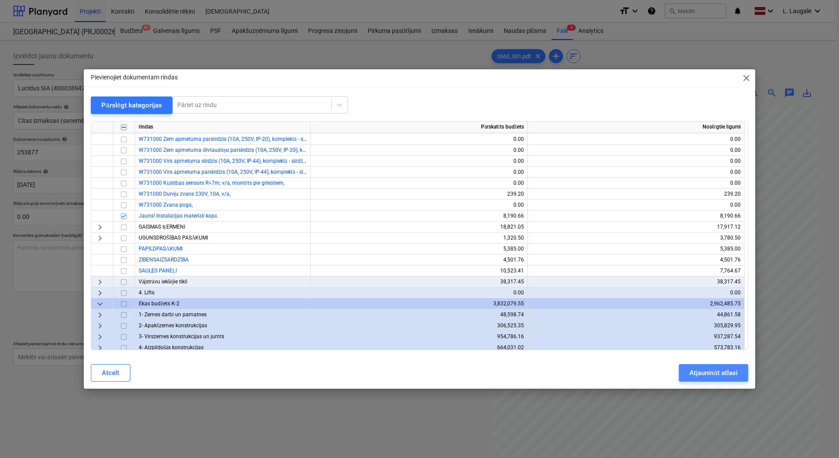
click at [681, 372] on button "Atjaunināt atlasi" at bounding box center [713, 373] width 69 height 18
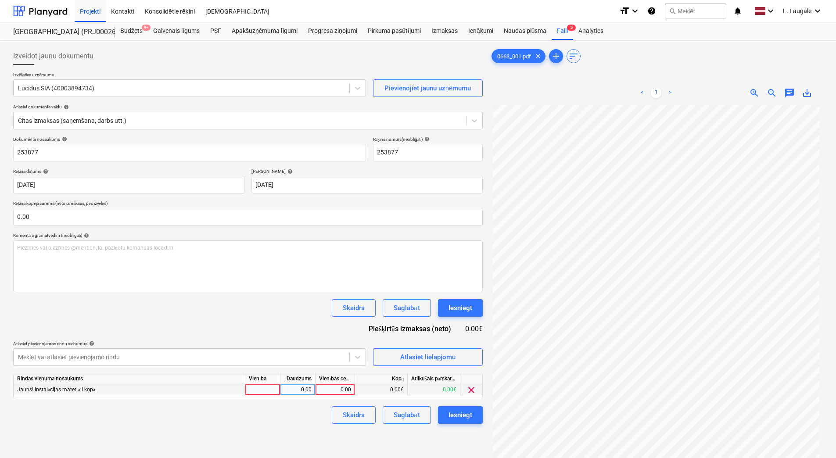
click at [265, 391] on div at bounding box center [262, 389] width 35 height 11
type input "1"
click at [305, 390] on div "0.00" at bounding box center [298, 389] width 28 height 11
click at [338, 384] on div "Vienības cena" at bounding box center [334, 378] width 39 height 11
click at [339, 387] on div "0.00" at bounding box center [335, 389] width 32 height 11
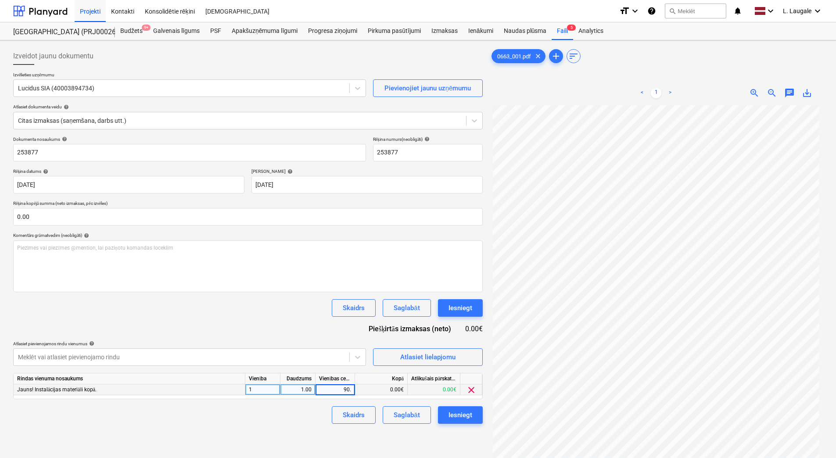
type input "90.4"
click at [327, 415] on div "Skaidrs Saglabāt Iesniegt" at bounding box center [404, 415] width 158 height 18
click at [392, 419] on button "Saglabāt" at bounding box center [407, 415] width 48 height 18
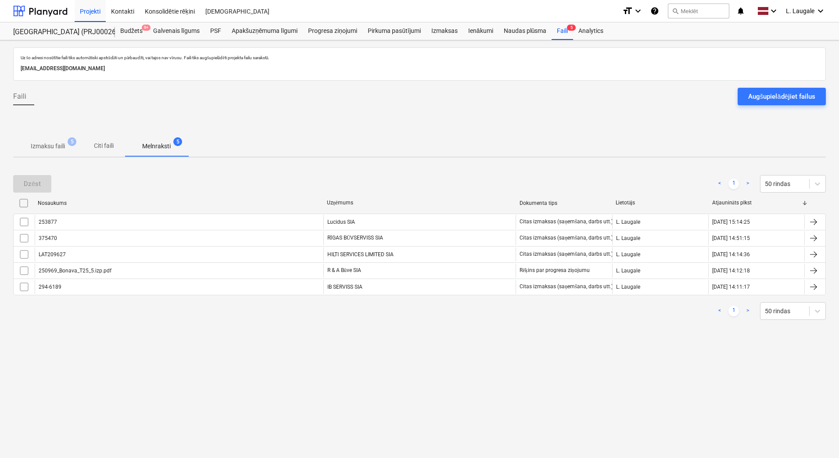
click at [60, 152] on span "Izmaksu faili 5" at bounding box center [47, 146] width 69 height 16
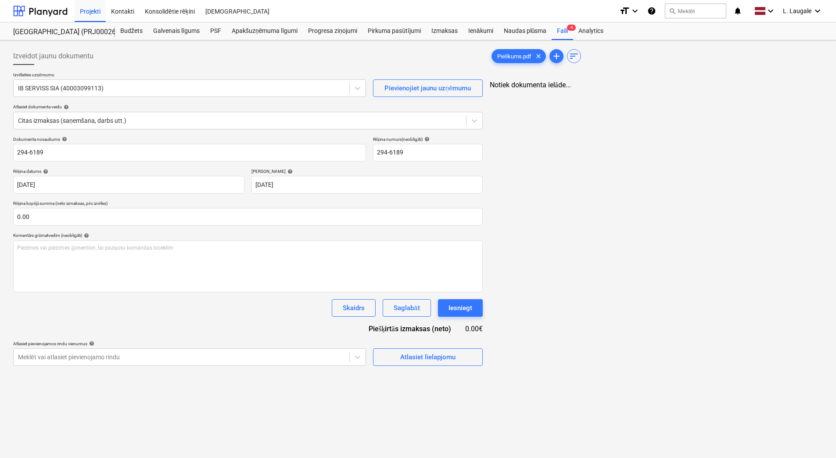
type input "294-6189"
type input "[DATE]"
click at [127, 8] on div "Kontakti" at bounding box center [123, 11] width 34 height 22
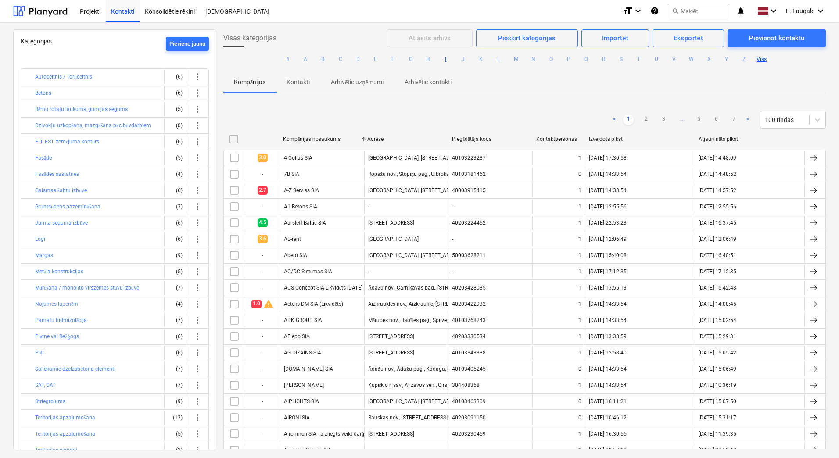
click at [447, 61] on button "I" at bounding box center [445, 59] width 11 height 11
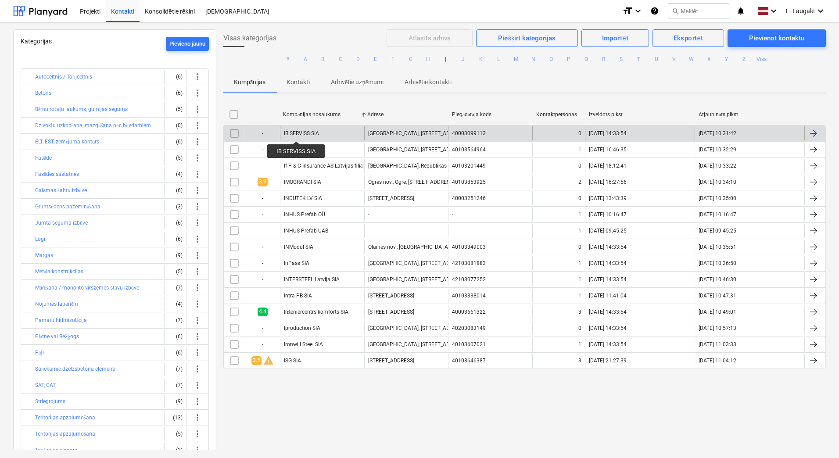
click at [296, 133] on div "IB SERVISS SIA" at bounding box center [301, 133] width 35 height 6
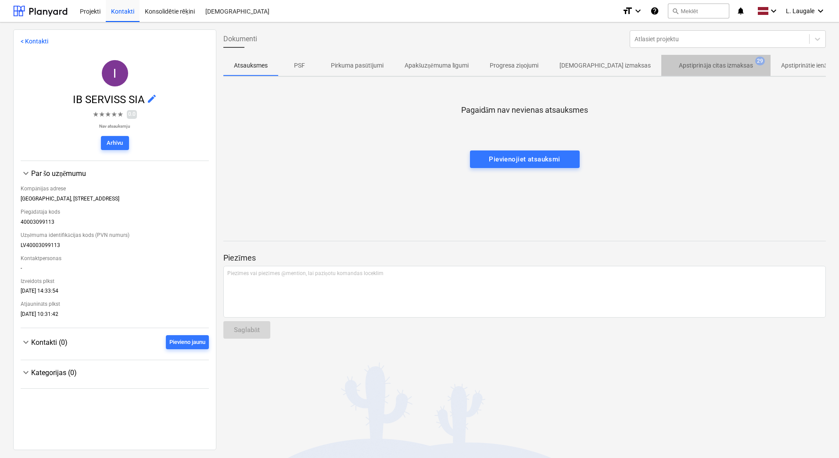
click at [679, 66] on p "Apstiprināja citas izmaksas" at bounding box center [716, 65] width 74 height 9
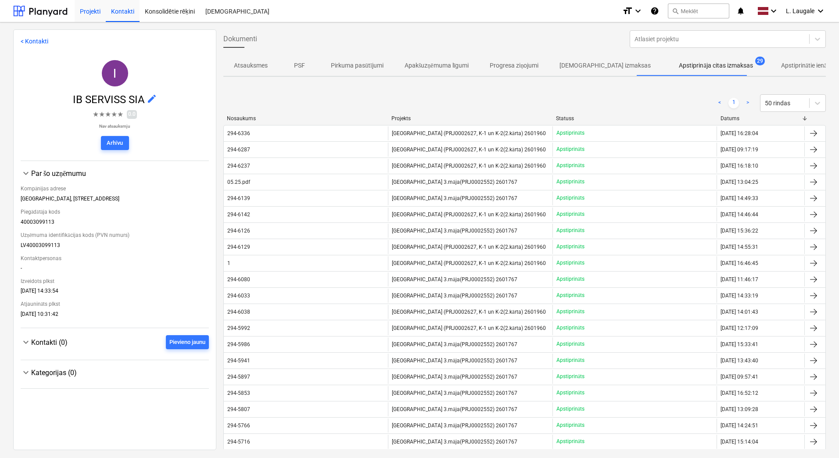
click at [96, 11] on div "Projekti" at bounding box center [90, 11] width 31 height 22
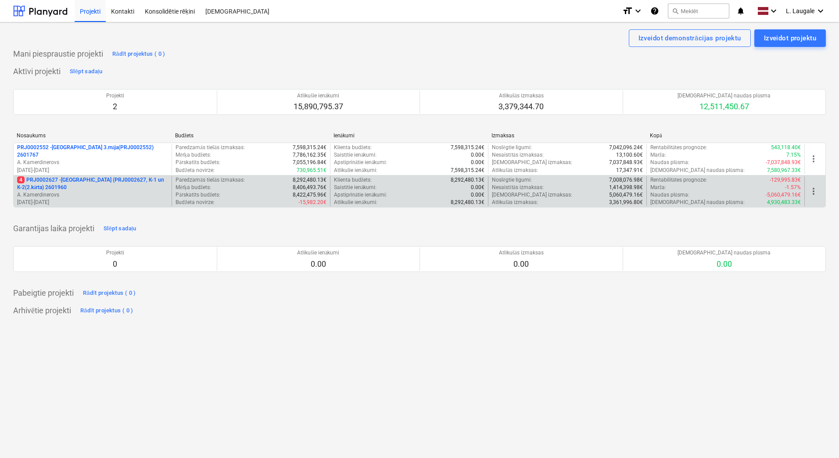
click at [103, 179] on p "4 PRJ0002627 - [GEOGRAPHIC_DATA] (PRJ0002627, K-1 un K-2(2.kārta) 2601960" at bounding box center [92, 183] width 151 height 15
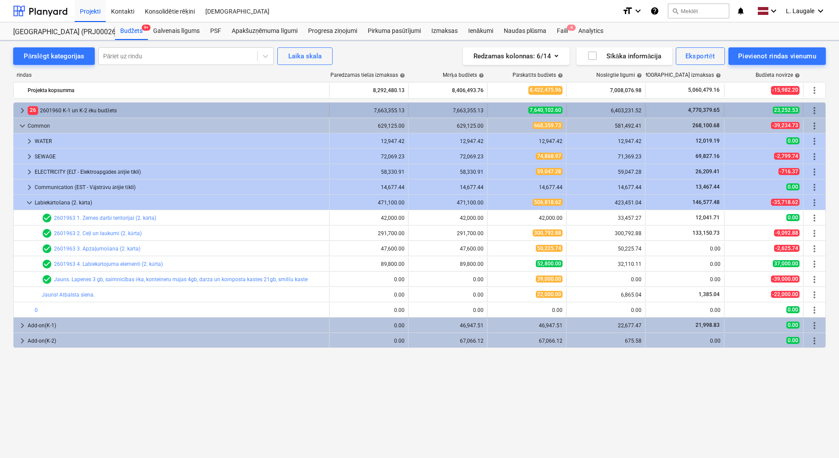
click at [24, 110] on span "keyboard_arrow_right" at bounding box center [22, 110] width 11 height 11
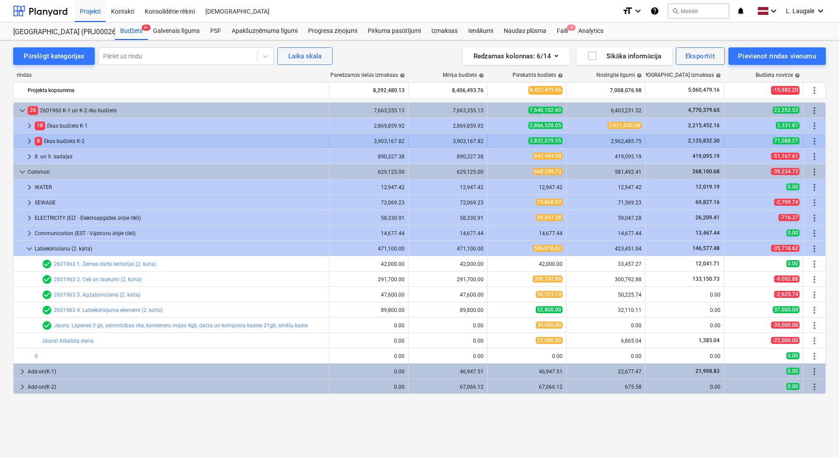
click at [28, 138] on span "keyboard_arrow_right" at bounding box center [29, 141] width 11 height 11
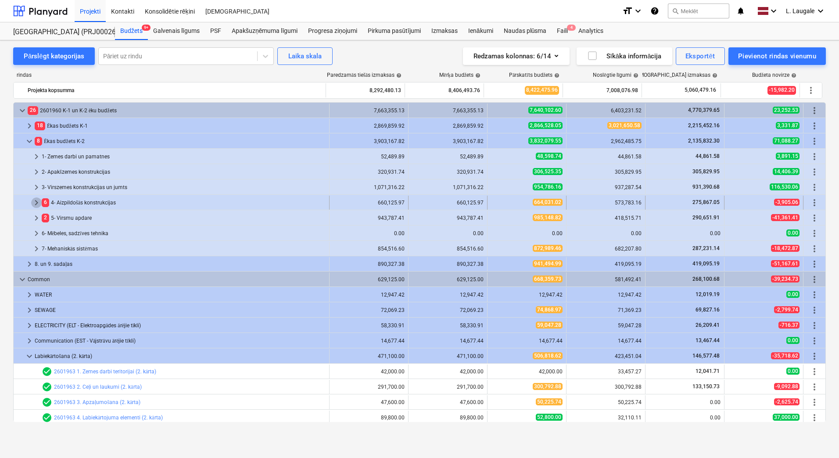
click at [37, 202] on span "keyboard_arrow_right" at bounding box center [36, 202] width 11 height 11
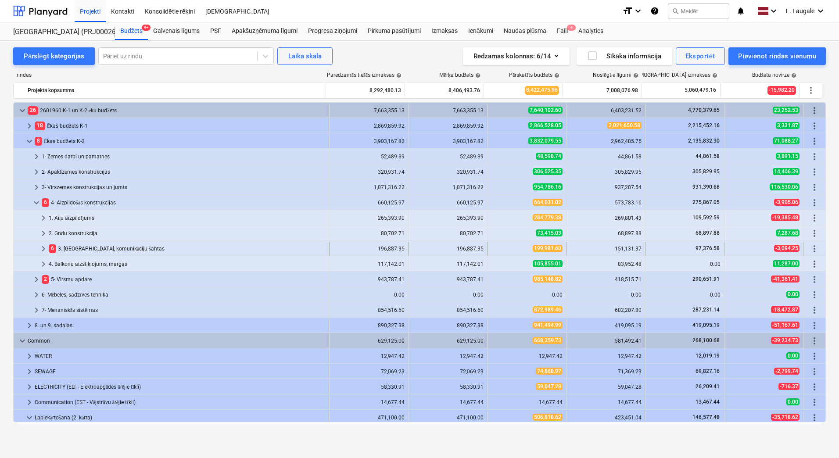
click at [43, 248] on span "keyboard_arrow_right" at bounding box center [43, 249] width 11 height 11
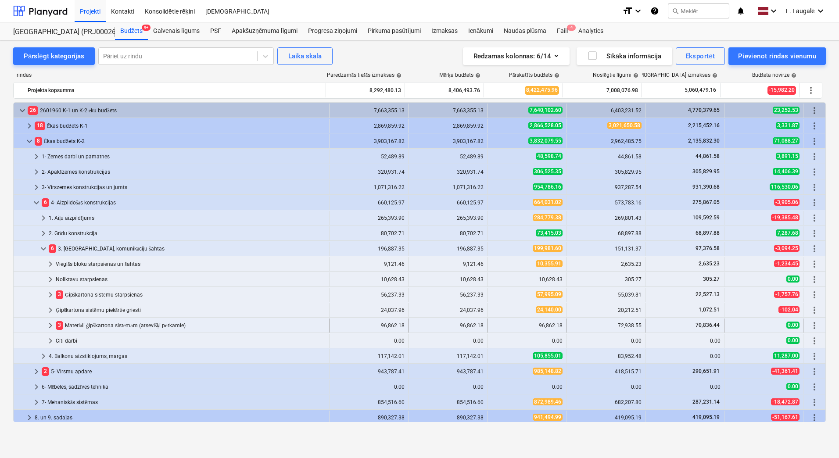
scroll to position [58, 0]
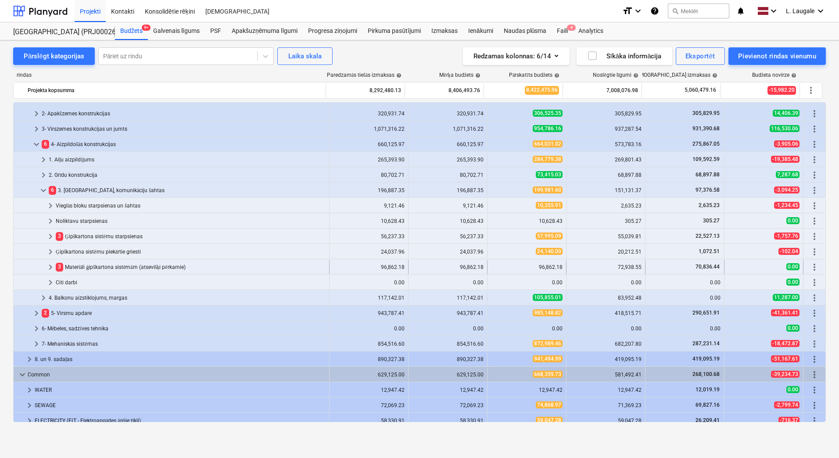
click at [52, 267] on span "keyboard_arrow_right" at bounding box center [50, 267] width 11 height 11
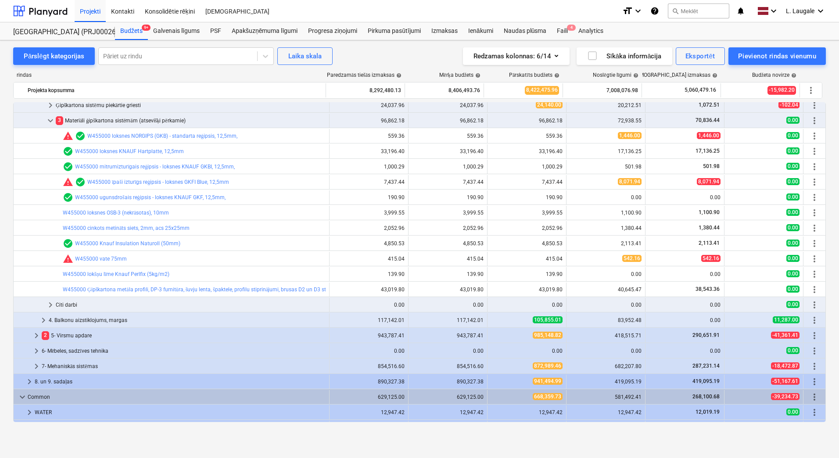
scroll to position [146, 0]
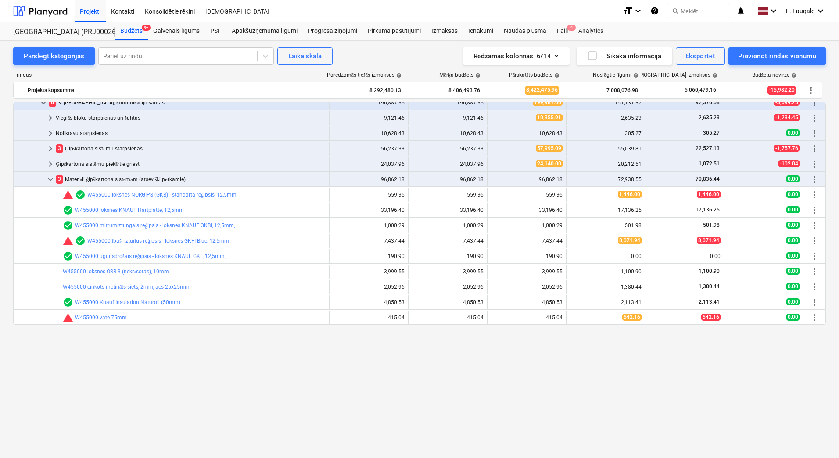
scroll to position [29, 0]
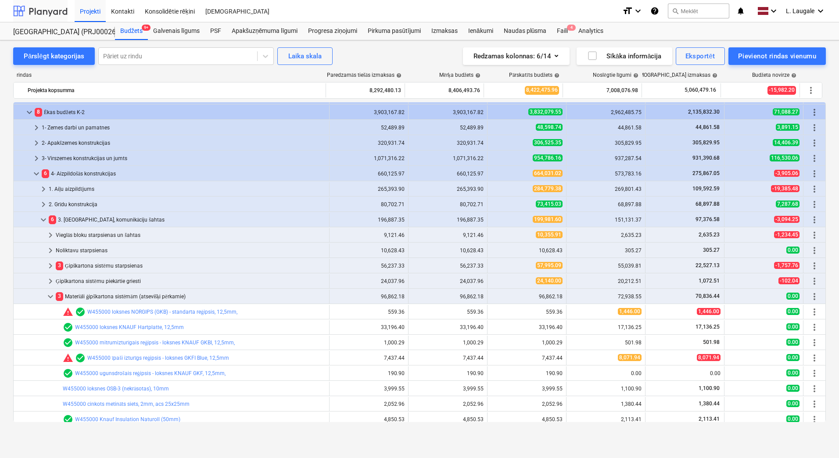
click at [47, 11] on div at bounding box center [40, 11] width 54 height 22
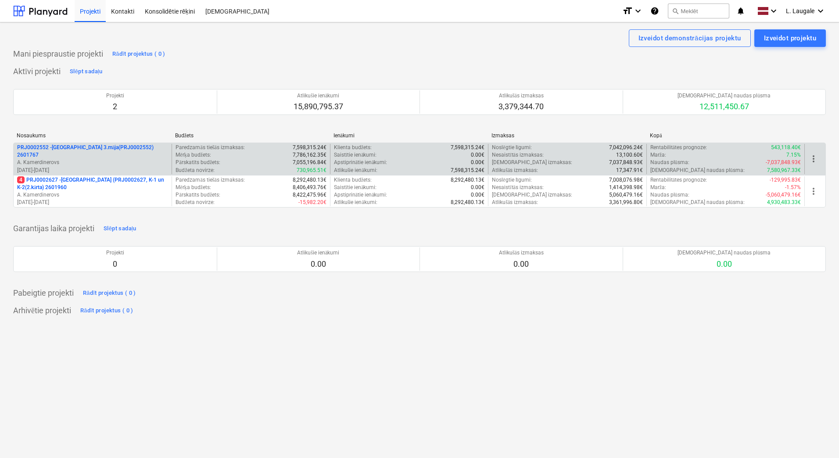
click at [95, 159] on p "A. Kamerdinerovs" at bounding box center [92, 162] width 151 height 7
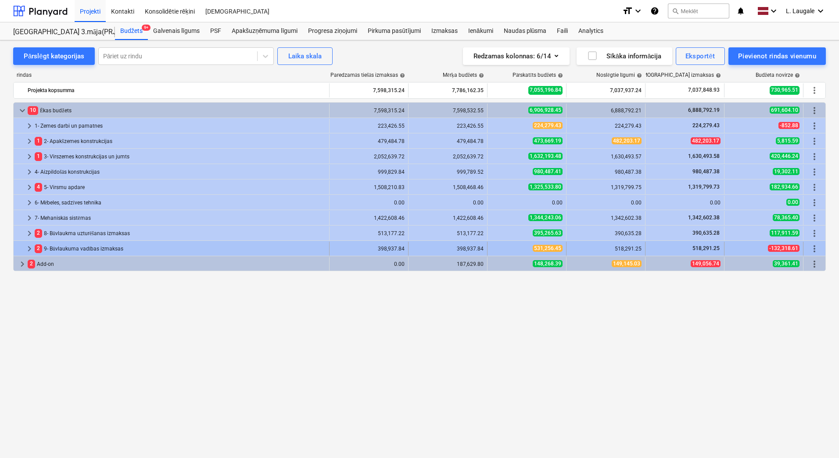
click at [31, 248] on span "keyboard_arrow_right" at bounding box center [29, 249] width 11 height 11
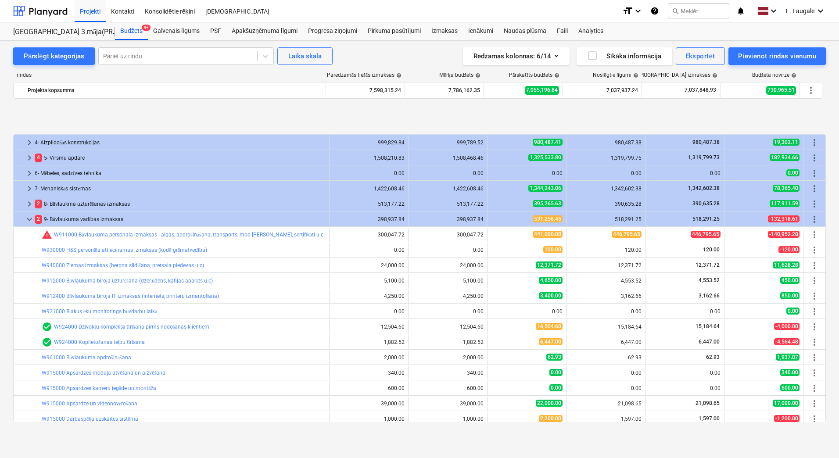
scroll to position [125, 0]
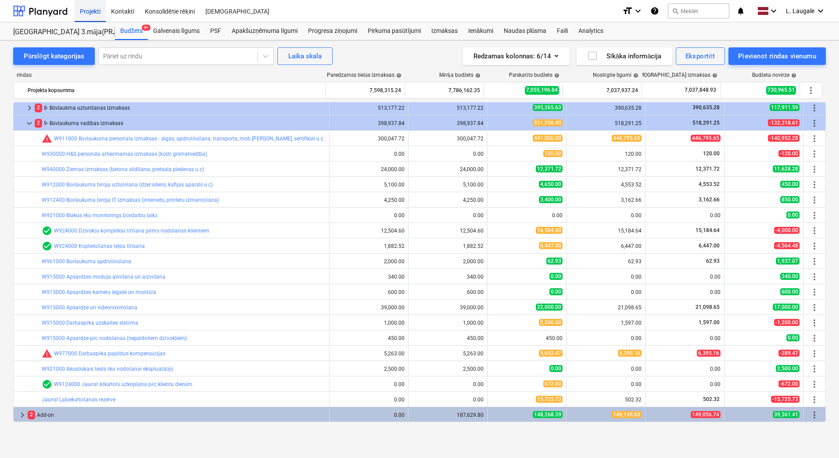
click at [88, 14] on div "Projekti" at bounding box center [90, 11] width 31 height 22
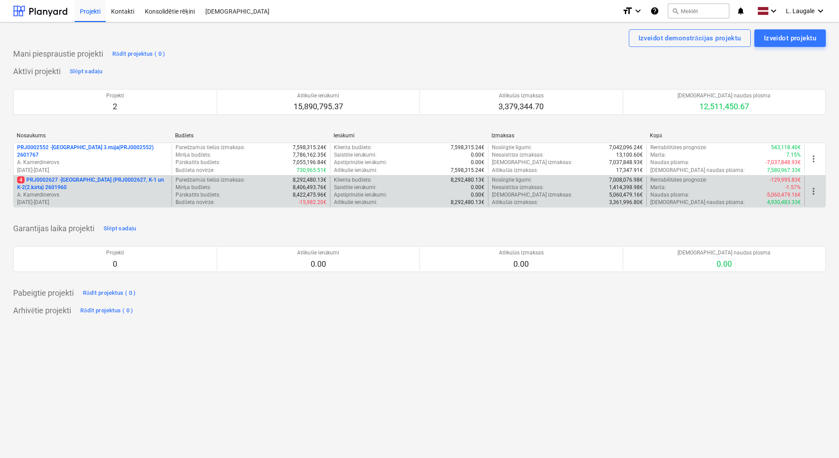
click at [104, 198] on div "4 PRJ0002627 - [GEOGRAPHIC_DATA] (PRJ0002627, K-1 un K-2(2.kārta) 2601960 A. Ka…" at bounding box center [92, 191] width 151 height 30
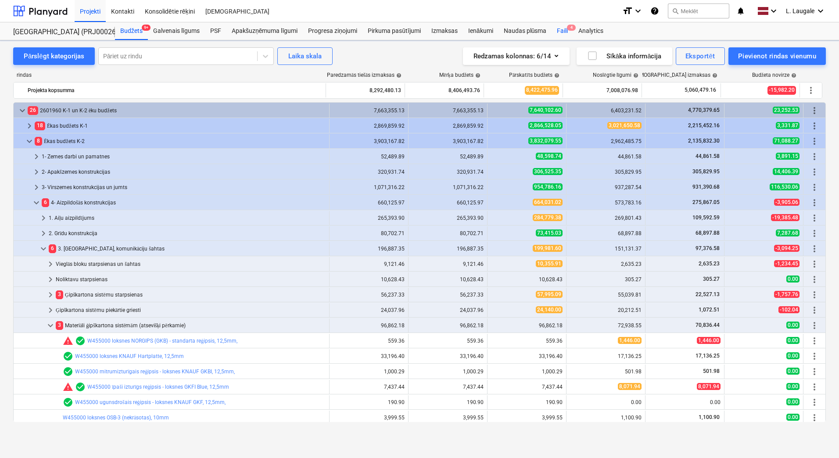
scroll to position [29, 0]
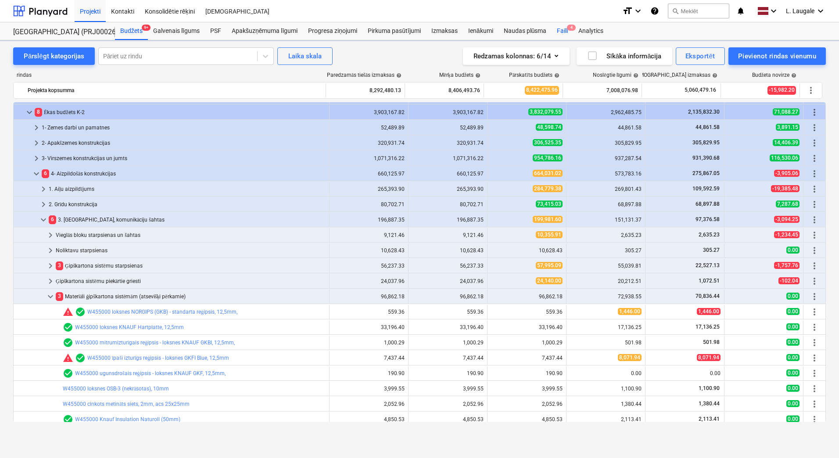
click at [569, 31] on div "Faili 4" at bounding box center [561, 31] width 21 height 18
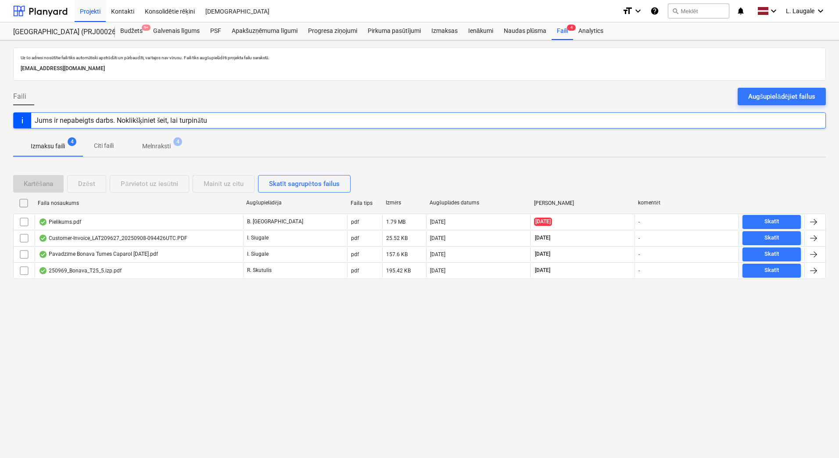
click at [157, 150] on p "Melnraksti" at bounding box center [156, 146] width 29 height 9
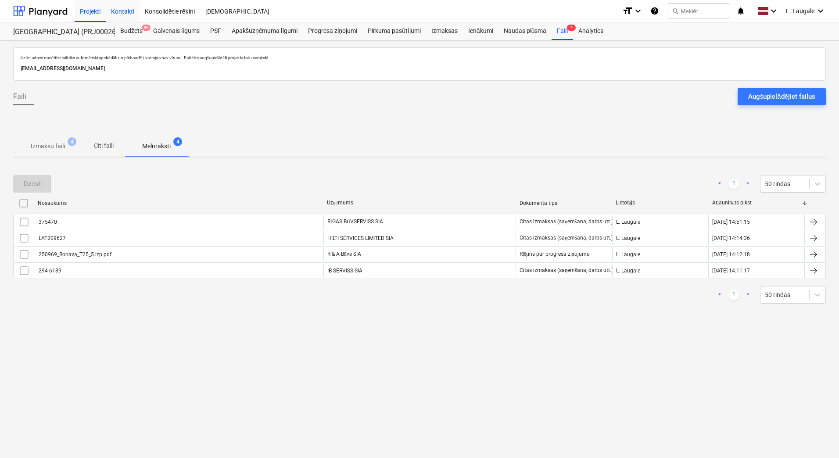
click at [127, 9] on div "Kontakti" at bounding box center [123, 11] width 34 height 22
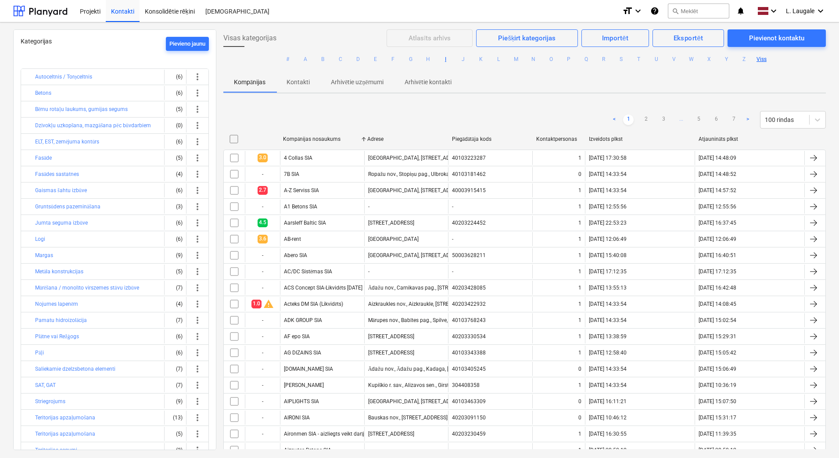
click at [449, 58] on button "I" at bounding box center [445, 59] width 11 height 11
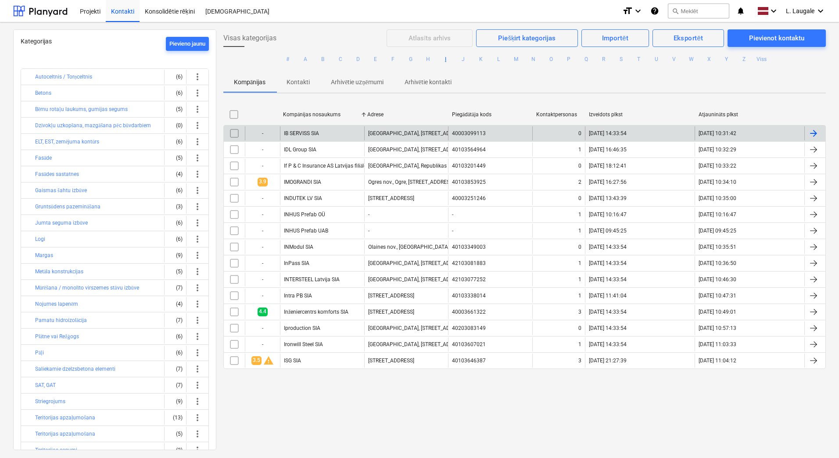
click at [322, 132] on div "IB SERVISS SIA" at bounding box center [322, 133] width 84 height 14
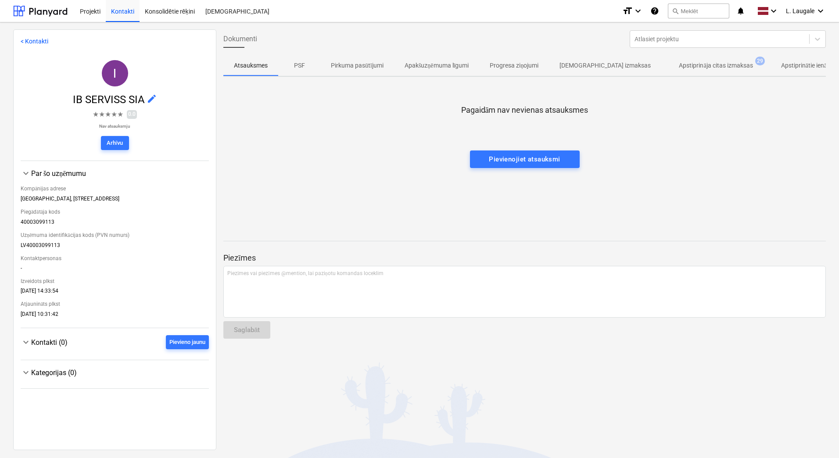
click at [682, 70] on p "Apstiprināja citas izmaksas" at bounding box center [716, 65] width 74 height 9
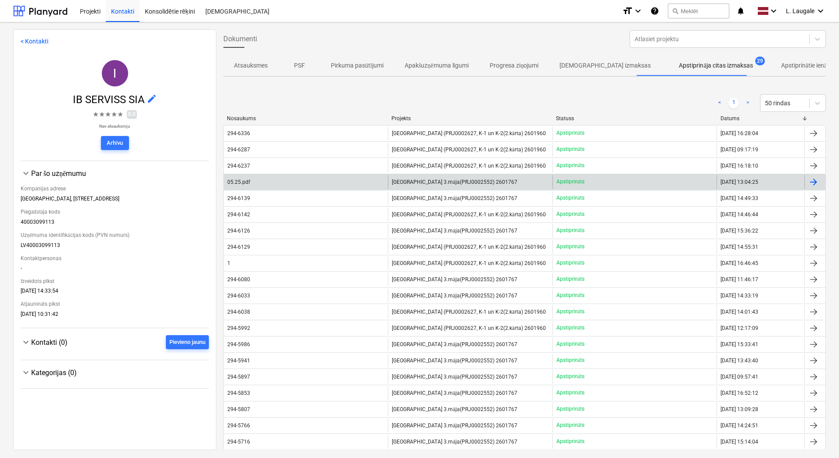
click at [286, 182] on div "05.25.pdf" at bounding box center [306, 182] width 164 height 14
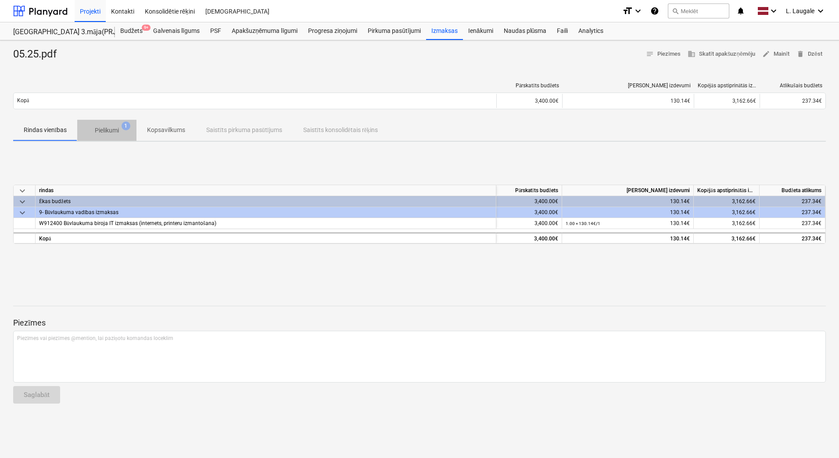
click at [98, 130] on p "Pielikumi" at bounding box center [107, 130] width 24 height 9
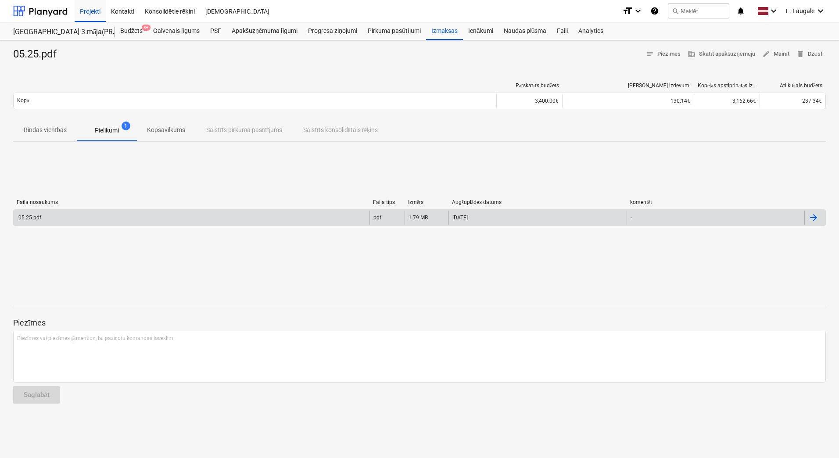
click at [120, 216] on div "05.25.pdf" at bounding box center [192, 218] width 356 height 14
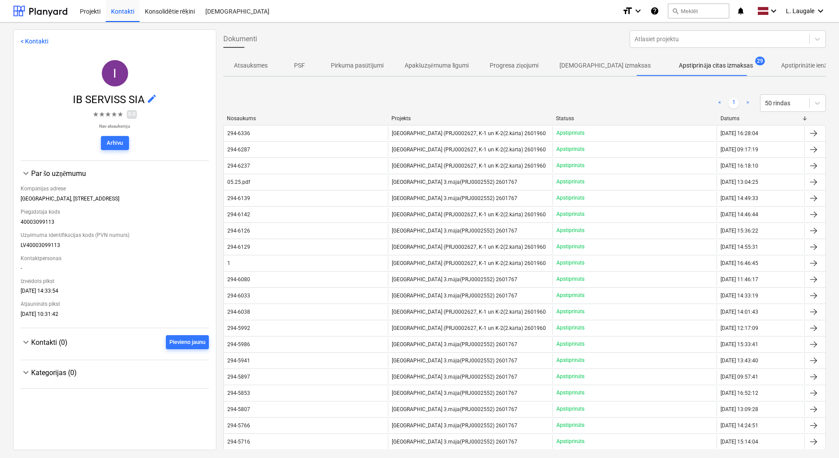
click at [330, 263] on div "1" at bounding box center [306, 263] width 164 height 14
